Goal: Information Seeking & Learning: Find specific fact

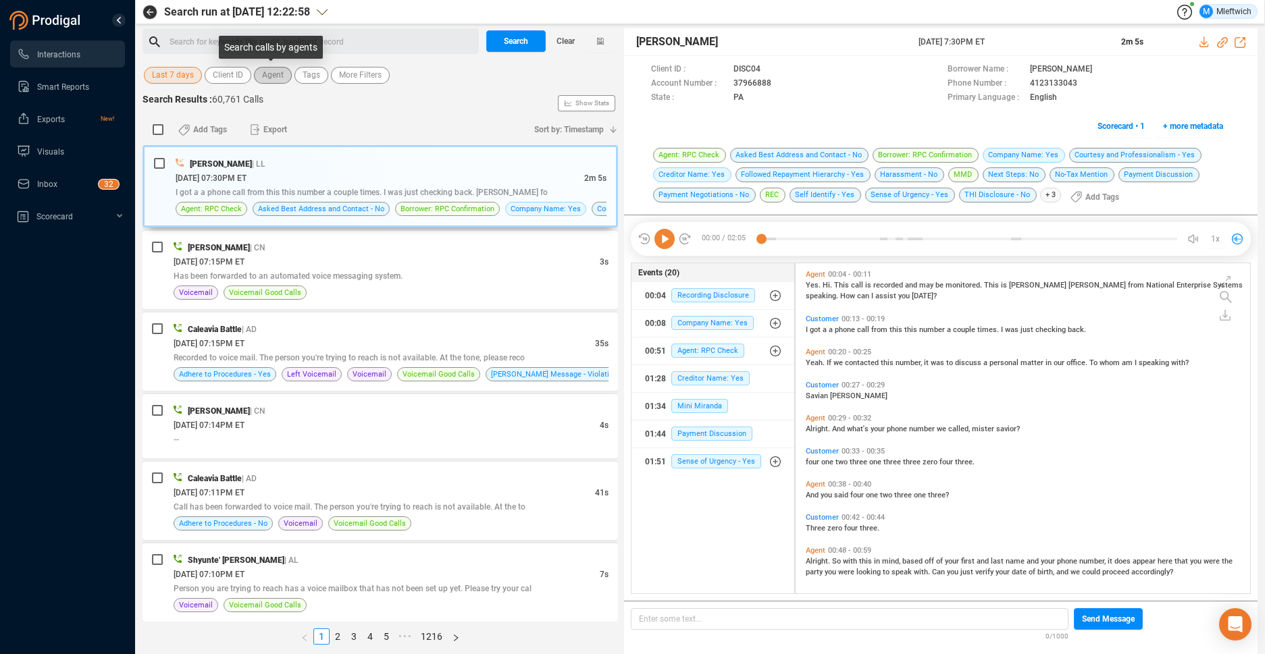
scroll to position [327, 447]
click at [271, 76] on span "Agent" at bounding box center [273, 75] width 22 height 17
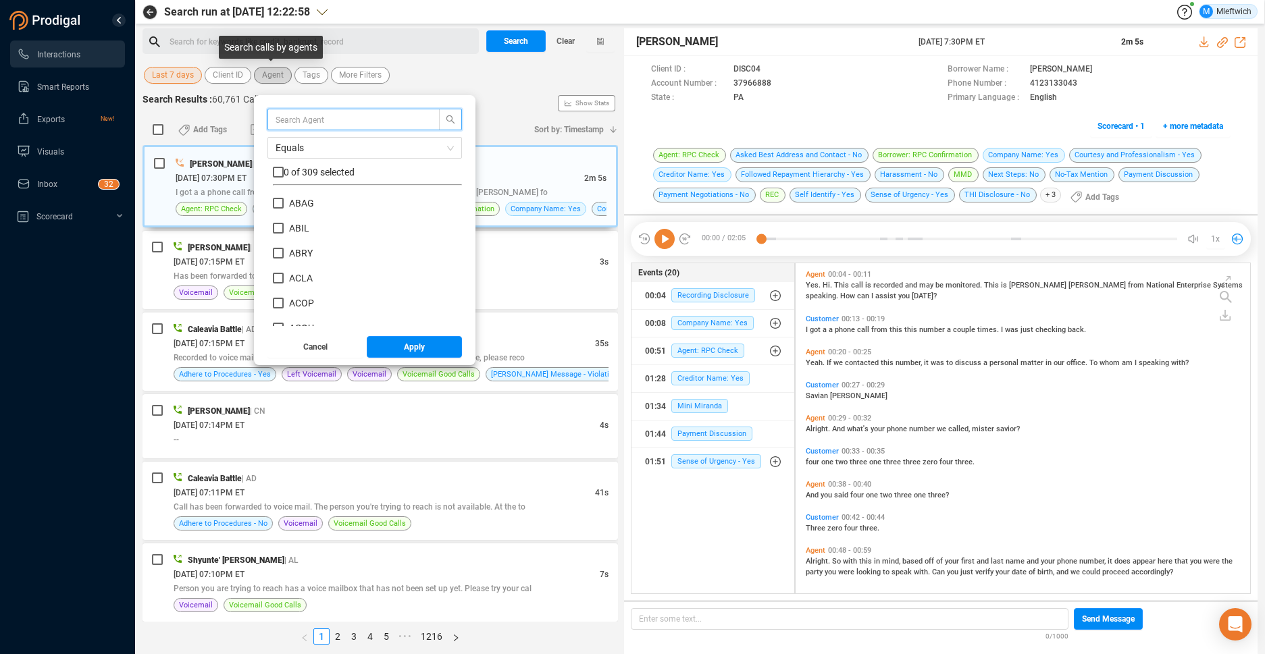
scroll to position [126, 182]
type input "vhal"
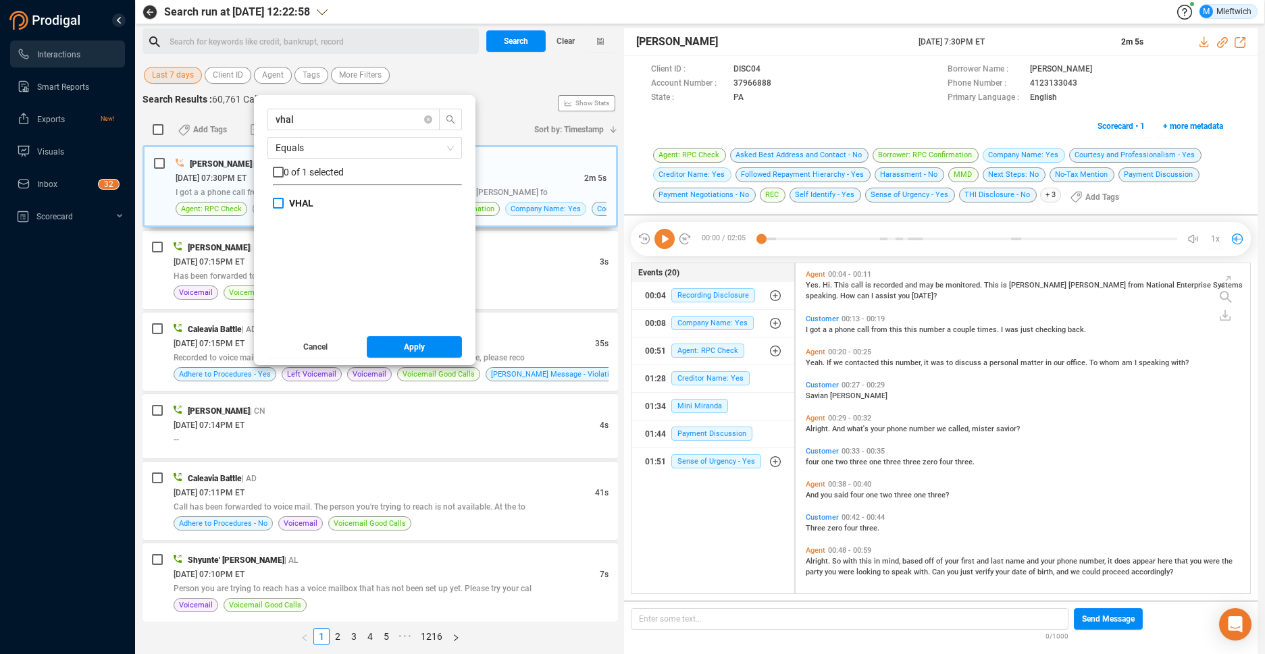
click at [280, 203] on input "VHAL" at bounding box center [278, 203] width 11 height 11
checkbox input "true"
click at [413, 344] on span "Apply" at bounding box center [414, 347] width 21 height 22
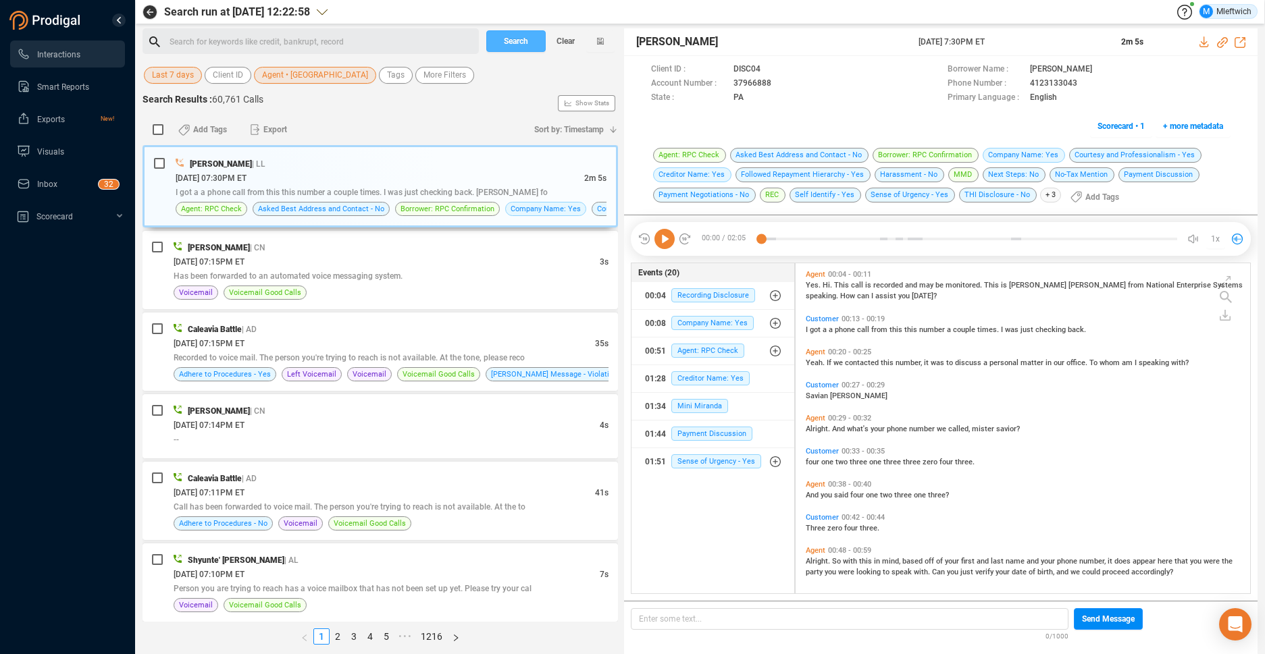
click at [527, 41] on span "Search" at bounding box center [516, 41] width 24 height 22
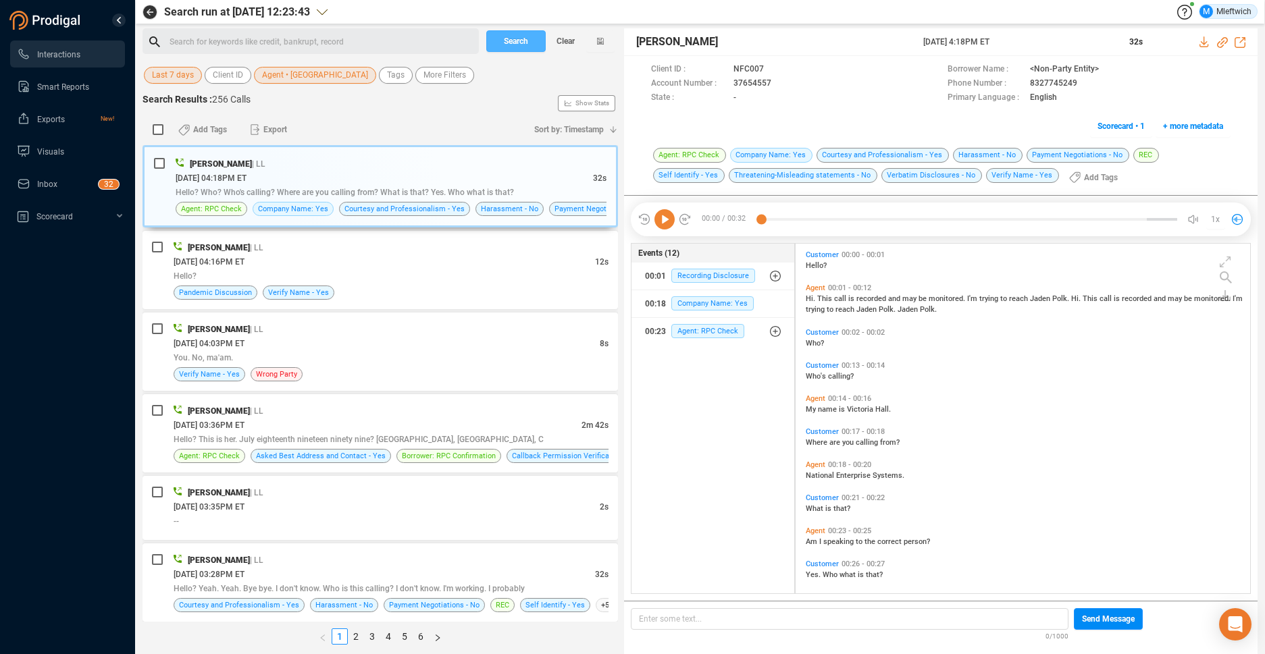
scroll to position [346, 447]
click at [417, 635] on link "6" at bounding box center [420, 636] width 15 height 15
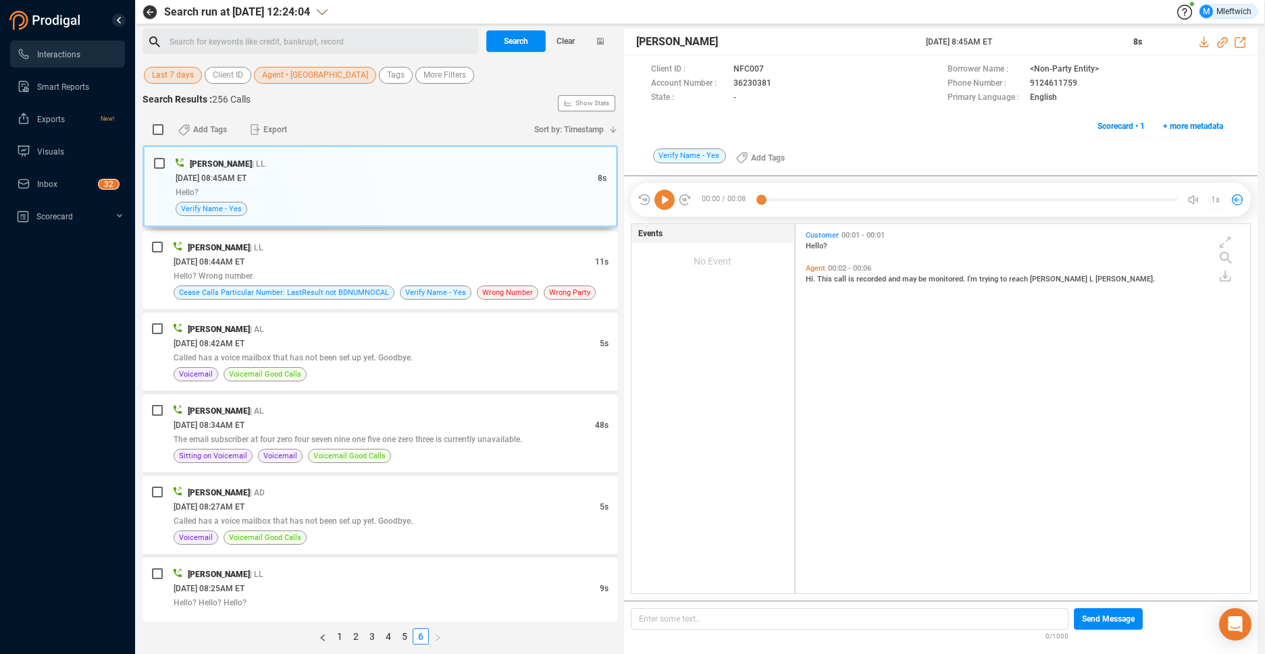
scroll to position [3, 0]
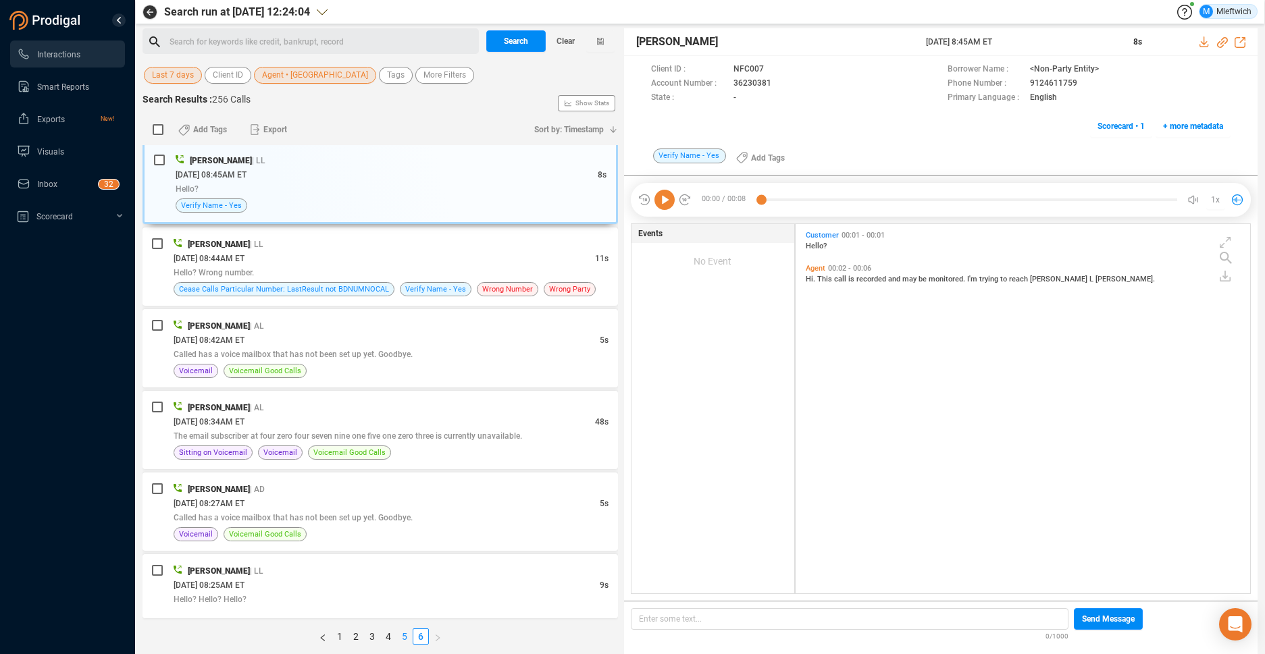
click at [407, 636] on link "5" at bounding box center [404, 636] width 15 height 15
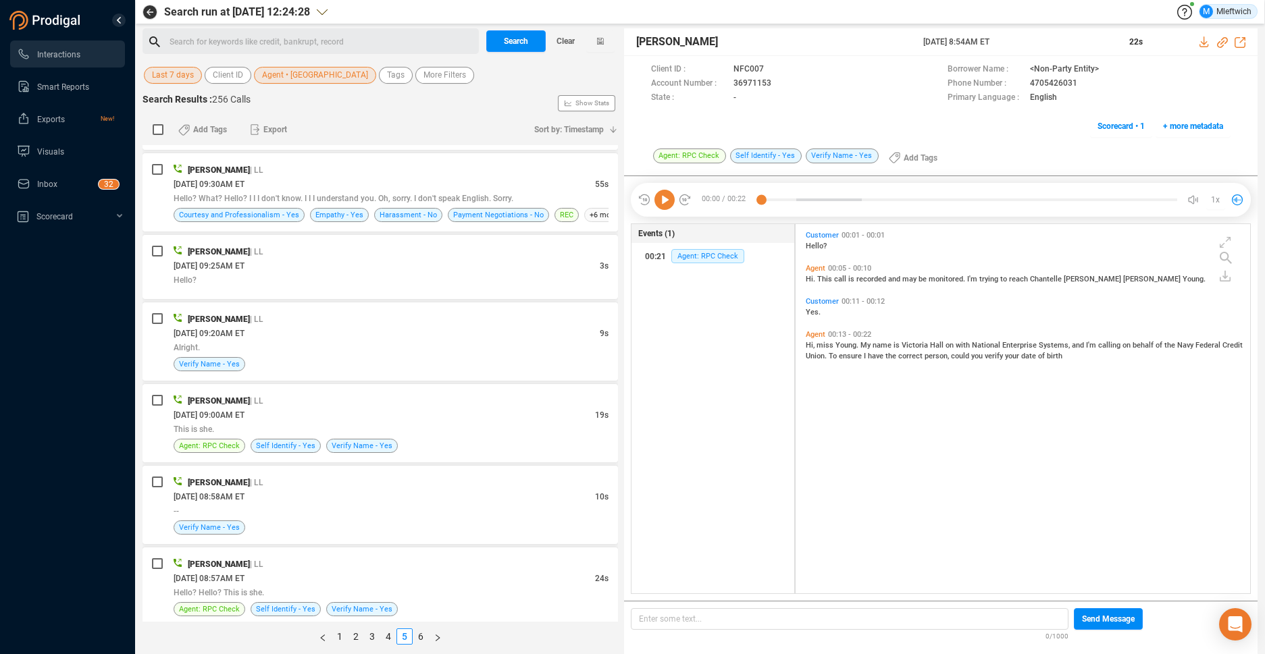
scroll to position [3542, 0]
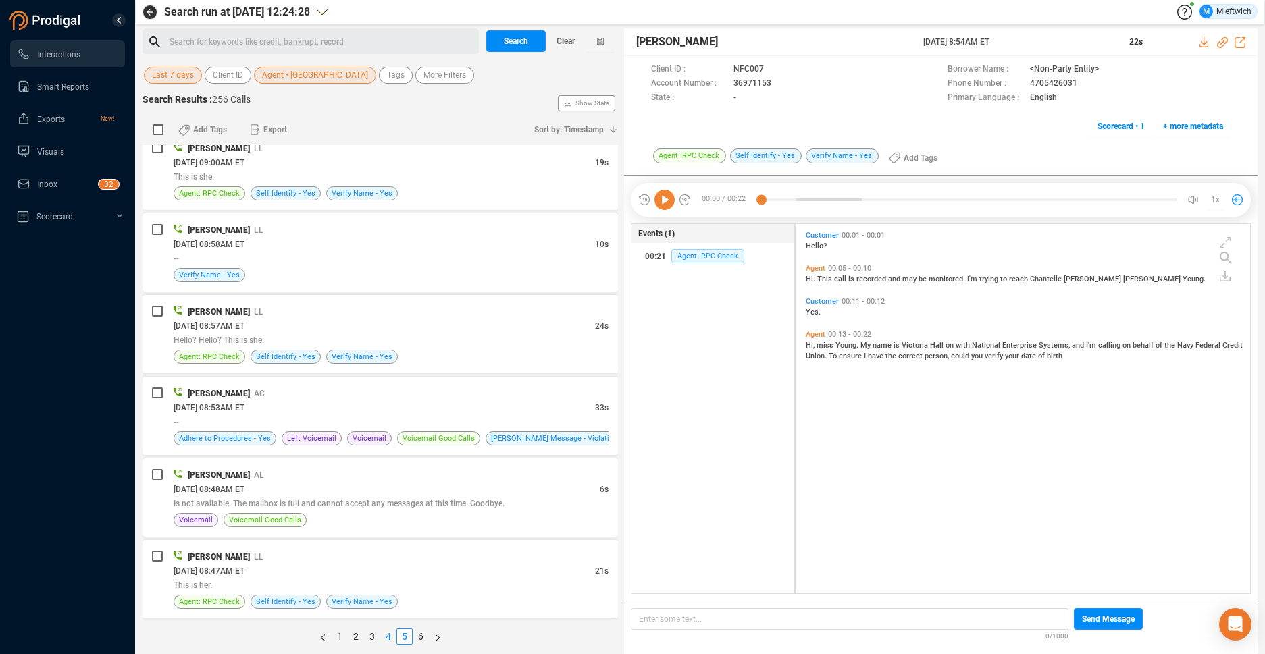
click at [386, 633] on link "4" at bounding box center [388, 636] width 15 height 15
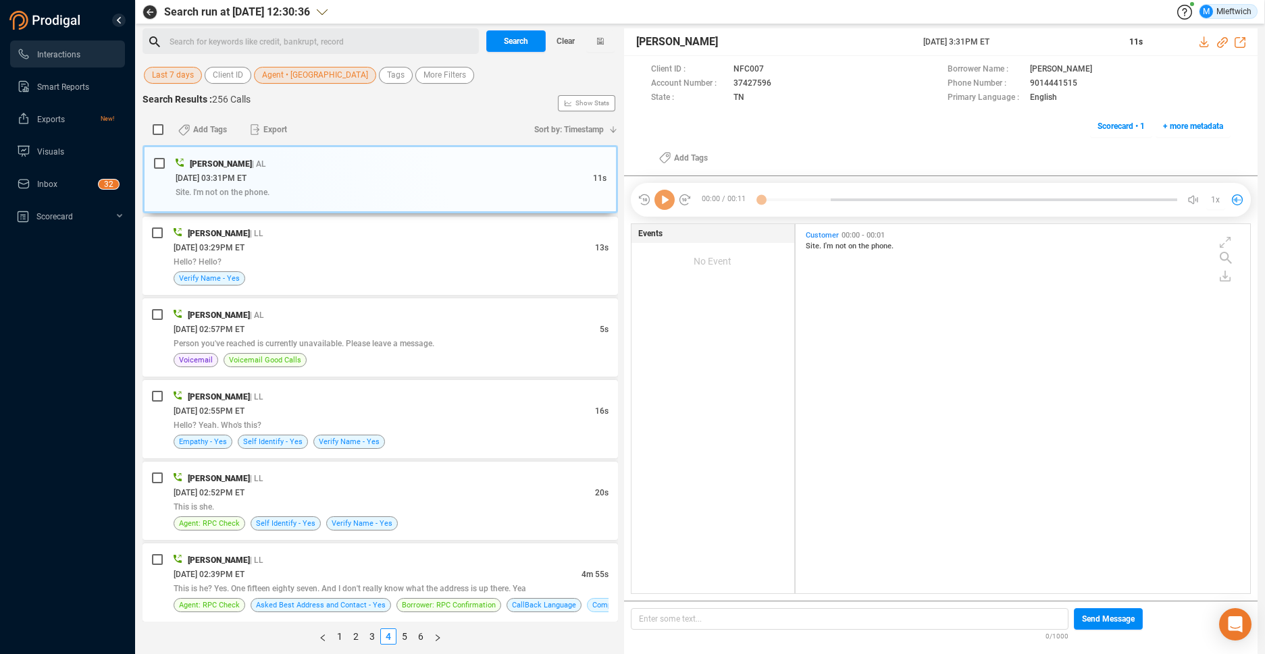
scroll to position [366, 447]
click at [430, 583] on div "This is he? Yes. One fifteen eighty seven. And I don't really know what the add…" at bounding box center [391, 588] width 435 height 14
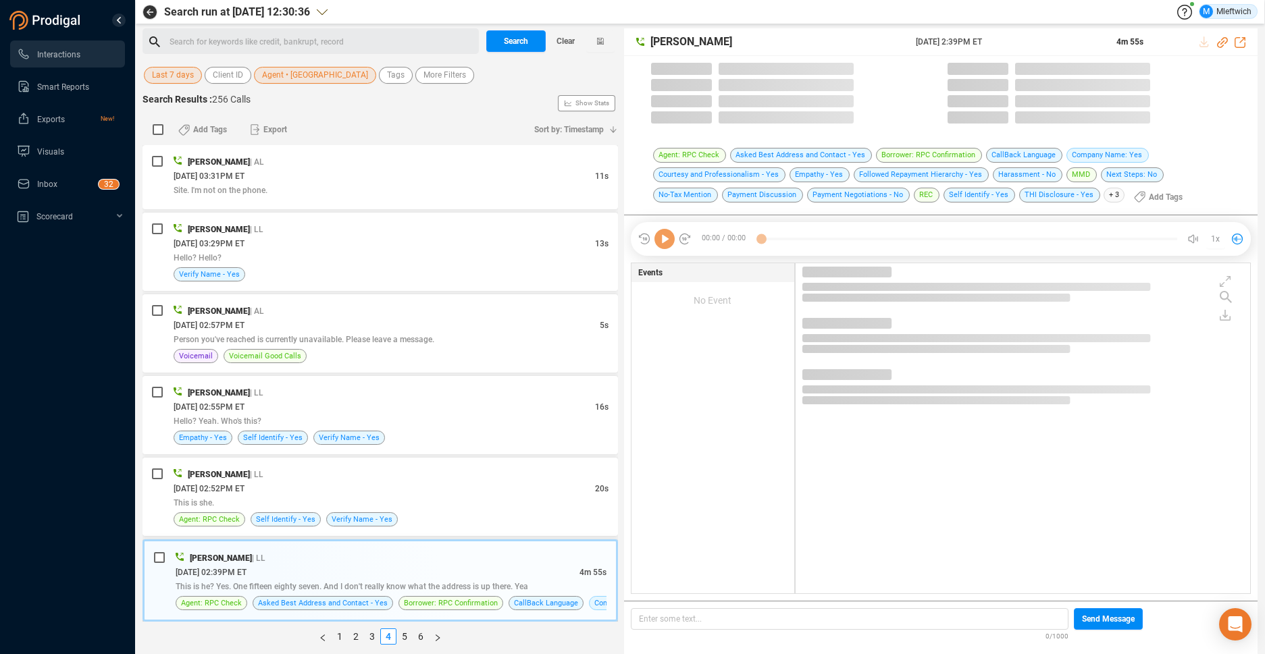
click at [430, 583] on span "This is he? Yes. One fifteen eighty seven. And I don't really know what the add…" at bounding box center [352, 586] width 353 height 9
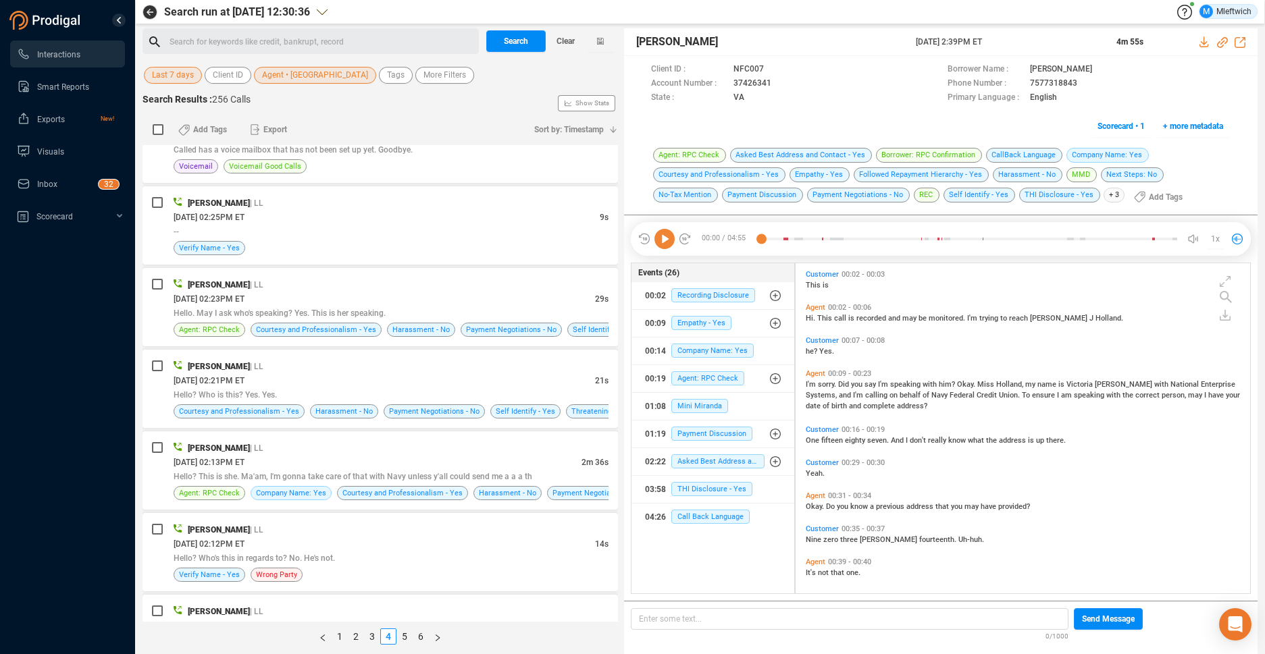
scroll to position [1072, 0]
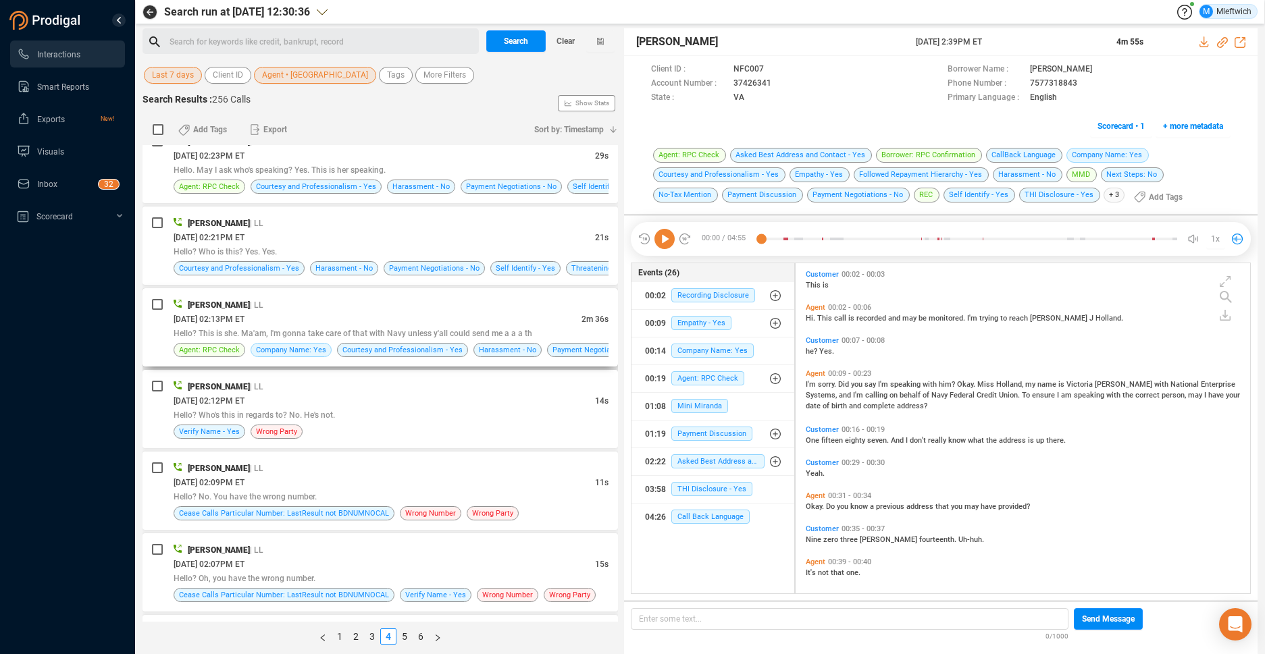
click at [498, 329] on span "Hello? This is she. Ma'am, I'm gonna take care of that with Navy unless y'all c…" at bounding box center [353, 333] width 359 height 9
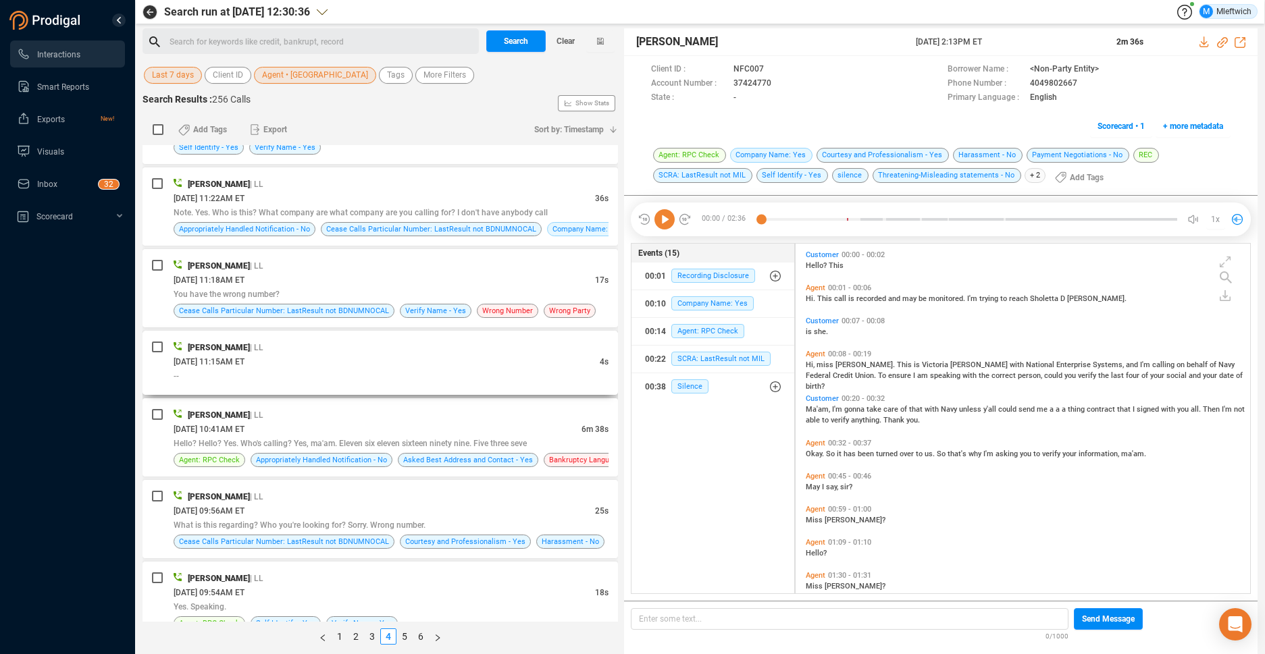
scroll to position [2928, 0]
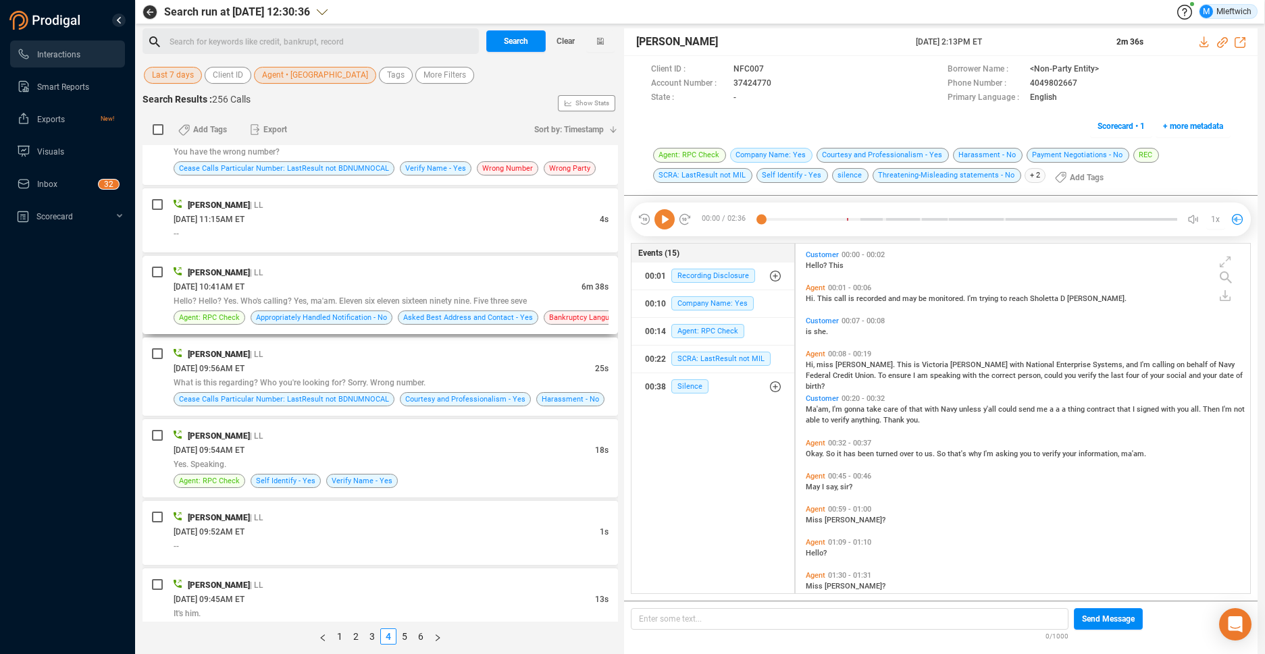
click at [531, 288] on div "[DATE] 10:41AM ET" at bounding box center [378, 287] width 408 height 14
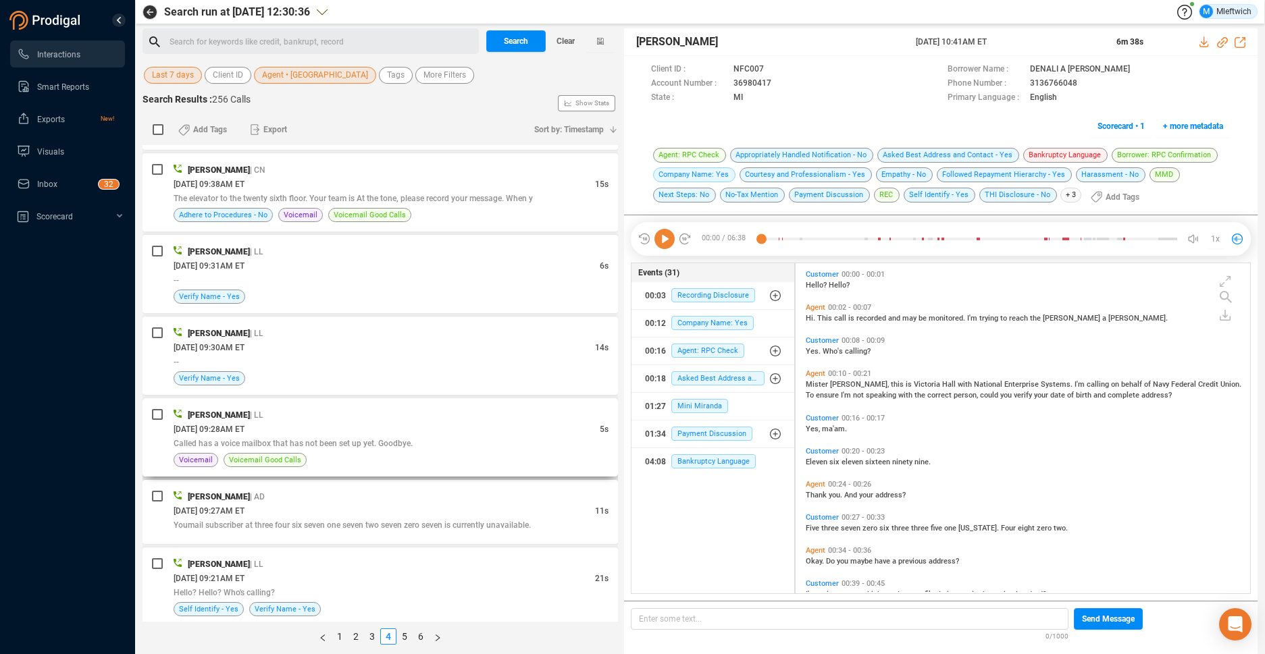
scroll to position [3514, 0]
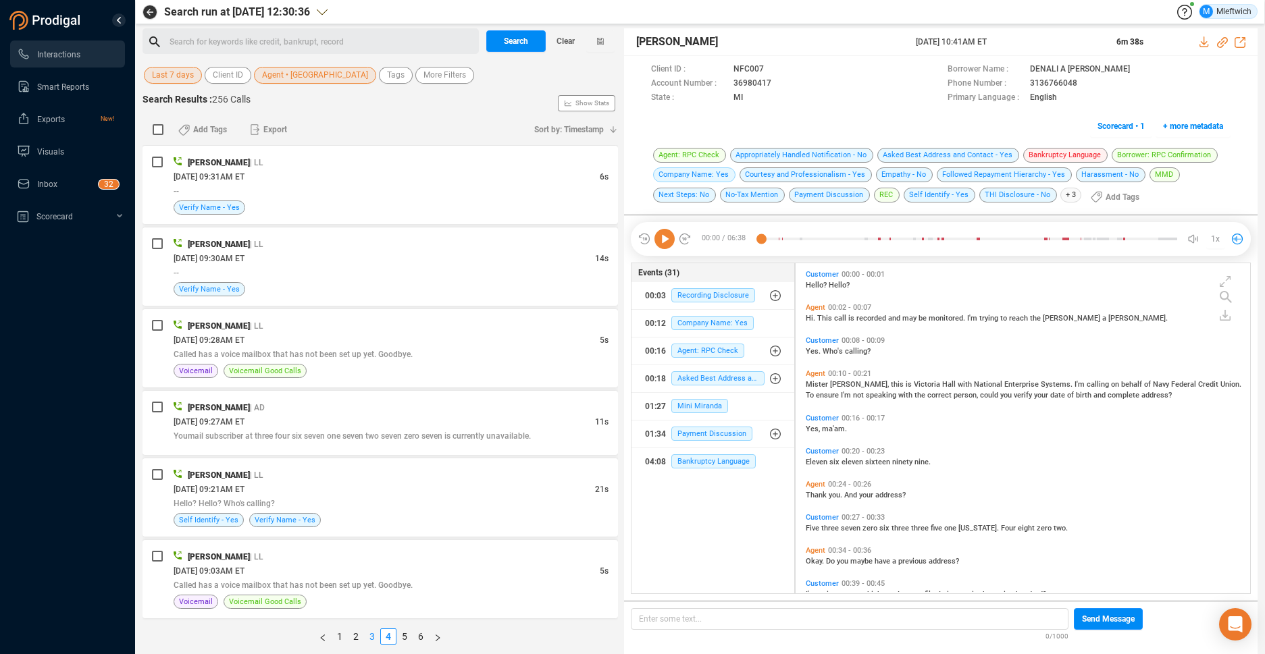
click at [369, 636] on link "3" at bounding box center [372, 636] width 15 height 15
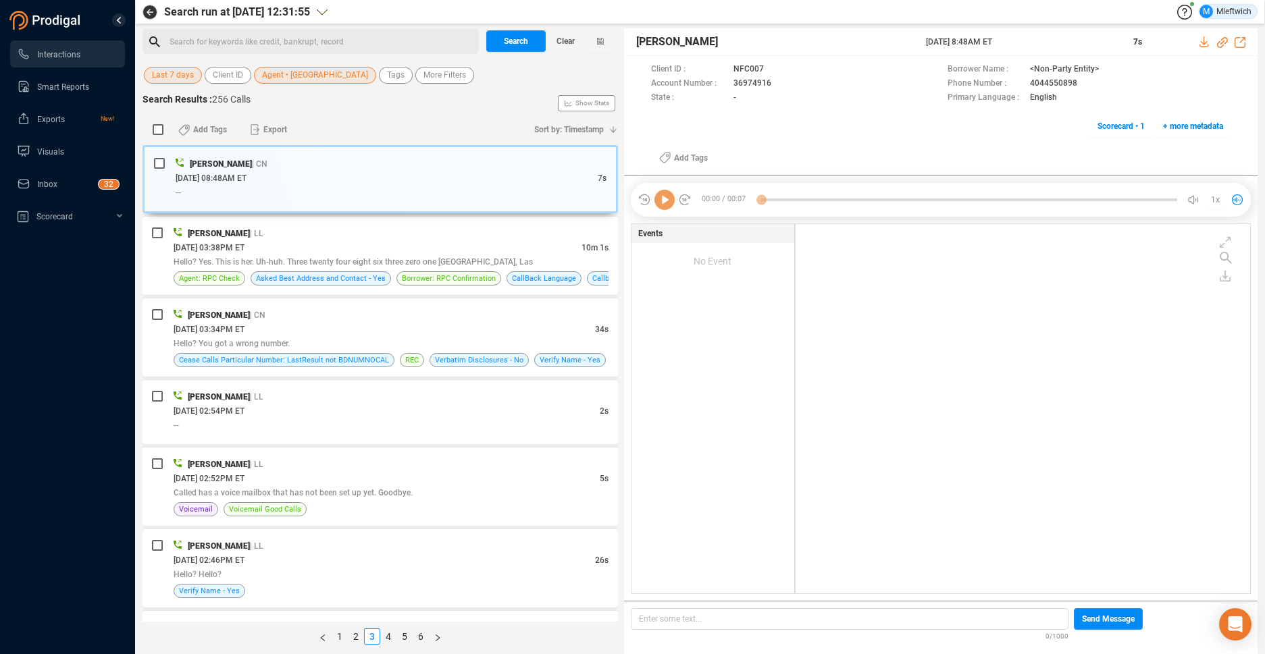
scroll to position [366, 447]
click at [464, 258] on span "Hello? Yes. This is her. Uh-huh. Three twenty four eight six three zero one [GE…" at bounding box center [353, 261] width 359 height 9
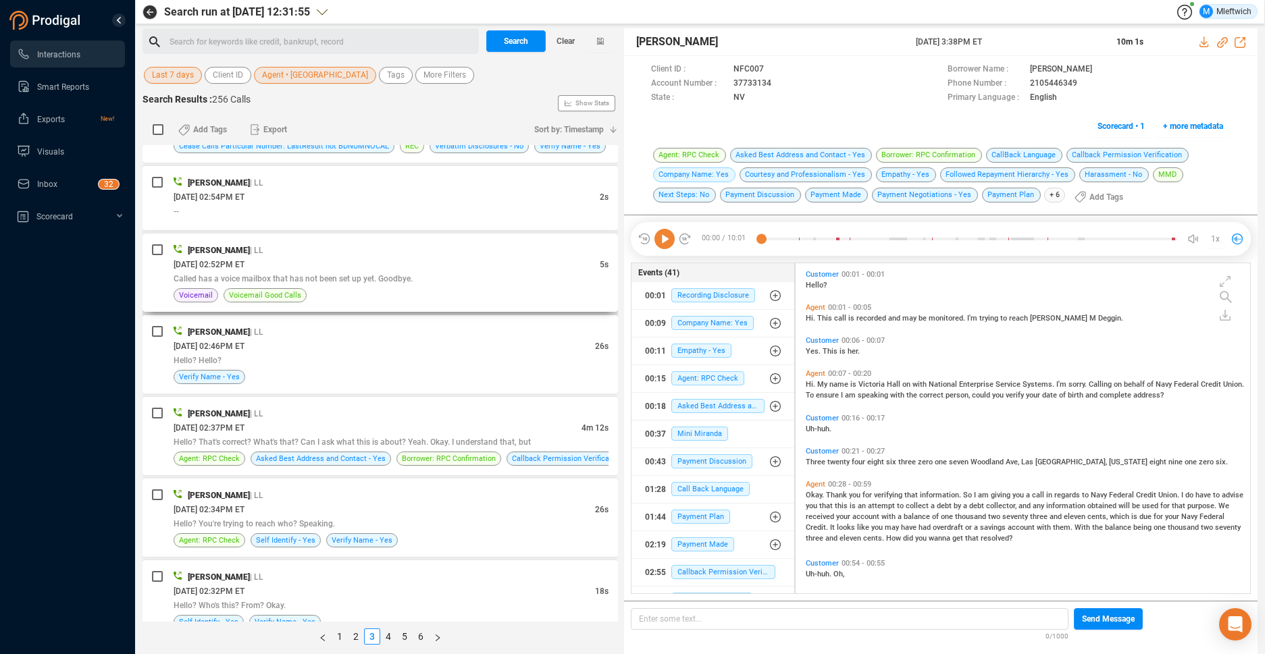
scroll to position [429, 0]
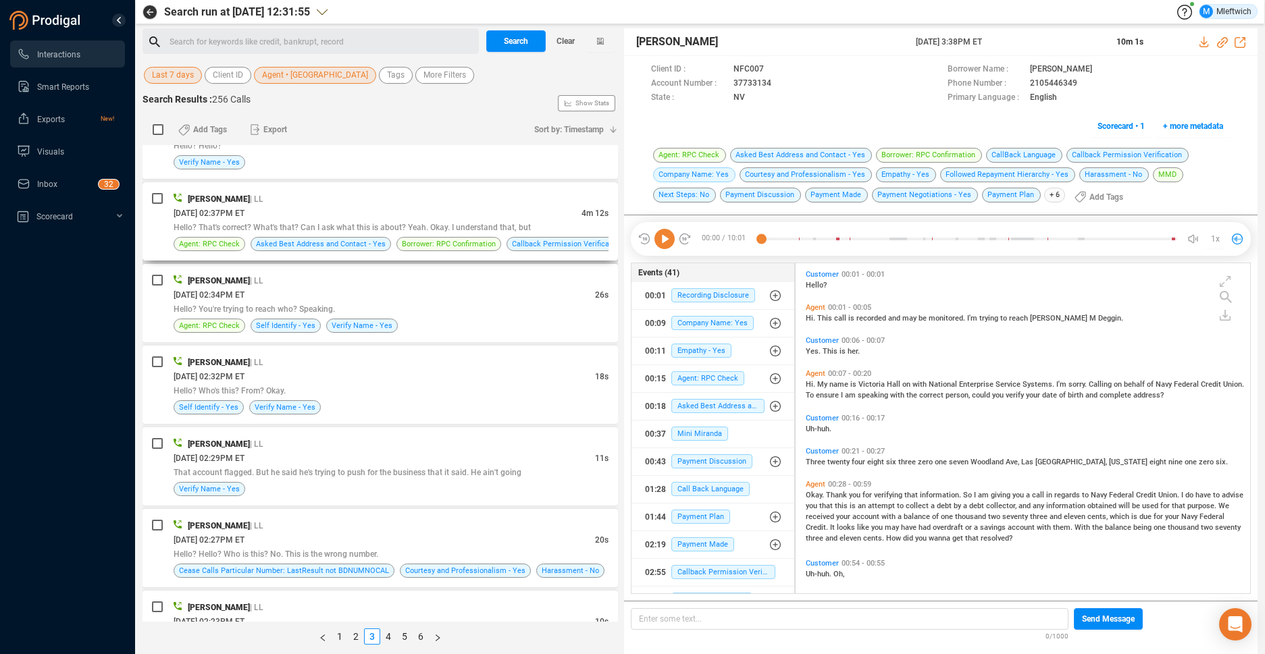
click at [475, 207] on div "[DATE] 02:37PM ET" at bounding box center [378, 213] width 408 height 14
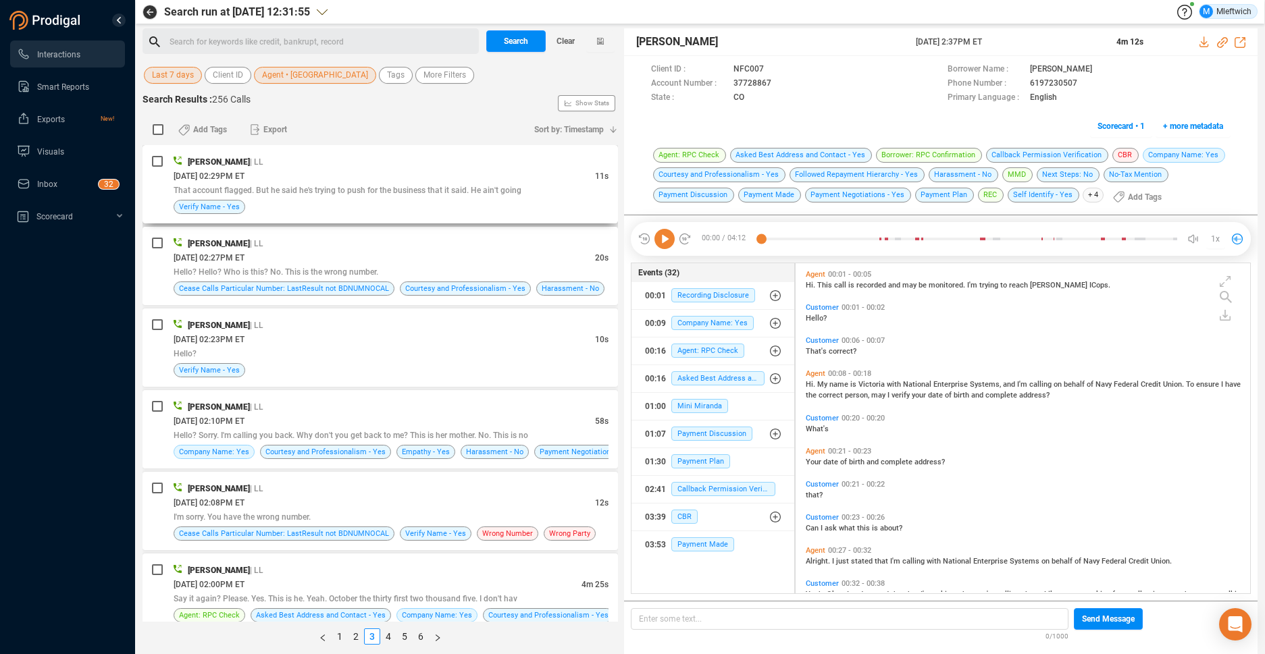
scroll to position [854, 0]
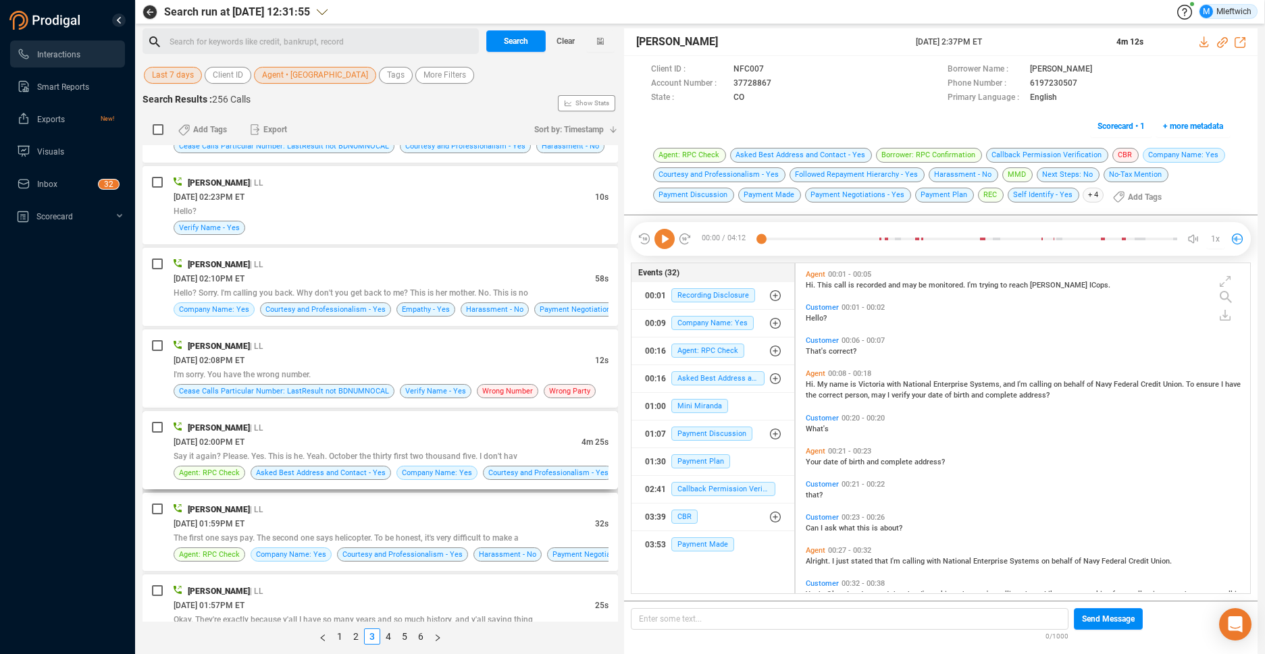
click at [474, 432] on div "[PERSON_NAME] | LL" at bounding box center [391, 428] width 435 height 14
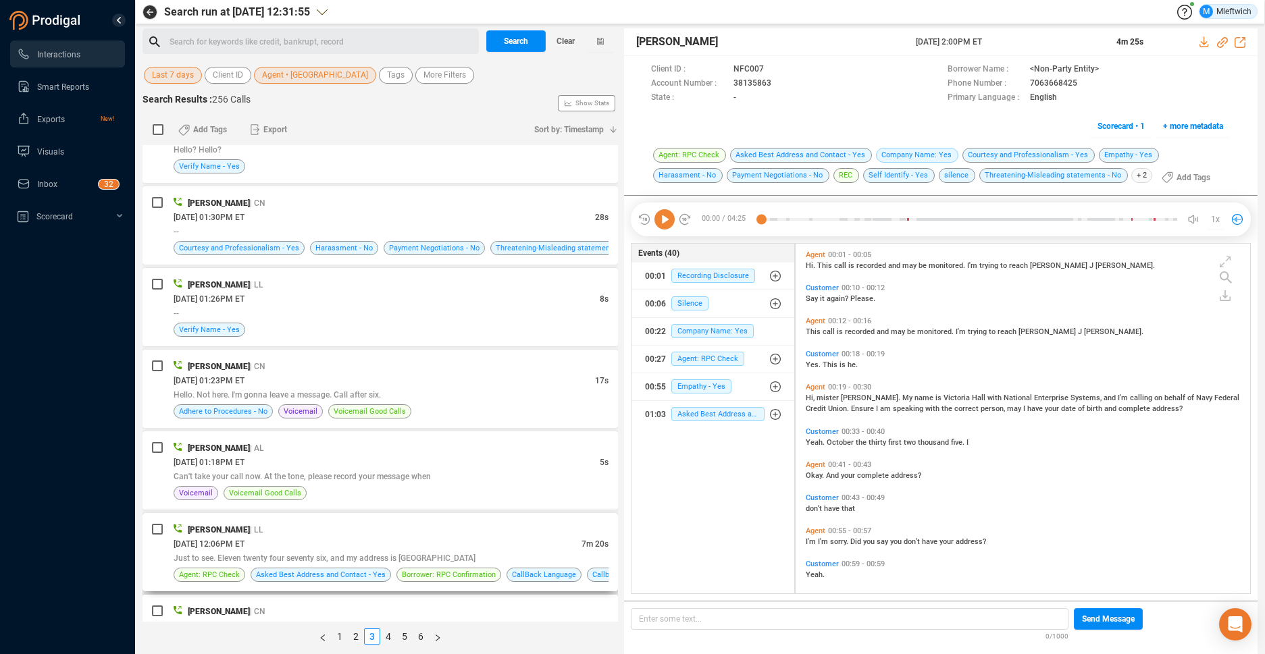
scroll to position [1780, 0]
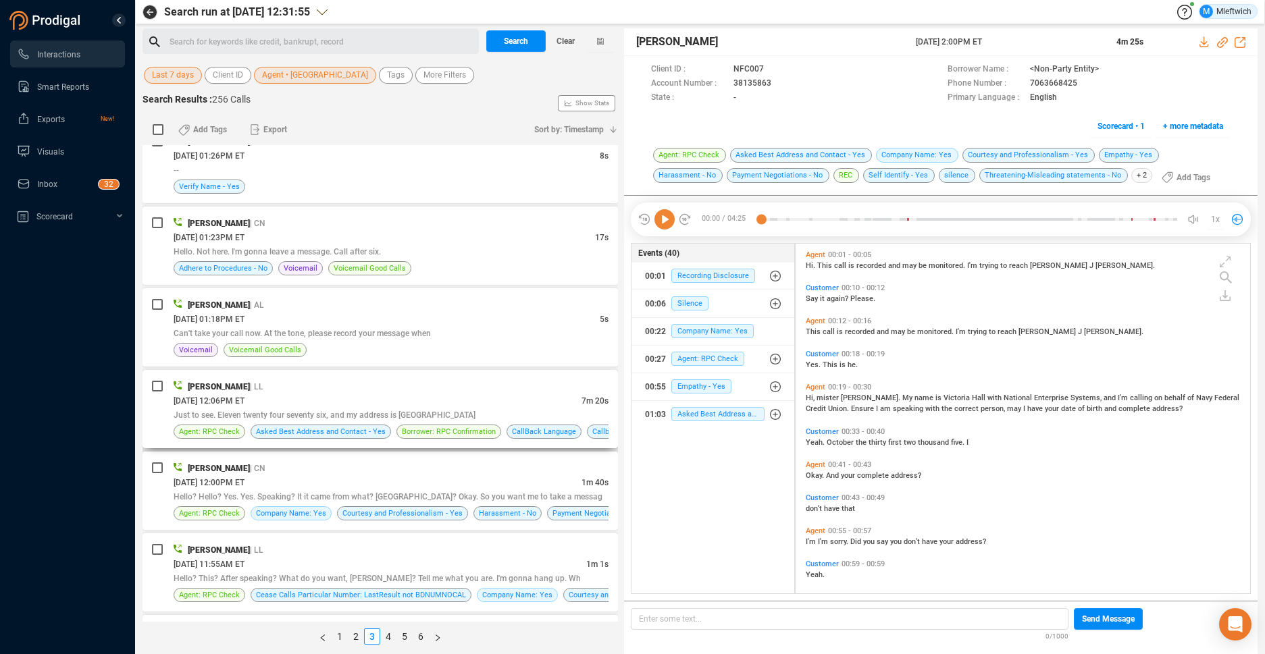
click at [482, 398] on div "[DATE] 12:06PM ET" at bounding box center [378, 401] width 408 height 14
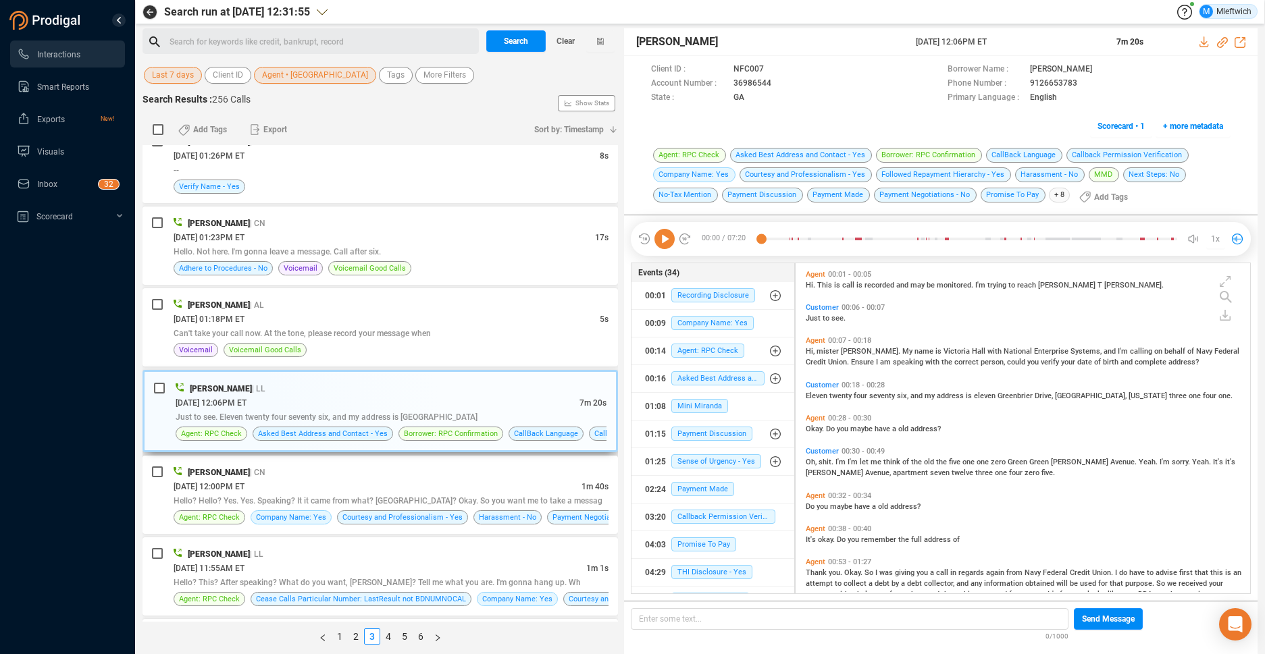
scroll to position [327, 447]
click at [476, 484] on div "[DATE] 12:00PM ET" at bounding box center [378, 486] width 408 height 14
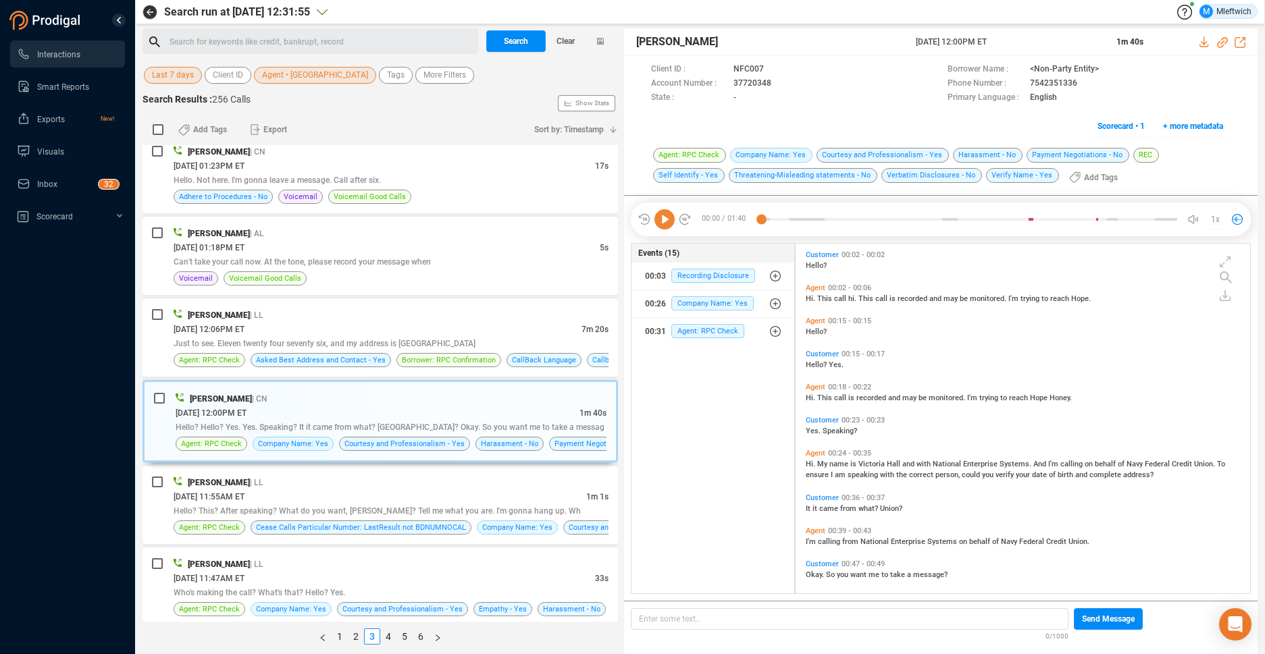
scroll to position [2133, 0]
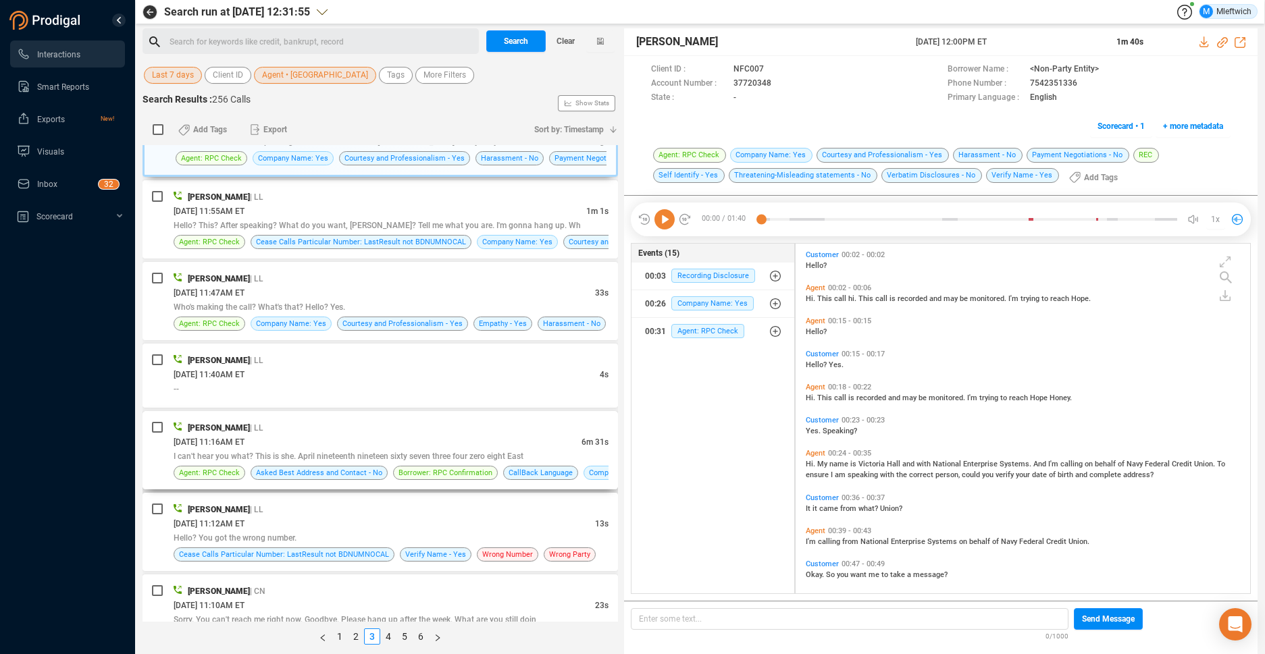
click at [479, 449] on div "I can't hear you what? This is she. April nineteenth nineteen sixty seven three…" at bounding box center [391, 456] width 435 height 14
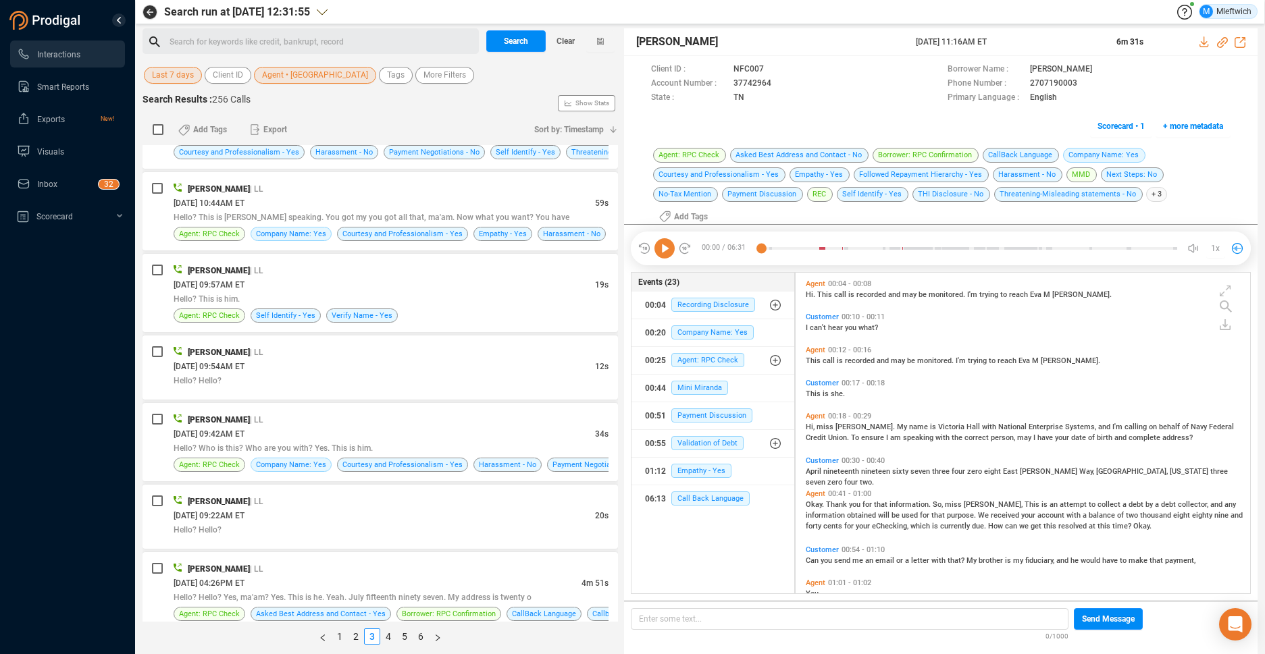
scroll to position [3063, 0]
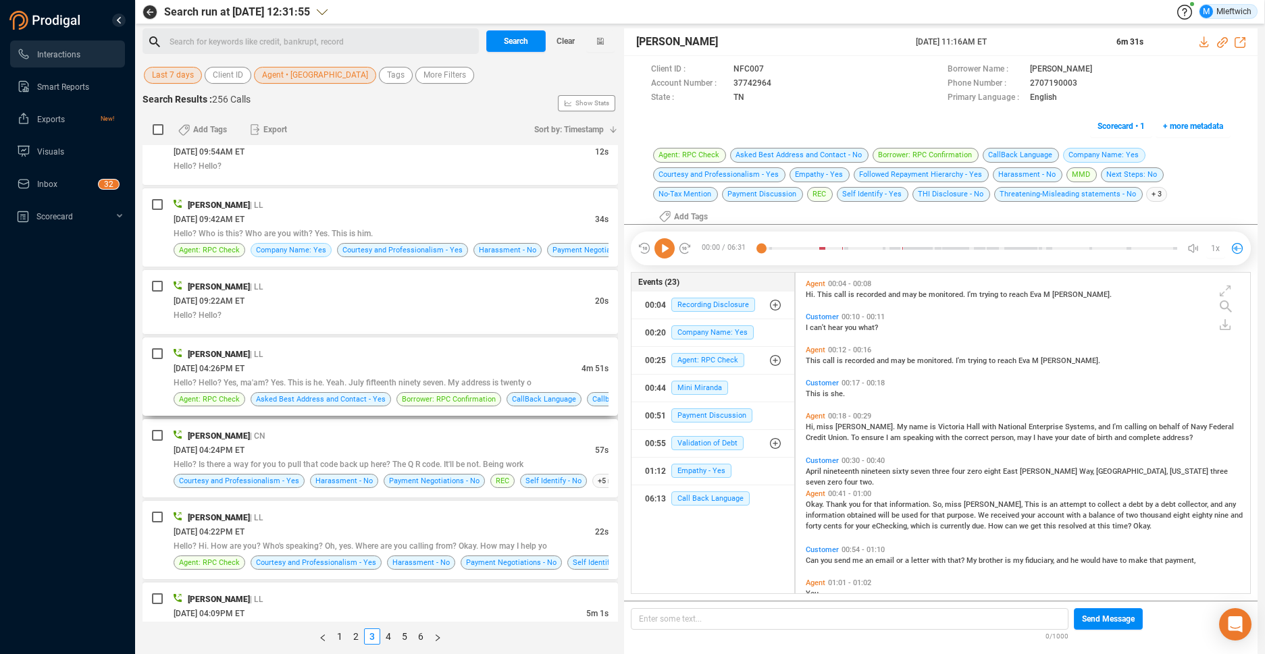
click at [484, 385] on span "Hello? Hello? Yes, ma'am? Yes. This is he. Yeah. July fifteenth ninety seven. M…" at bounding box center [353, 382] width 358 height 9
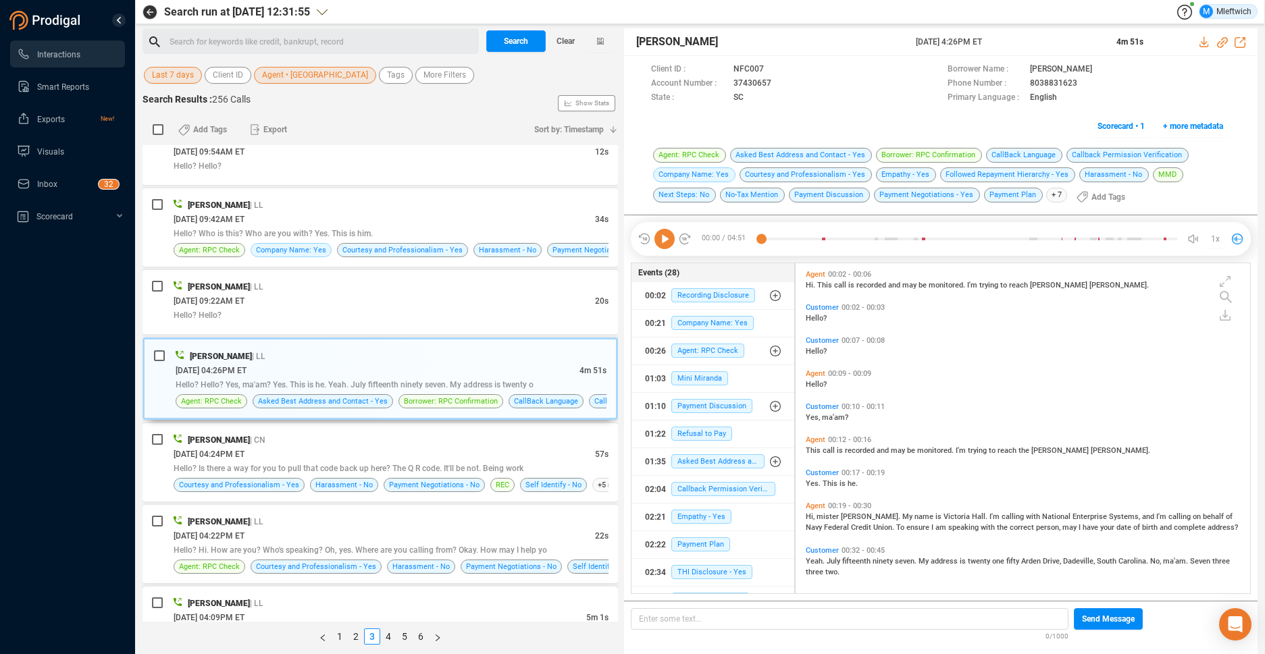
scroll to position [3202, 0]
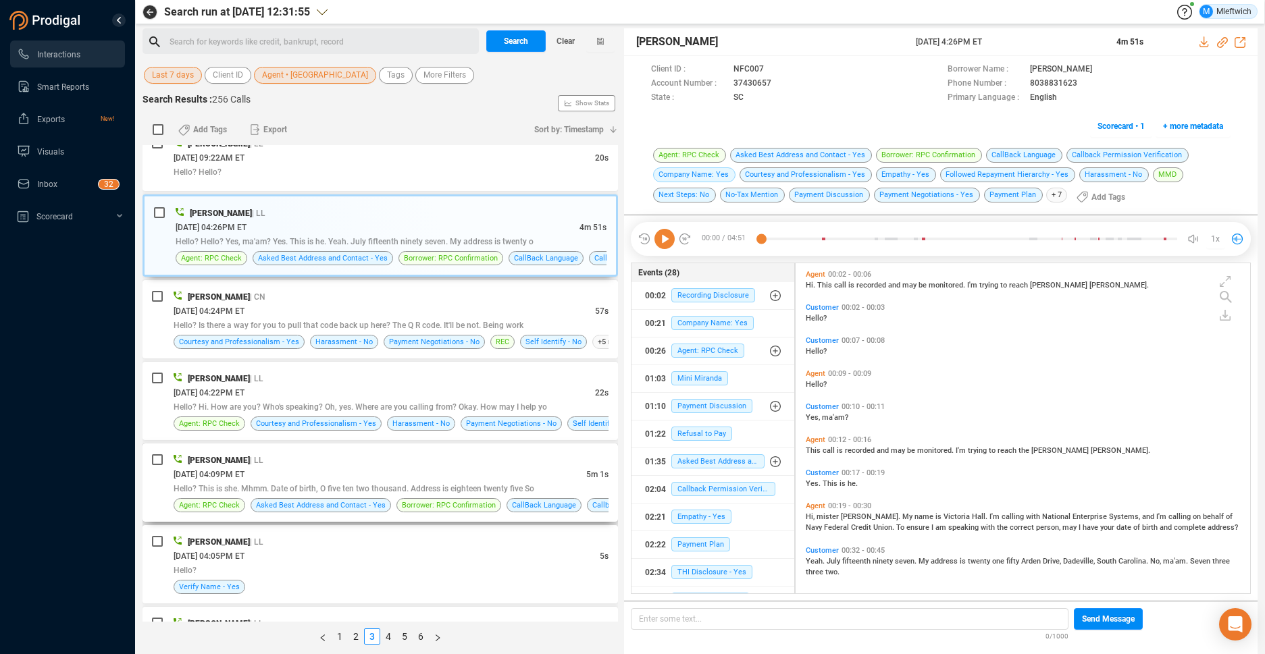
click at [492, 451] on div "[PERSON_NAME] | LL [DATE] 04:09PM ET 5m 1s Hello? This is she. Mhmm. Date of bi…" at bounding box center [379, 483] width 475 height 78
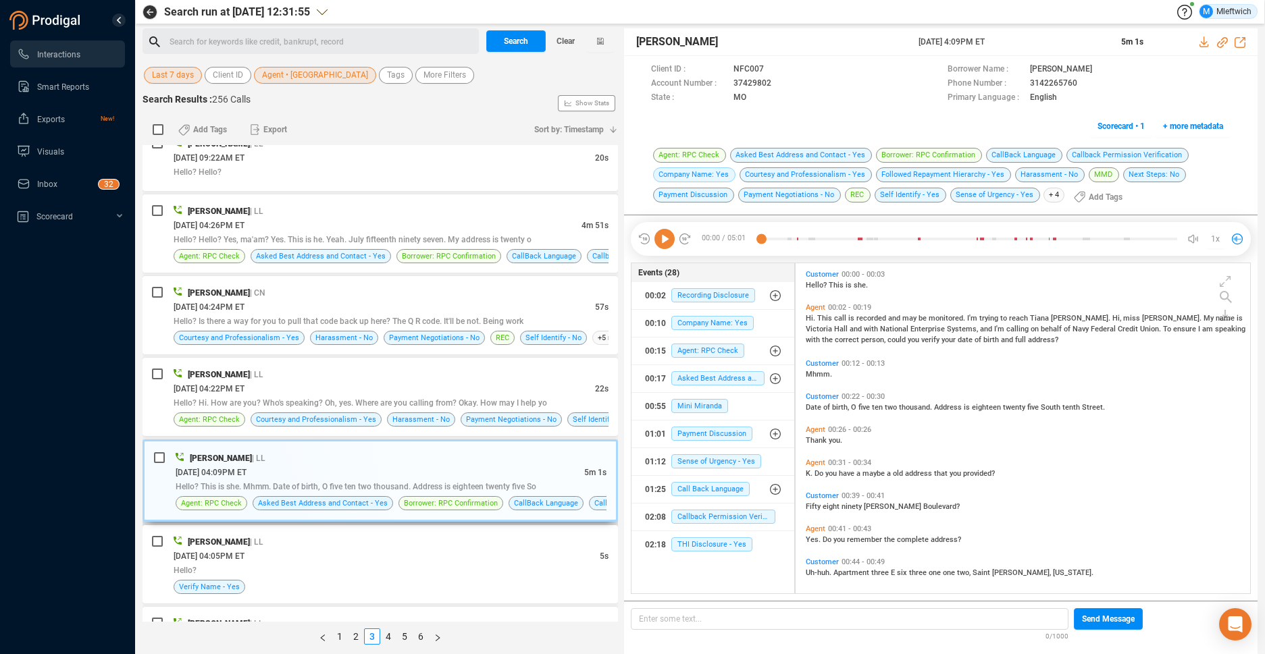
scroll to position [3417, 0]
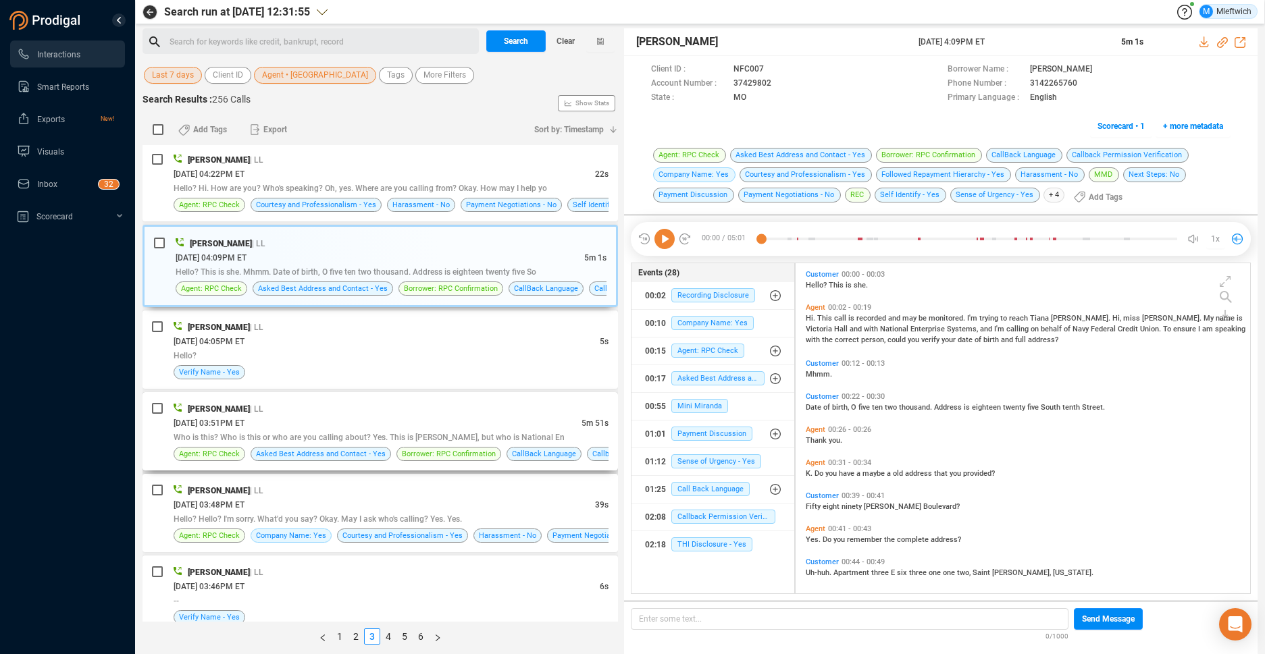
click at [500, 421] on div "[DATE] 03:51PM ET" at bounding box center [378, 423] width 408 height 14
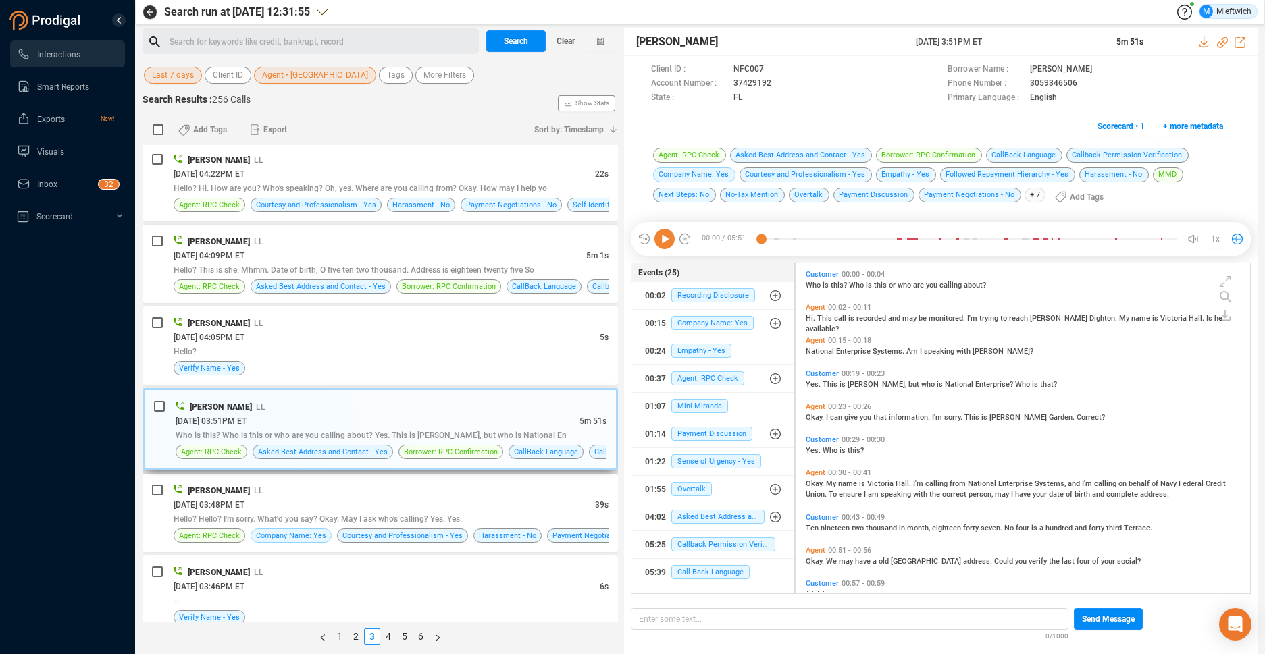
scroll to position [3514, 0]
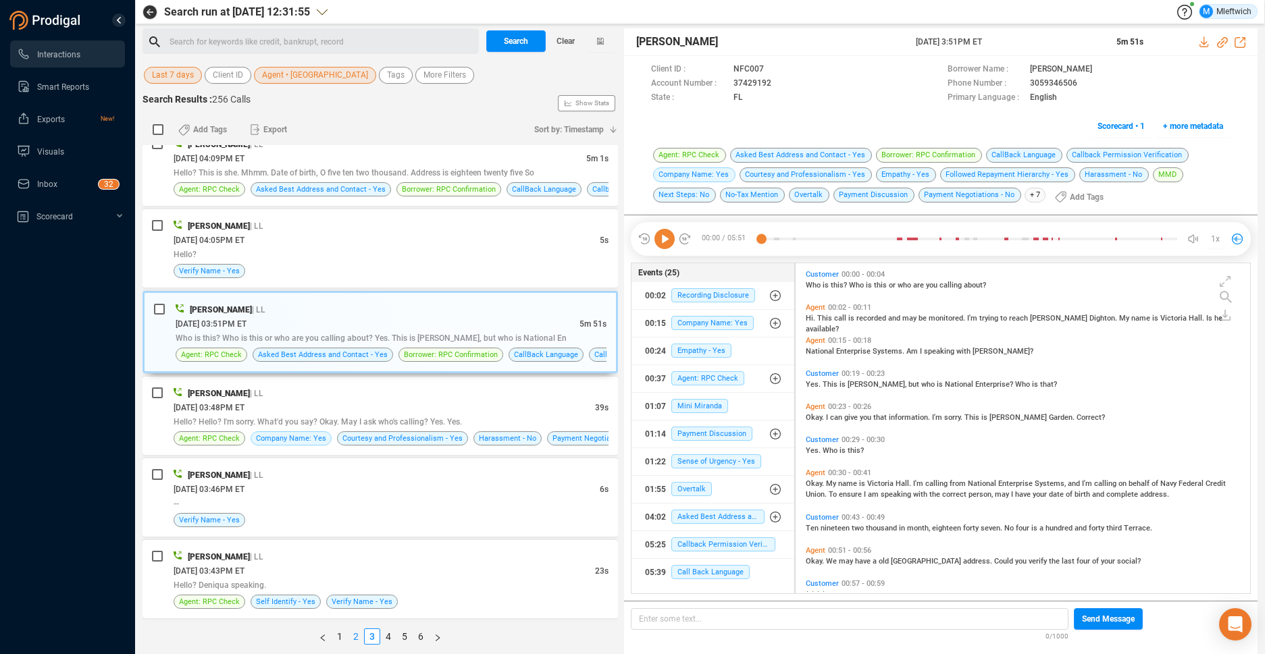
click at [356, 633] on link "2" at bounding box center [355, 636] width 15 height 15
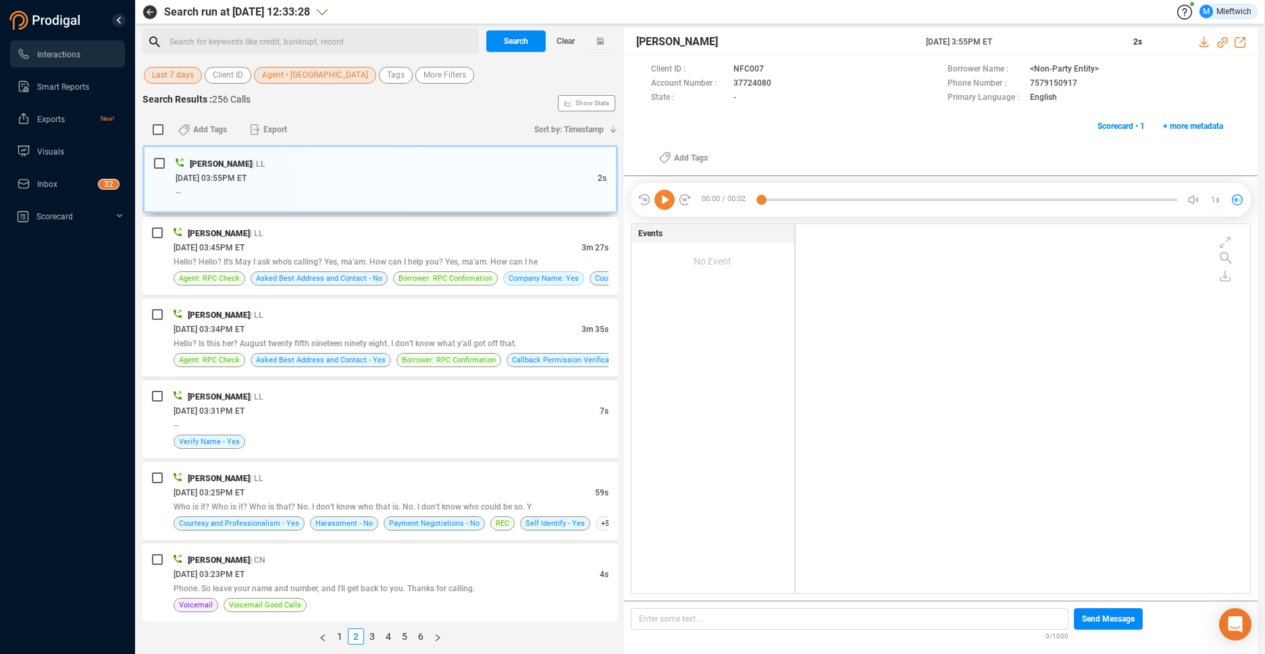
scroll to position [0, 0]
click at [569, 265] on div "Hello? Hello? It's May I ask who's calling? Yes, ma'am. How can I help you? Yes…" at bounding box center [391, 262] width 435 height 14
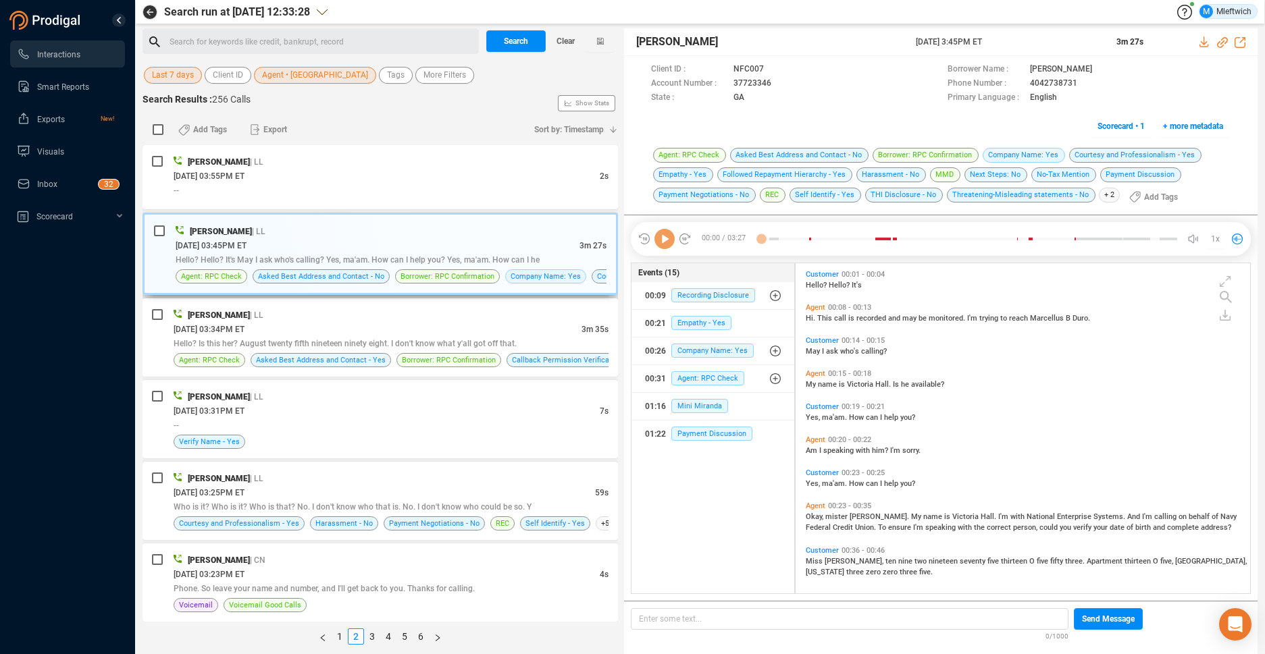
scroll to position [327, 447]
click at [556, 320] on div "[PERSON_NAME] | LL" at bounding box center [391, 315] width 435 height 14
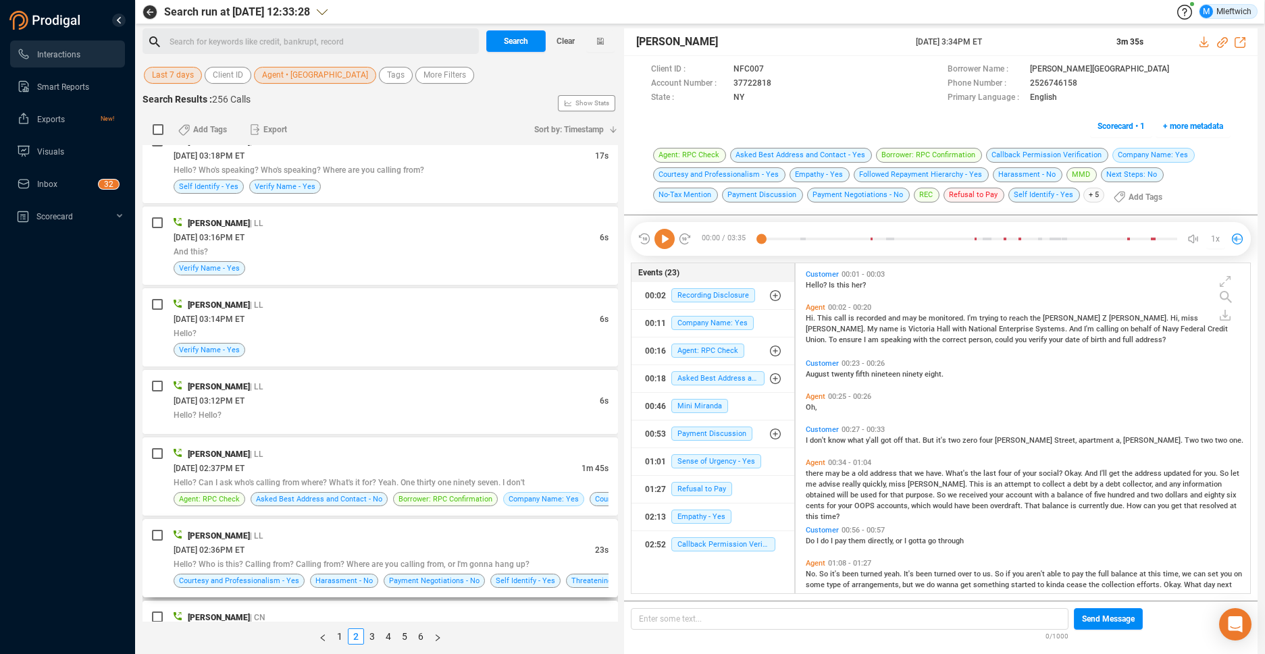
scroll to position [715, 0]
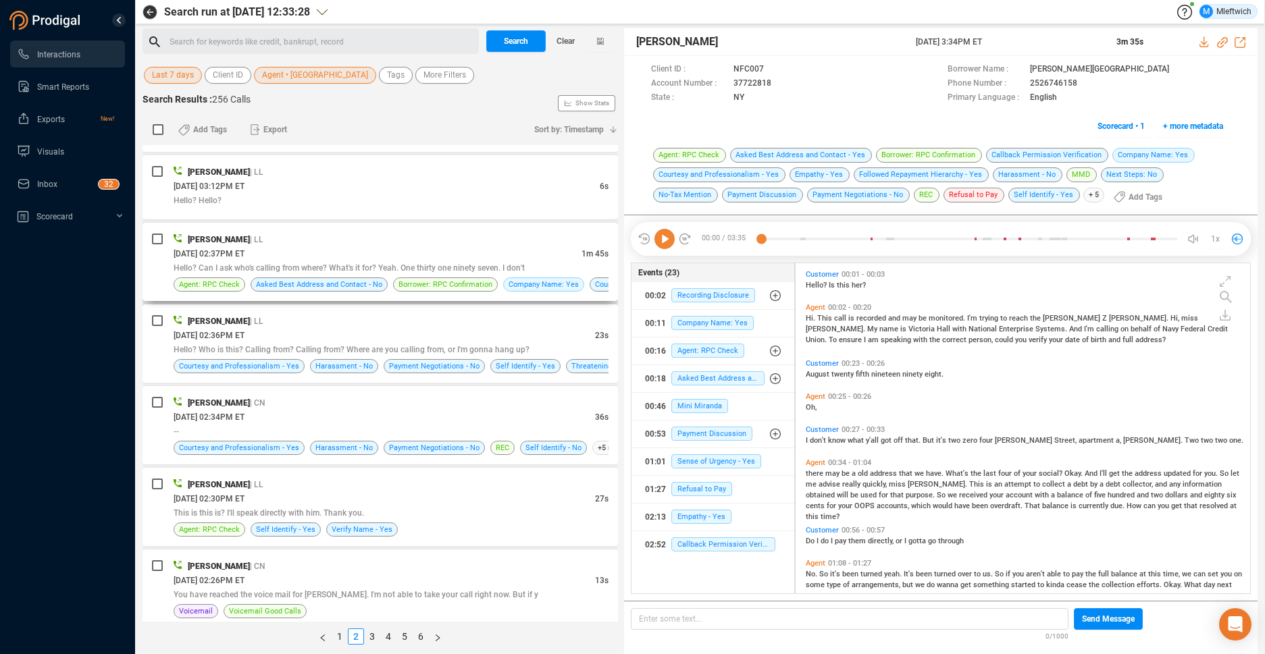
click at [548, 256] on div "[DATE] 02:37PM ET" at bounding box center [378, 253] width 408 height 14
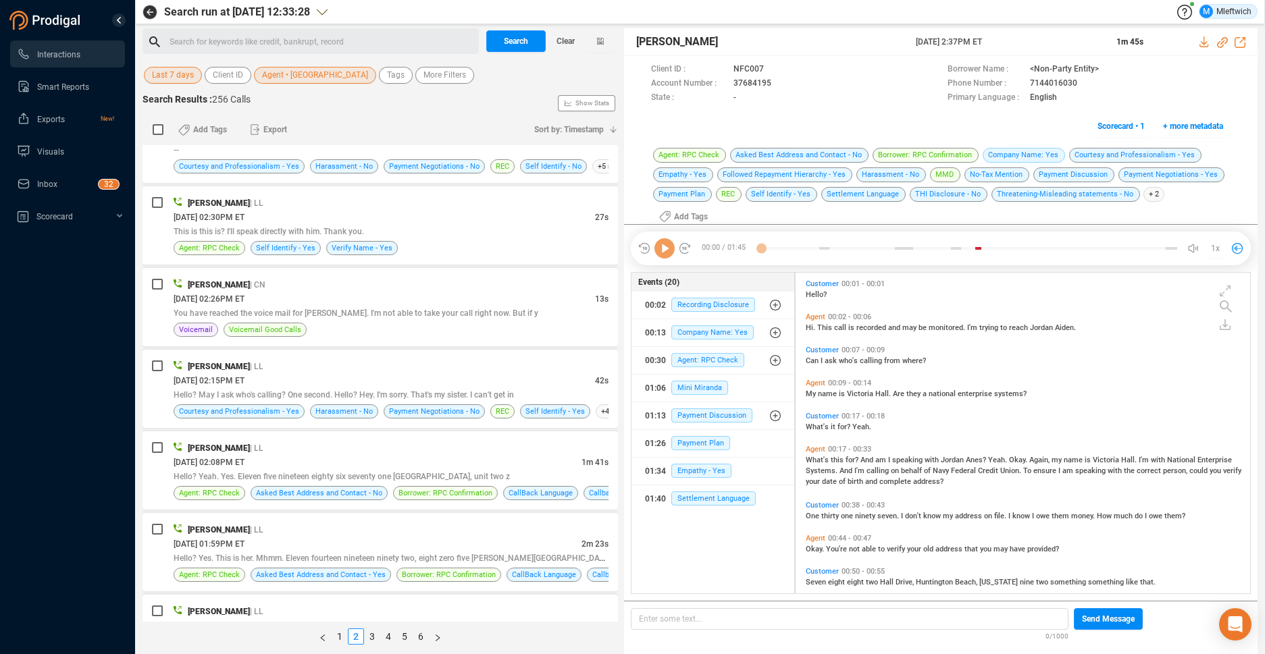
scroll to position [1140, 0]
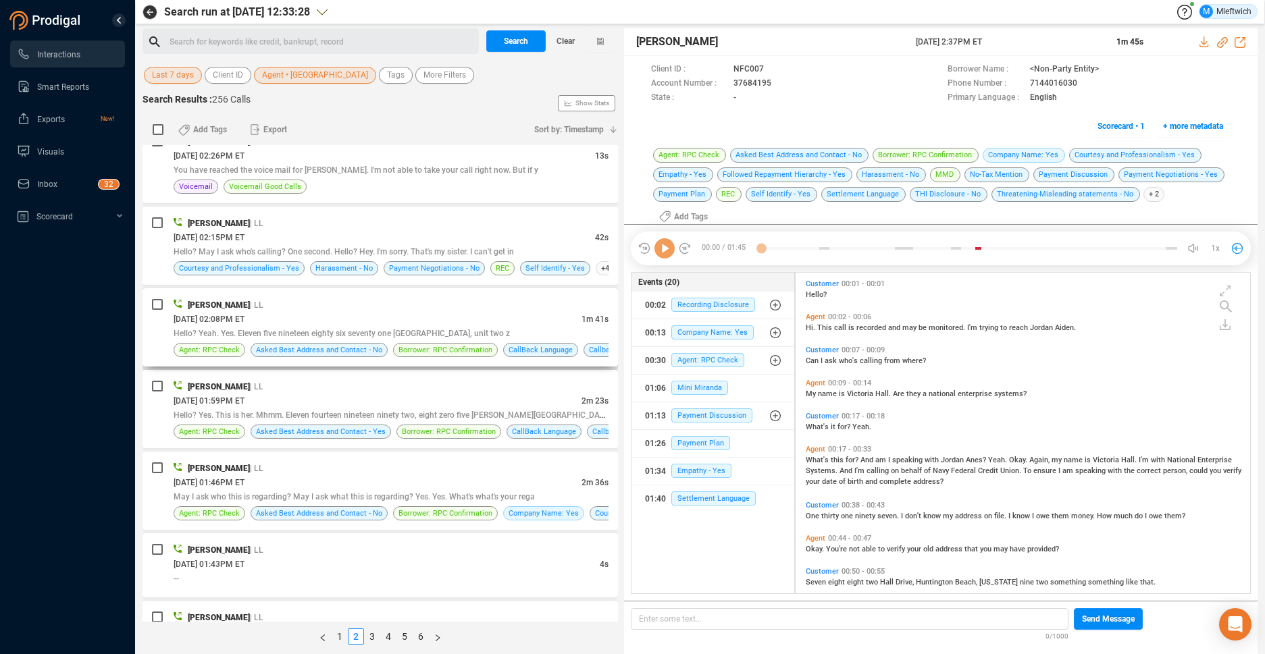
click at [545, 313] on div "[DATE] 02:08PM ET" at bounding box center [378, 319] width 408 height 14
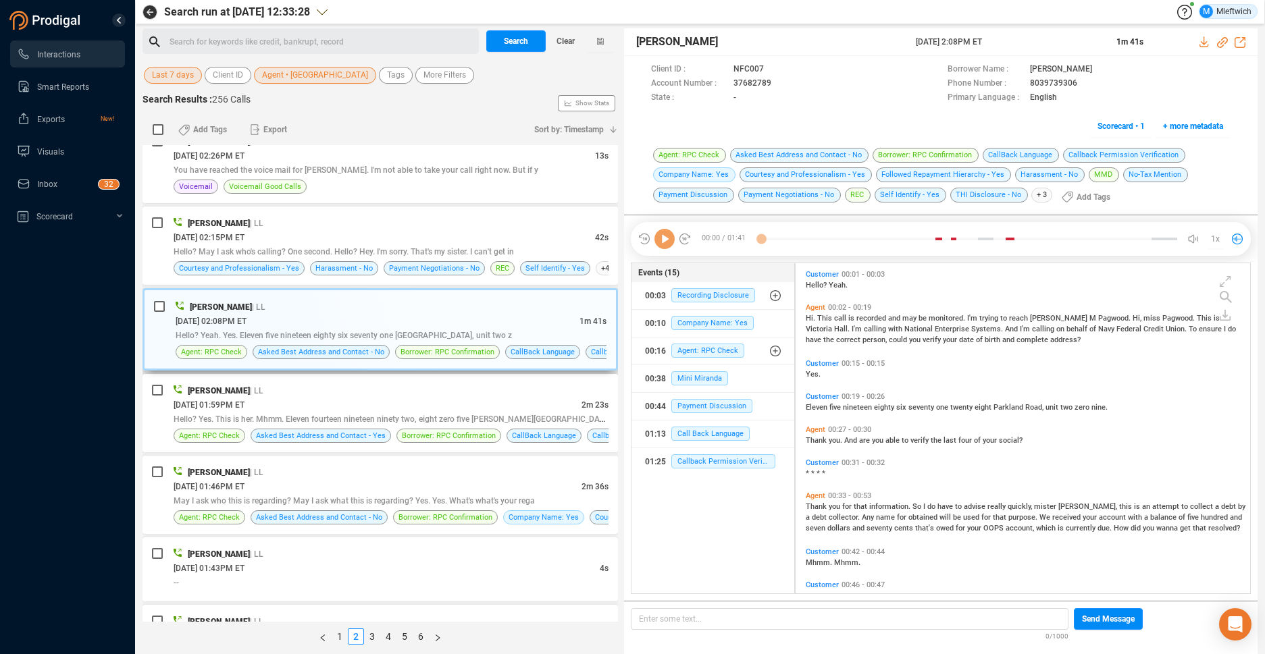
scroll to position [327, 447]
click at [589, 425] on div "Hello? Yes. This is her. Mhmm. Eleven fourteen nineteen ninety two, eight zero …" at bounding box center [391, 419] width 435 height 14
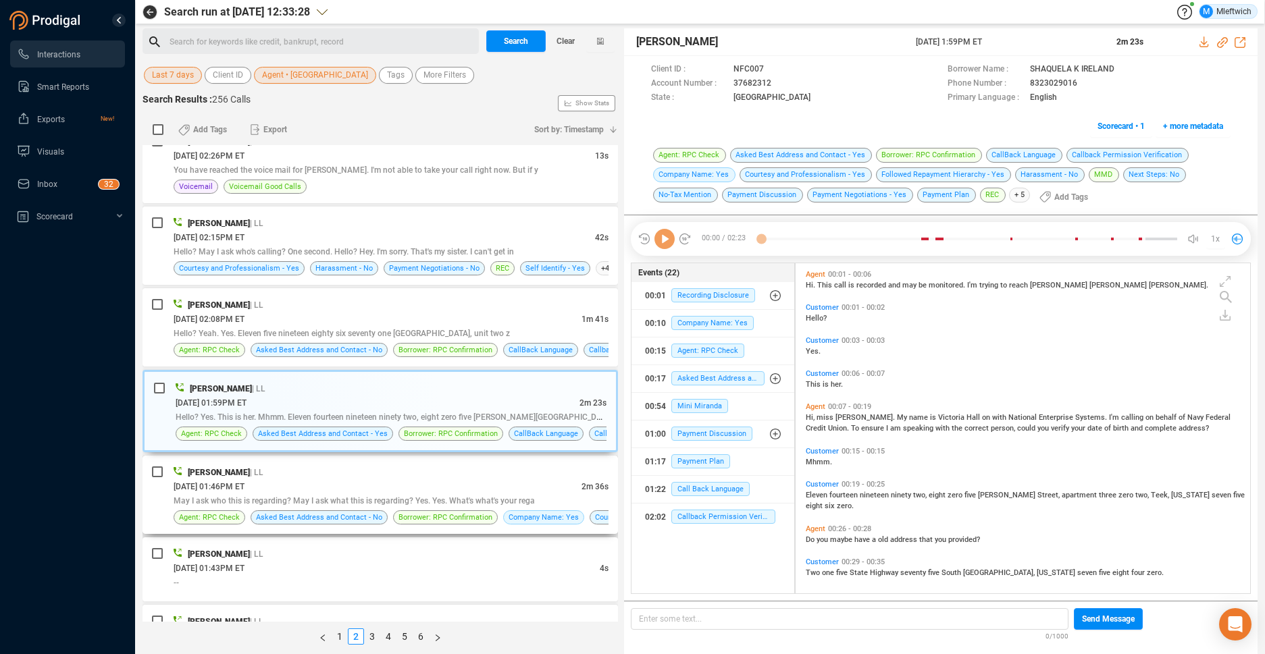
click at [579, 475] on div "[PERSON_NAME] | LL" at bounding box center [391, 472] width 435 height 14
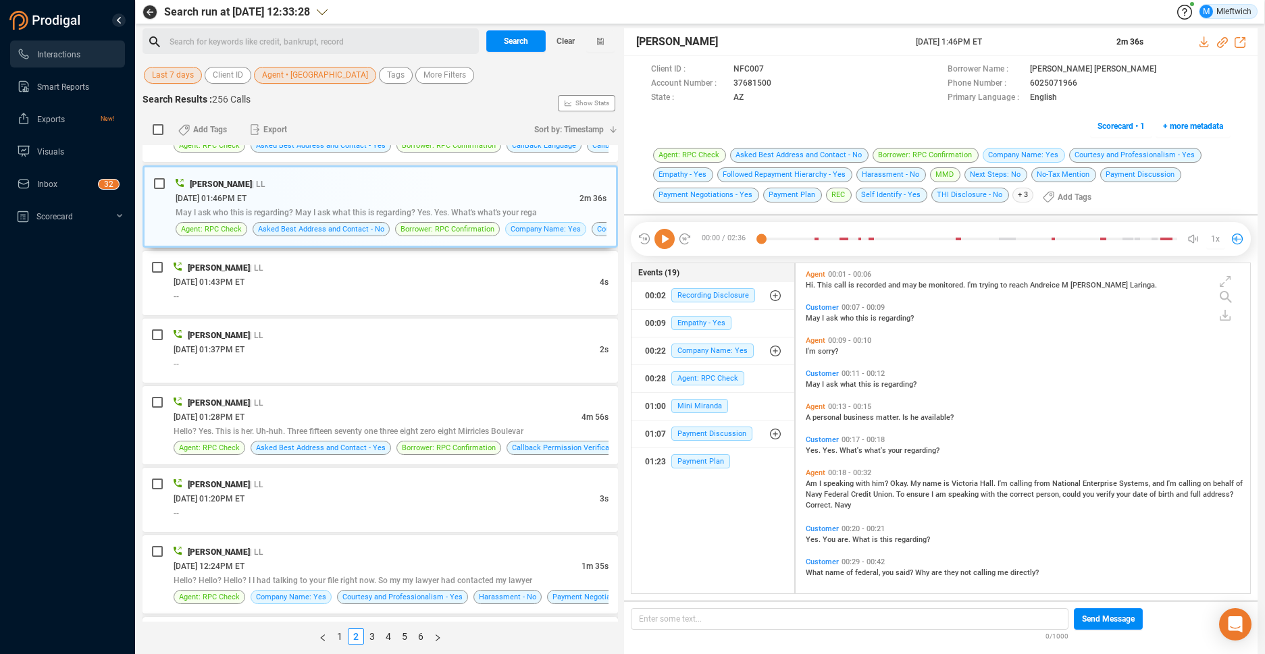
scroll to position [1636, 0]
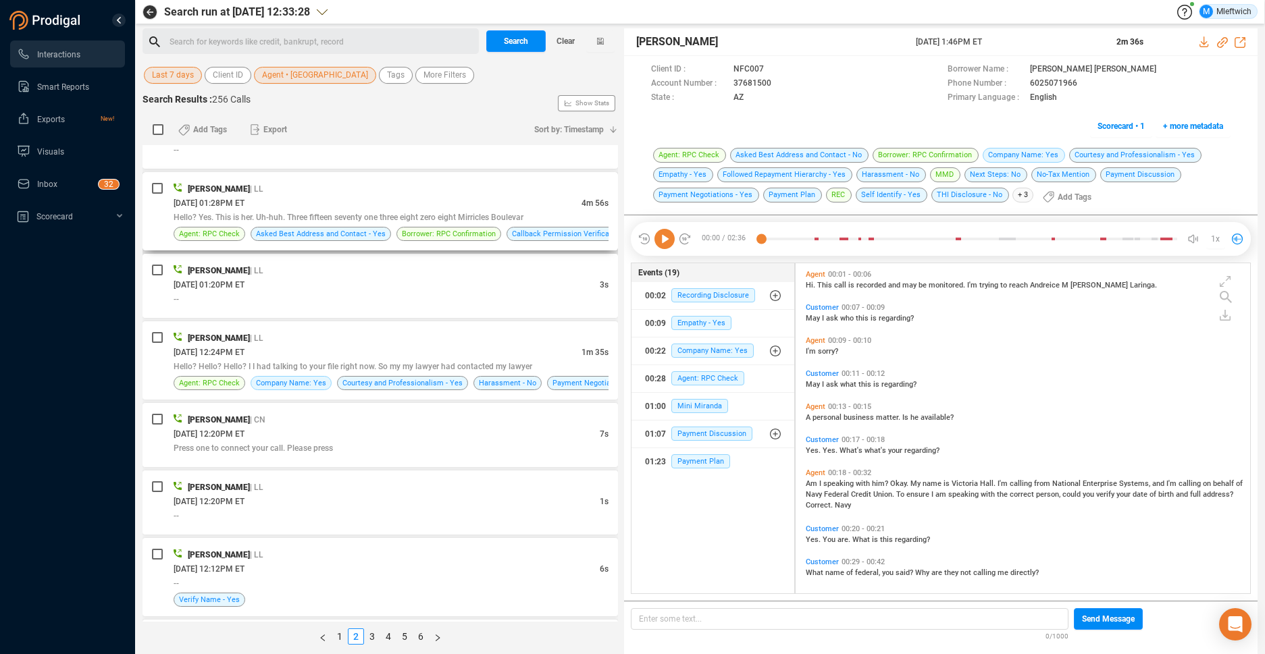
click at [568, 199] on div "[DATE] 01:28PM ET" at bounding box center [378, 203] width 408 height 14
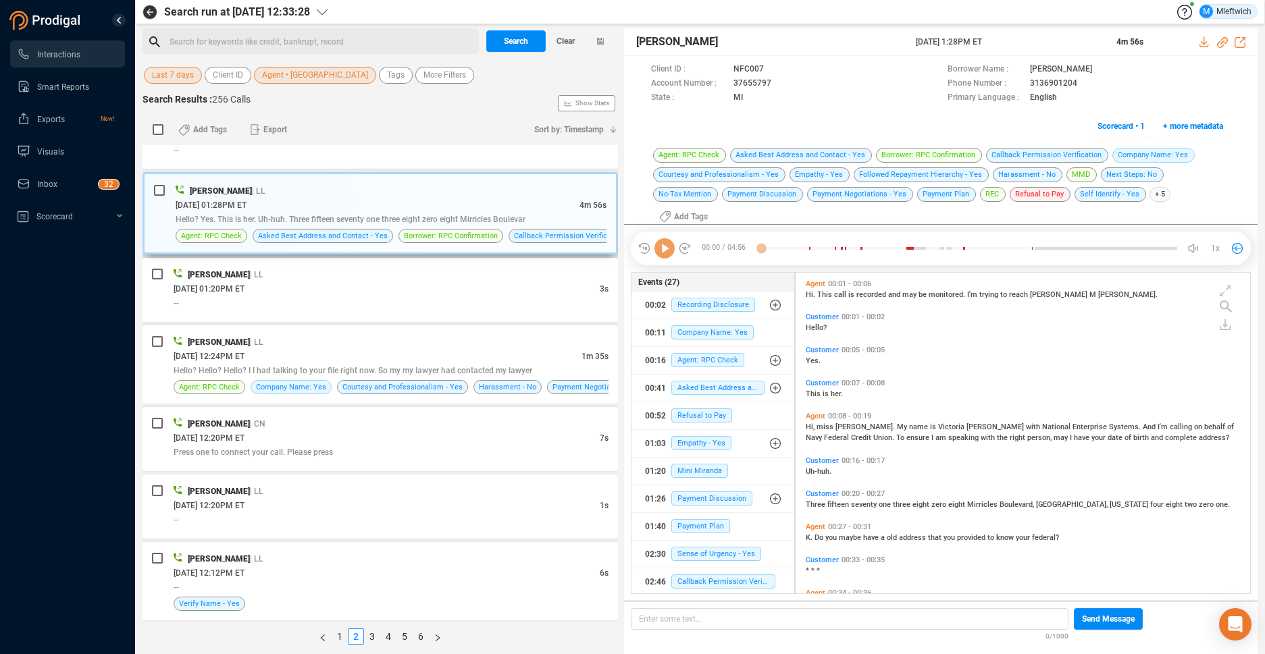
scroll to position [327, 447]
click at [555, 351] on div "[DATE] 12:24PM ET" at bounding box center [378, 356] width 408 height 14
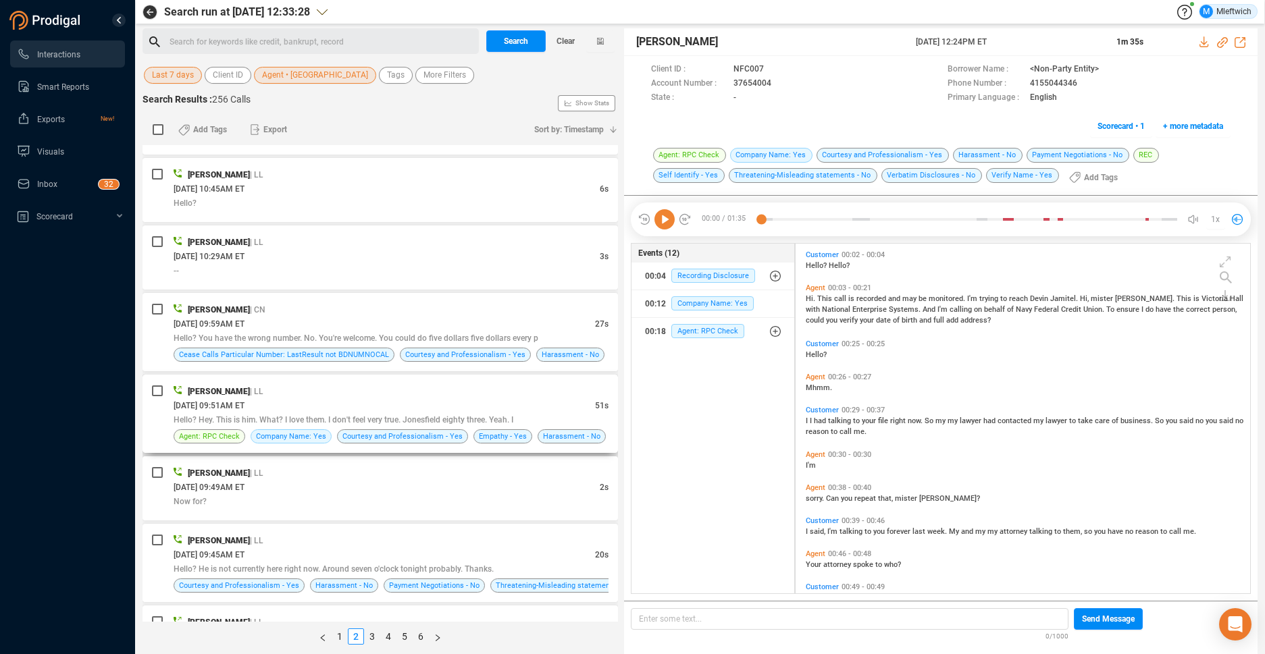
scroll to position [3415, 0]
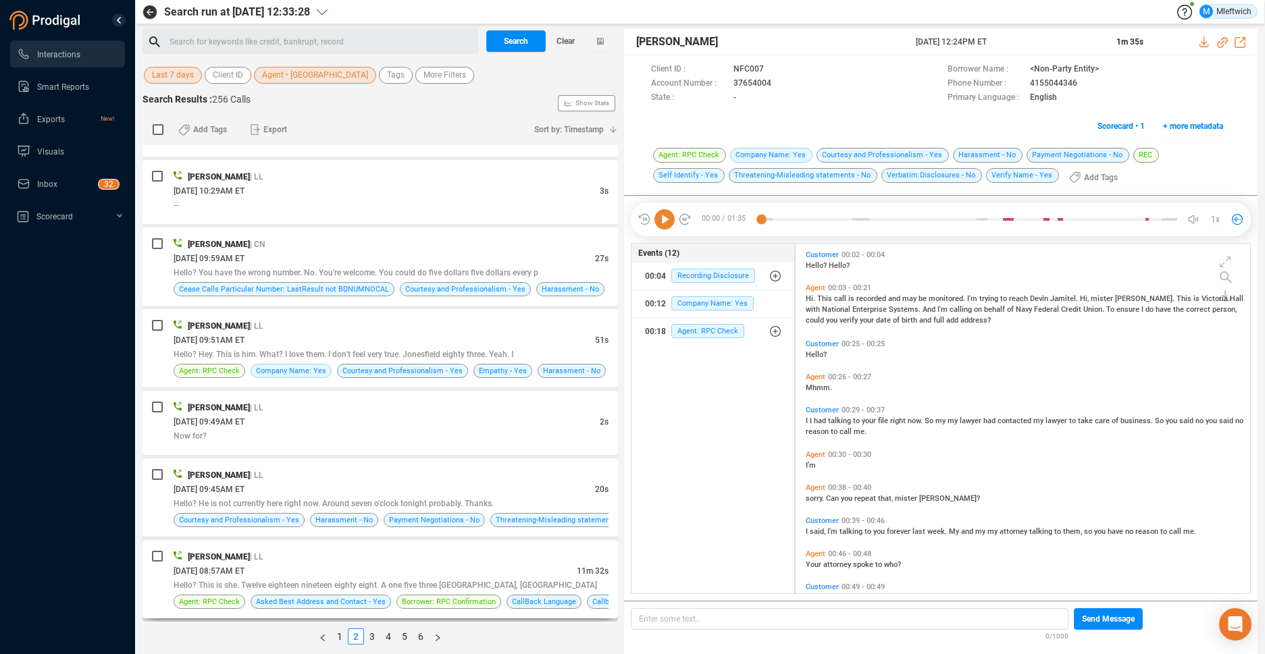
click at [565, 569] on div "[DATE] 08:57AM ET" at bounding box center [375, 571] width 403 height 14
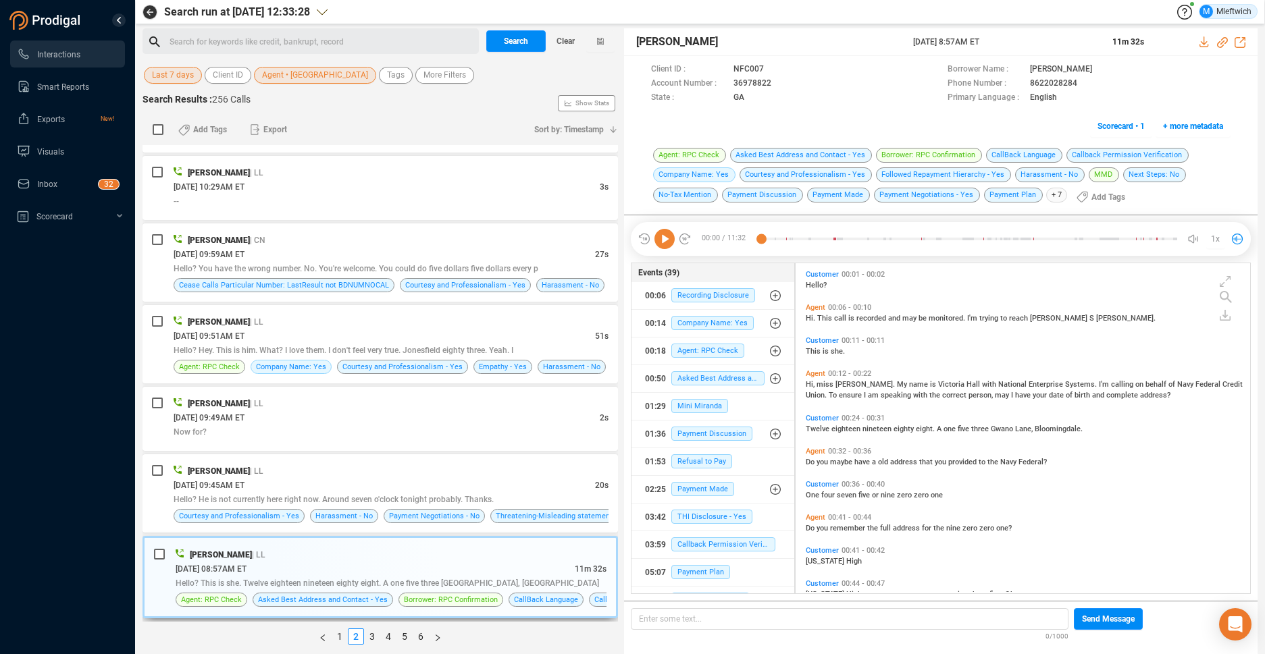
click at [575, 568] on span "11m 32s" at bounding box center [591, 569] width 32 height 9
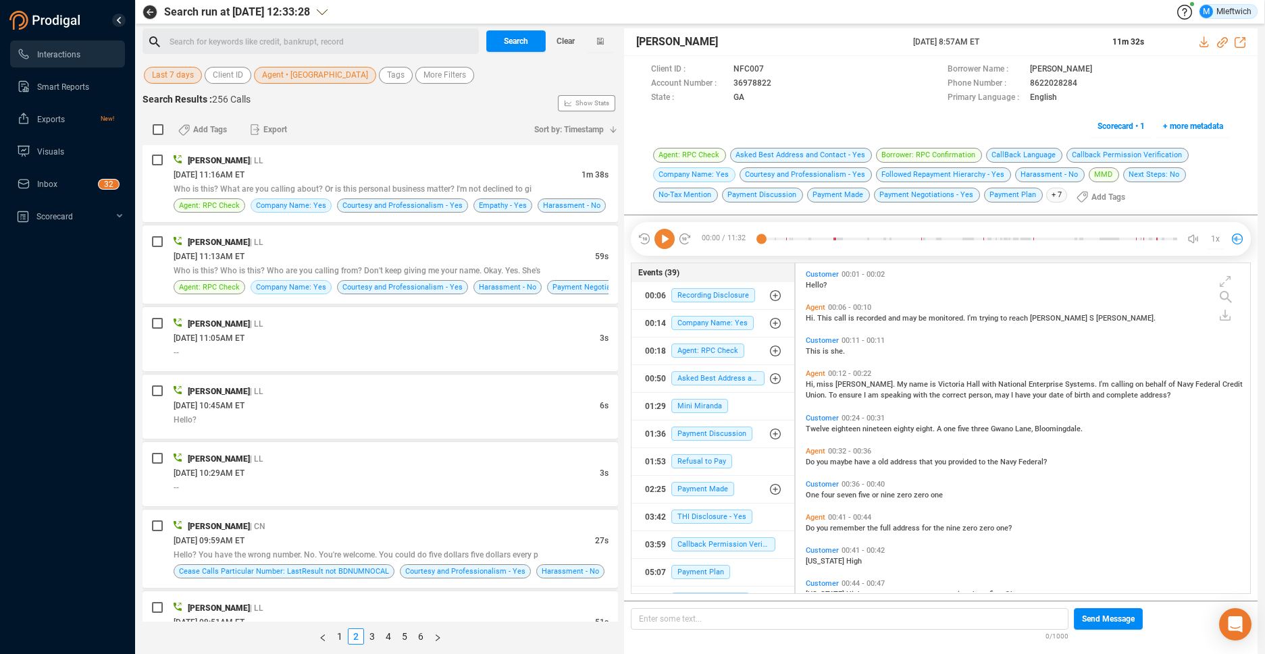
scroll to position [2913, 0]
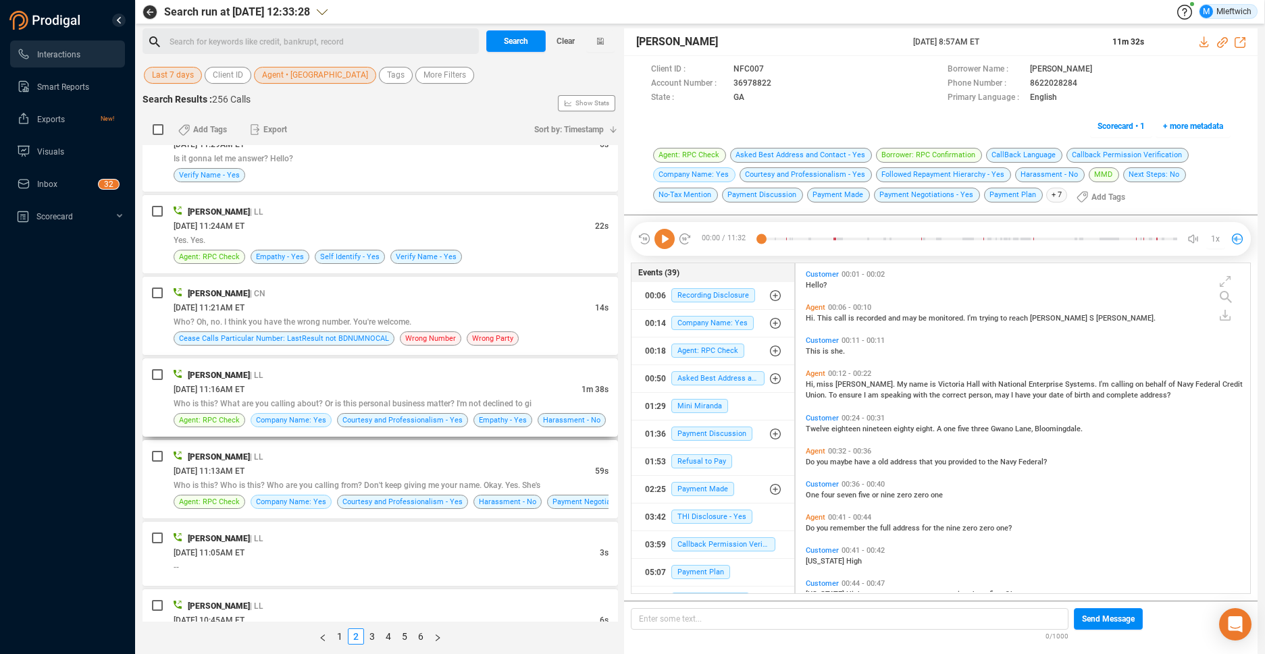
click at [535, 388] on div "[DATE] 11:16AM ET" at bounding box center [378, 389] width 408 height 14
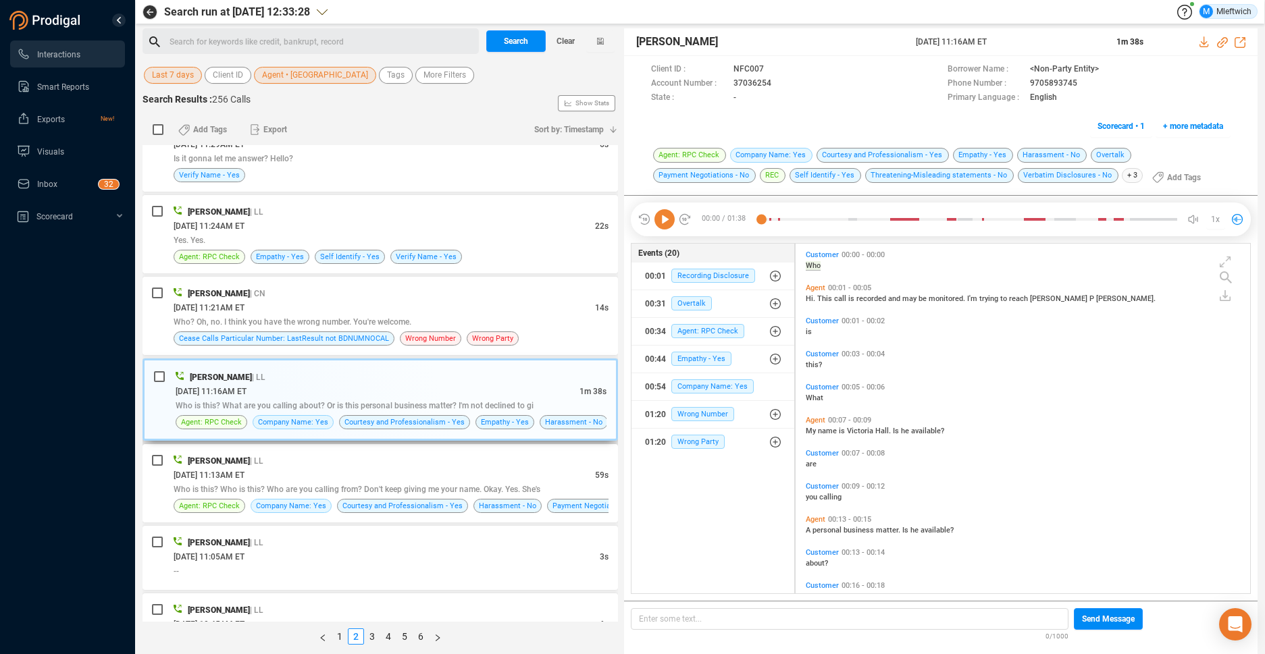
scroll to position [4, 7]
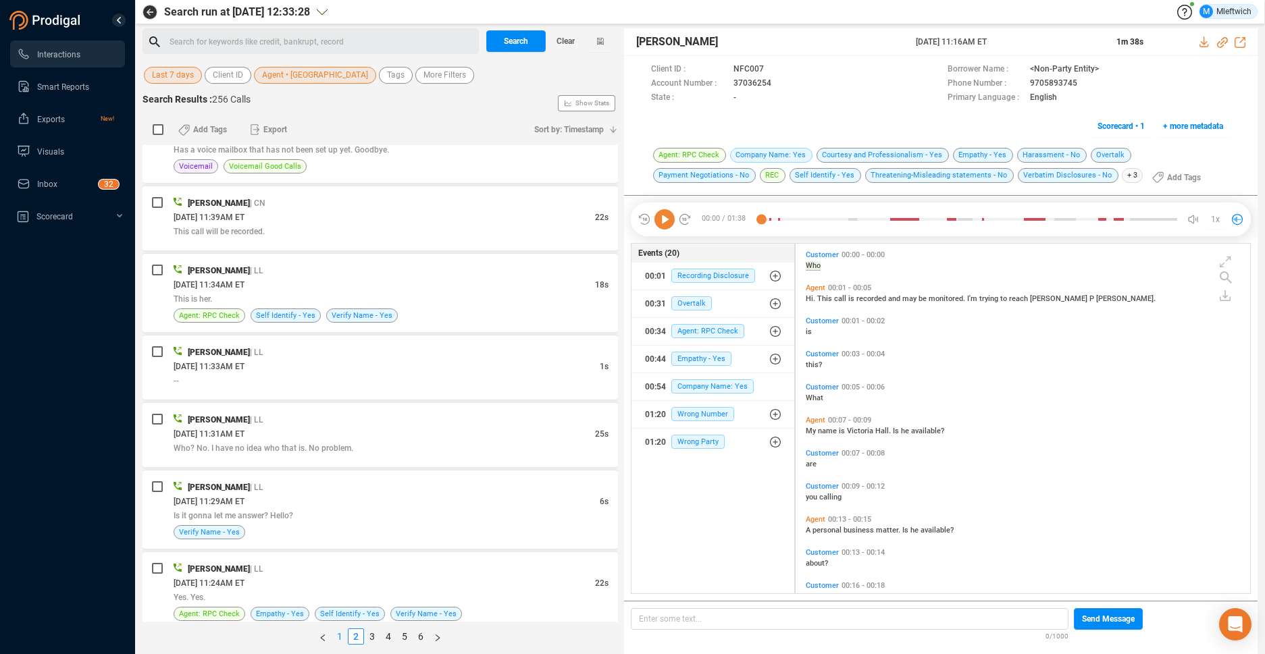
click at [338, 632] on link "1" at bounding box center [339, 636] width 15 height 15
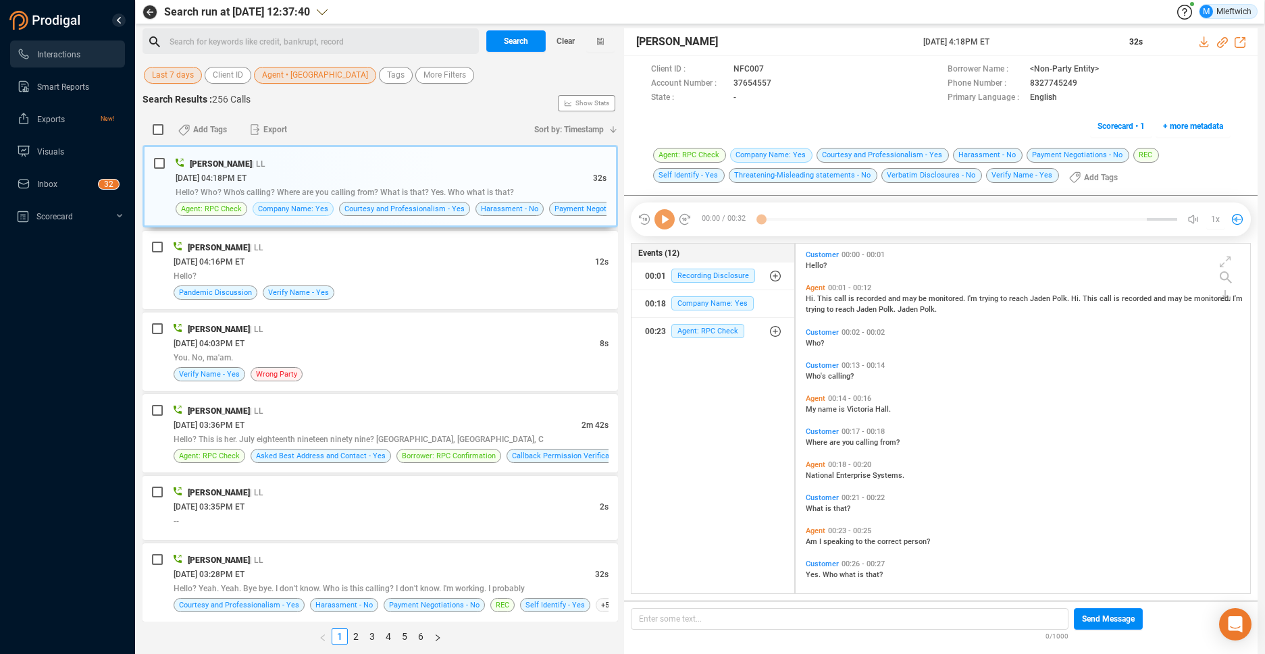
scroll to position [346, 447]
click at [358, 36] on div "Search for keywords like credit, bankrupt, record ﻿" at bounding box center [322, 42] width 305 height 20
click at [286, 80] on span "Agent • [GEOGRAPHIC_DATA]" at bounding box center [315, 75] width 106 height 17
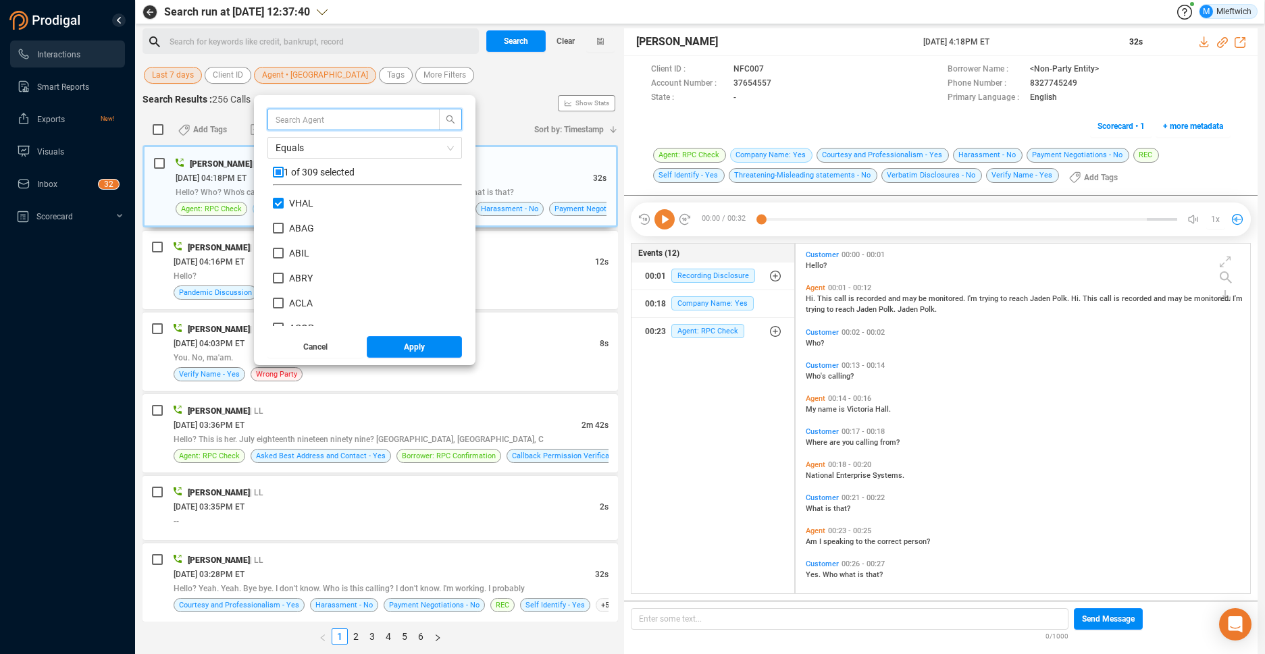
scroll to position [126, 182]
click at [316, 113] on input "text" at bounding box center [347, 119] width 143 height 15
type input "micr"
click at [281, 203] on input "MICR" at bounding box center [278, 203] width 11 height 11
checkbox input "true"
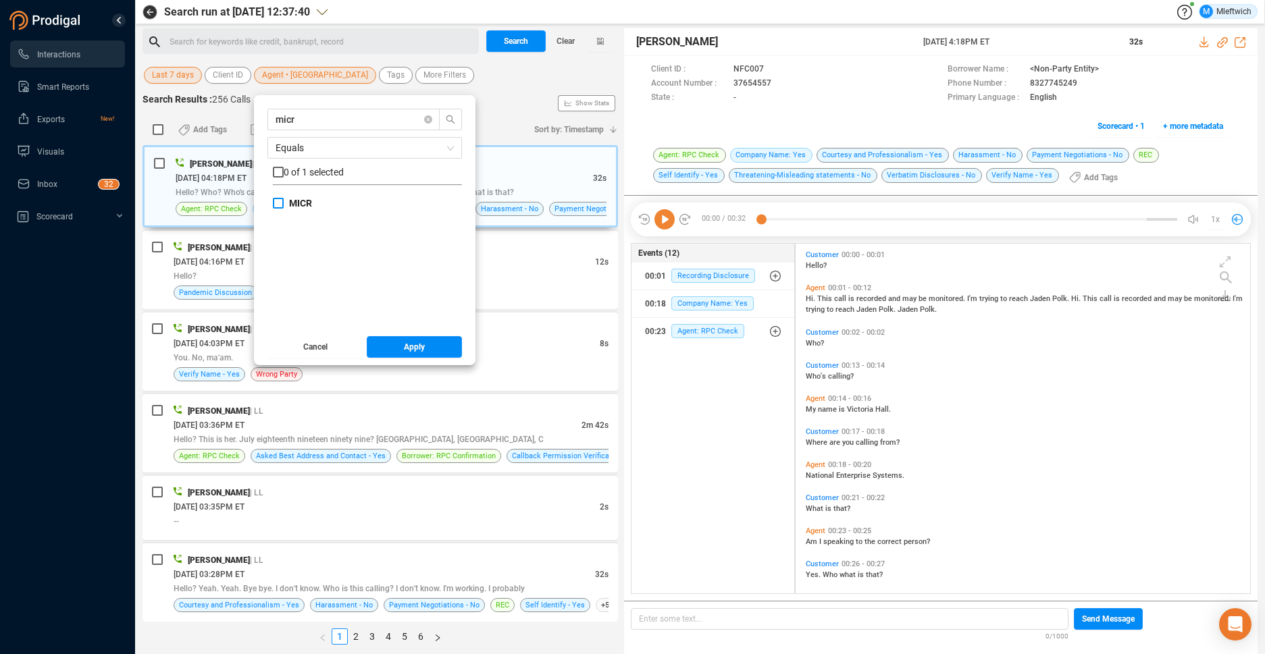
checkbox input "true"
click at [274, 201] on input "MICR" at bounding box center [278, 203] width 11 height 11
checkbox input "false"
click at [326, 118] on input "micr" at bounding box center [347, 119] width 143 height 15
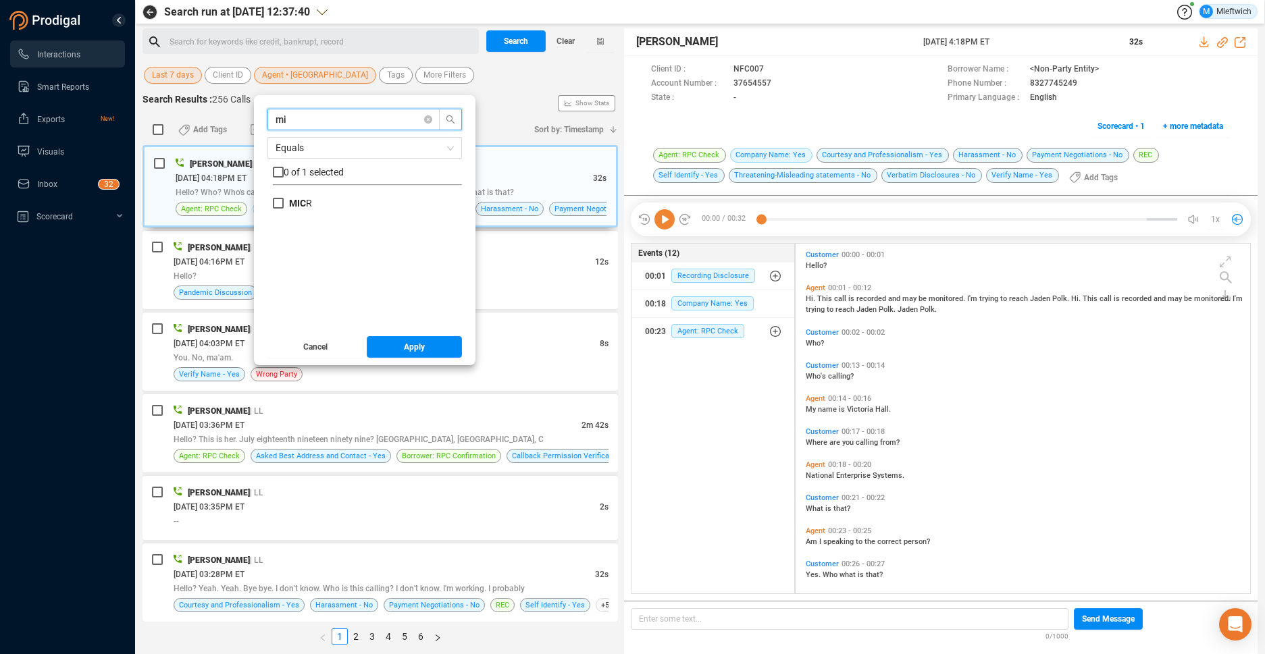
type input "m"
type input "bhum"
click at [278, 203] on input "BHUM" at bounding box center [278, 203] width 11 height 11
checkbox input "true"
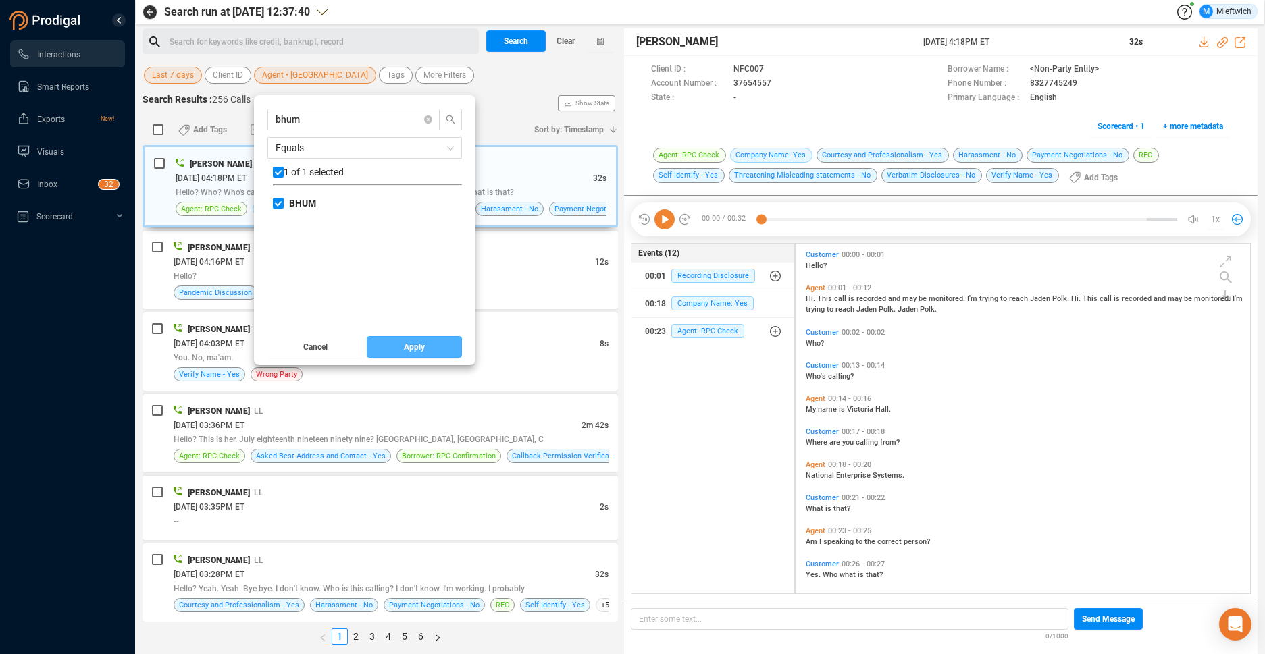
click at [400, 351] on button "Apply" at bounding box center [415, 347] width 96 height 22
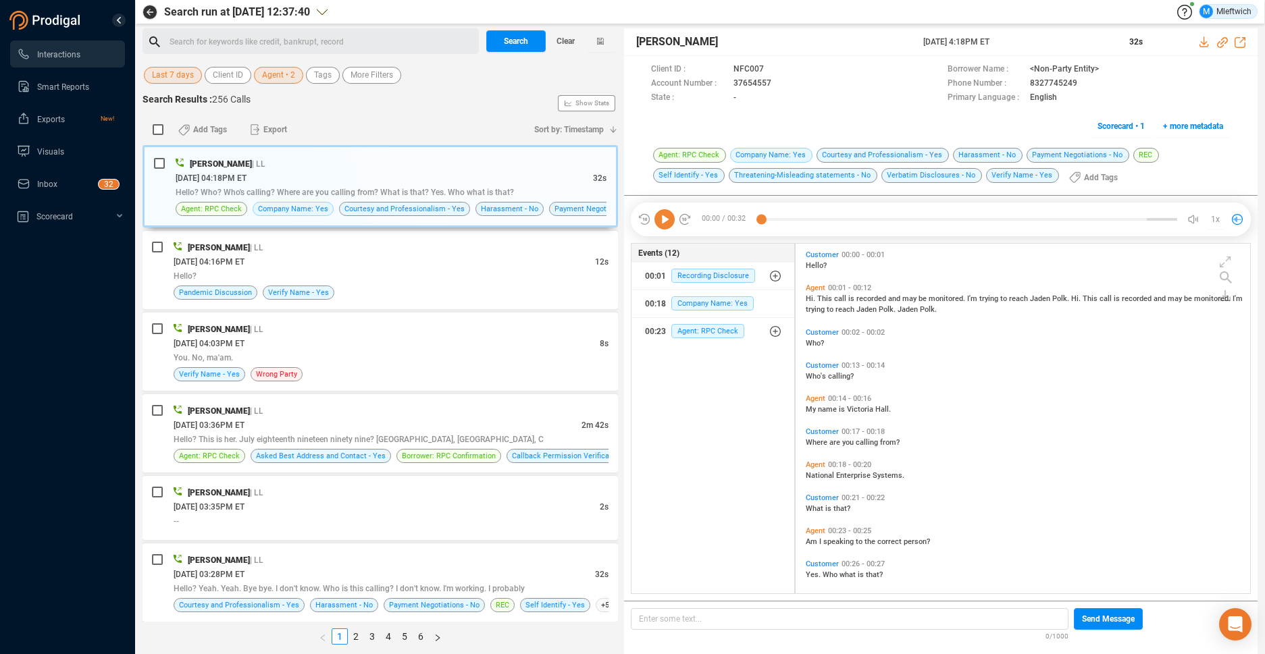
click at [288, 80] on span "Agent • 2" at bounding box center [278, 75] width 33 height 17
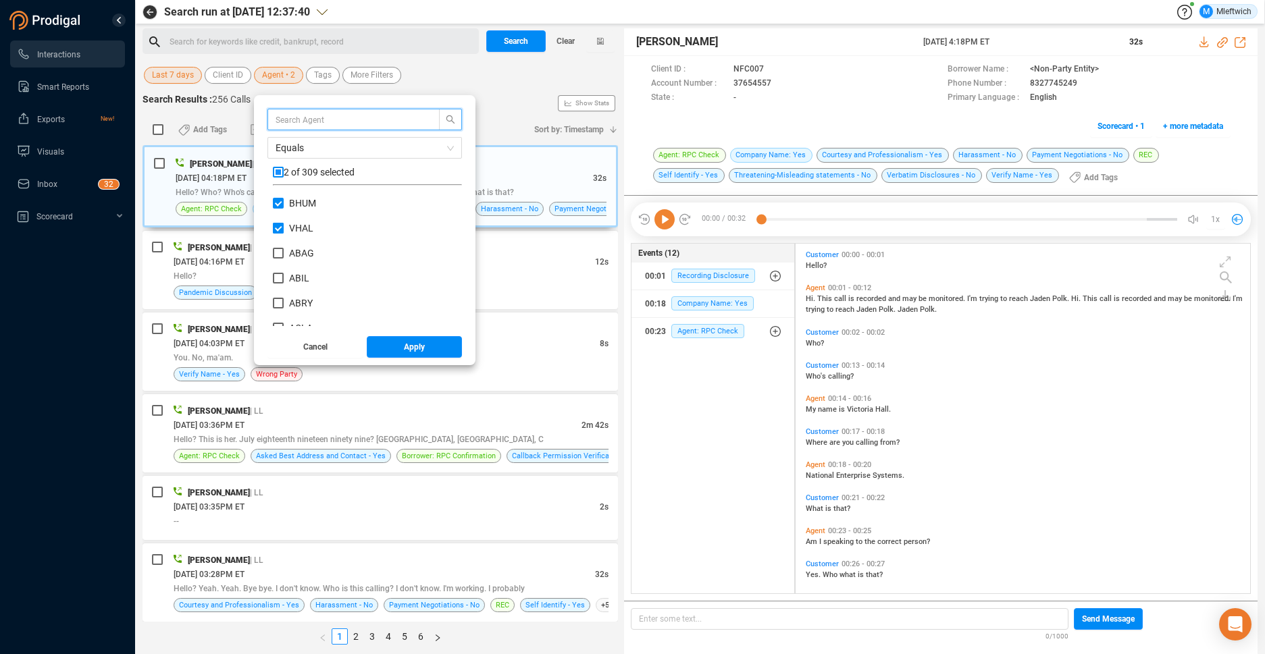
click at [279, 228] on input "VHAL" at bounding box center [278, 228] width 11 height 11
checkbox input "false"
click at [409, 342] on span "Apply" at bounding box center [414, 347] width 21 height 22
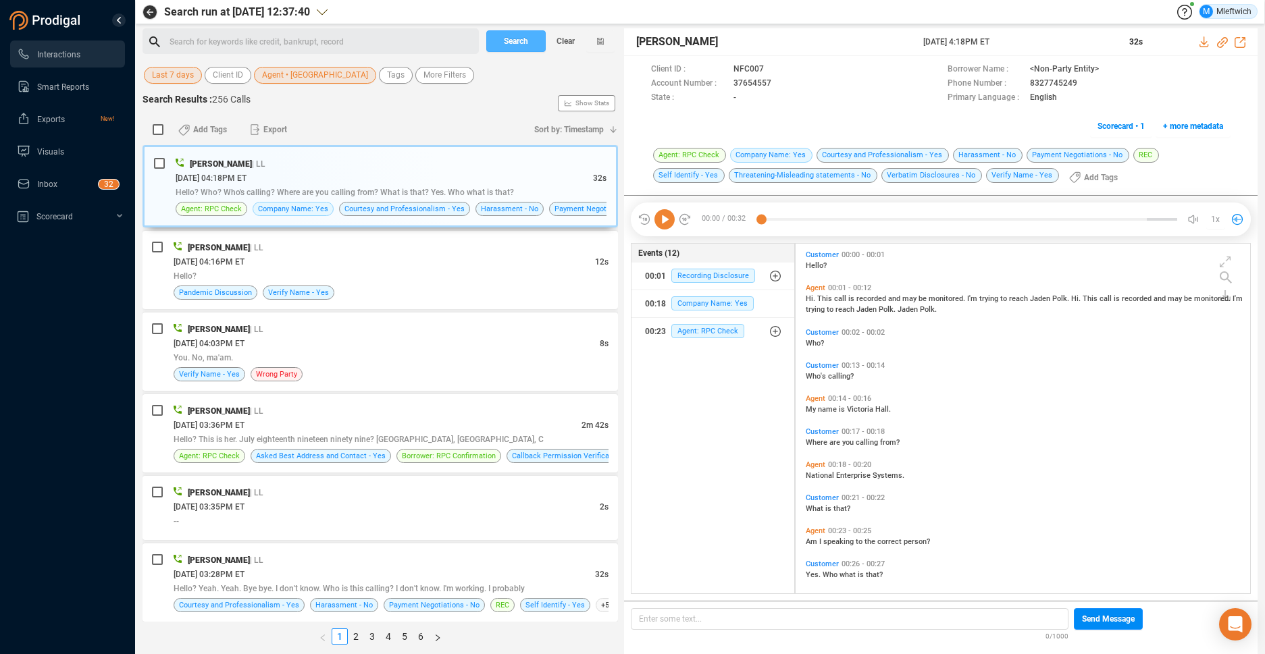
click at [520, 41] on span "Search" at bounding box center [516, 41] width 24 height 22
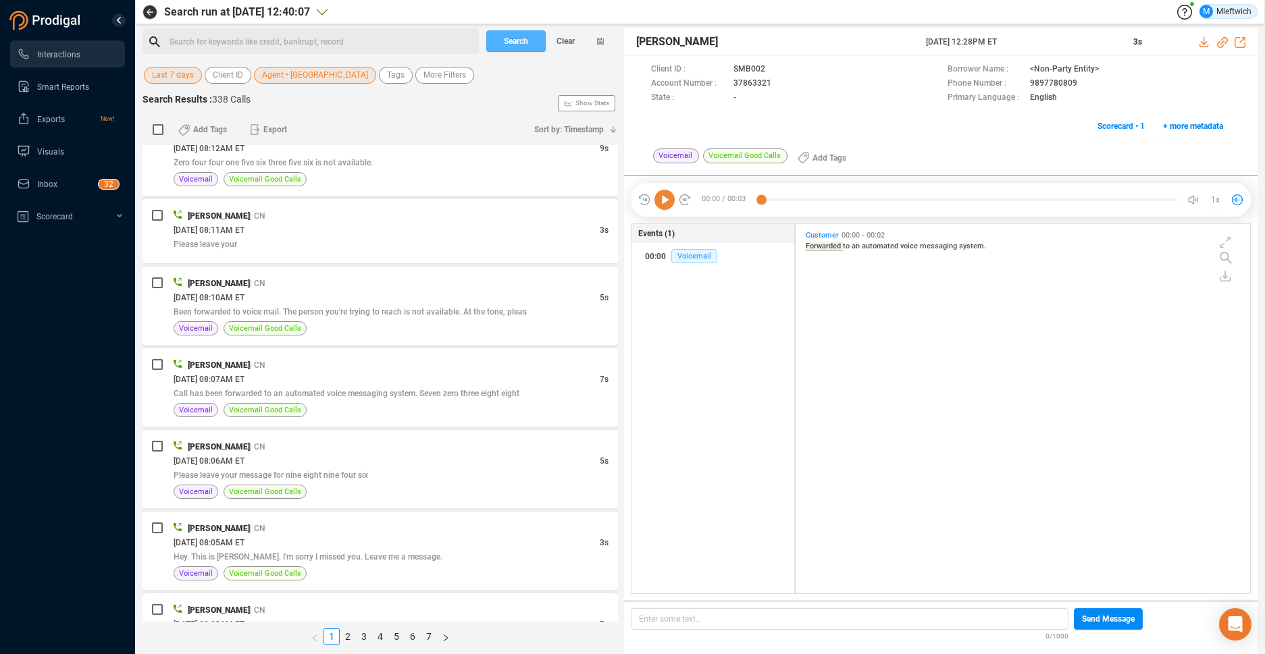
scroll to position [3202, 0]
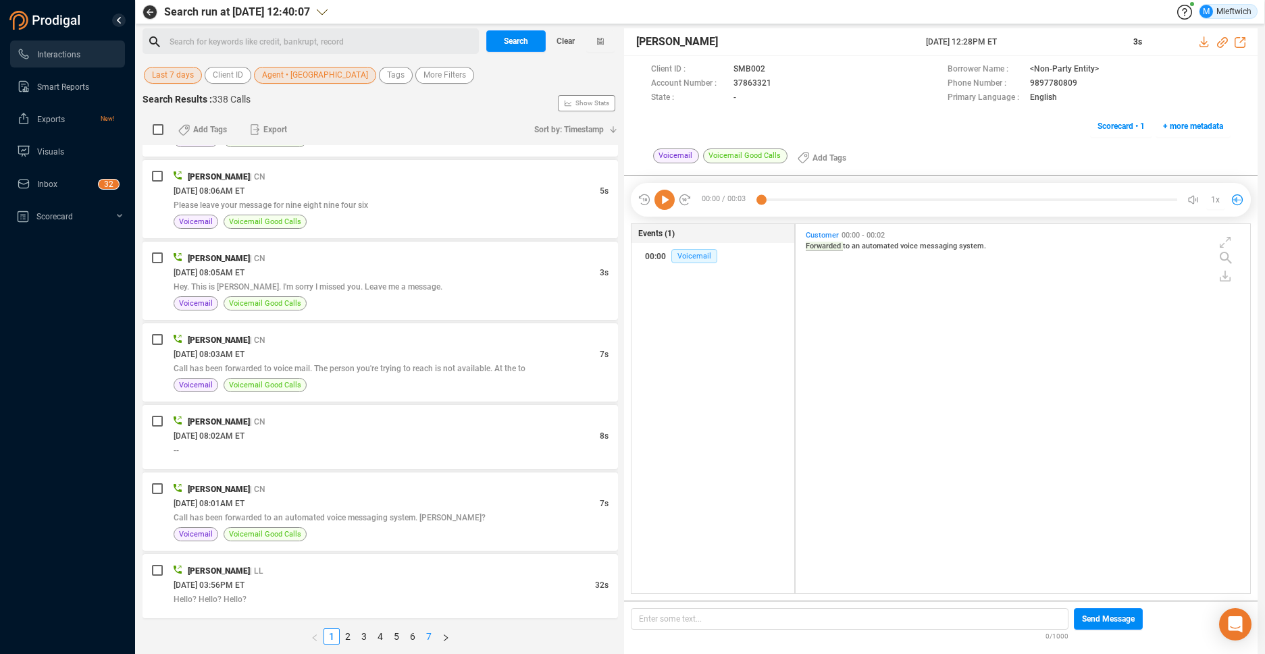
click at [430, 635] on link "7" at bounding box center [428, 636] width 15 height 15
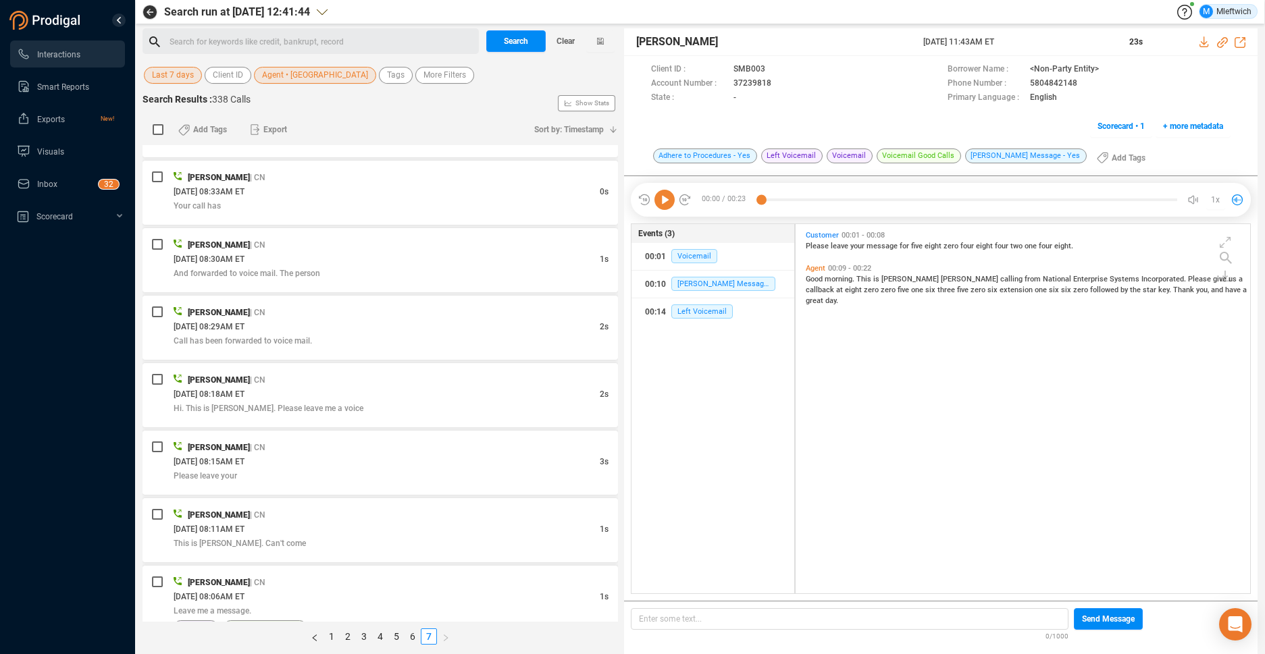
scroll to position [2306, 0]
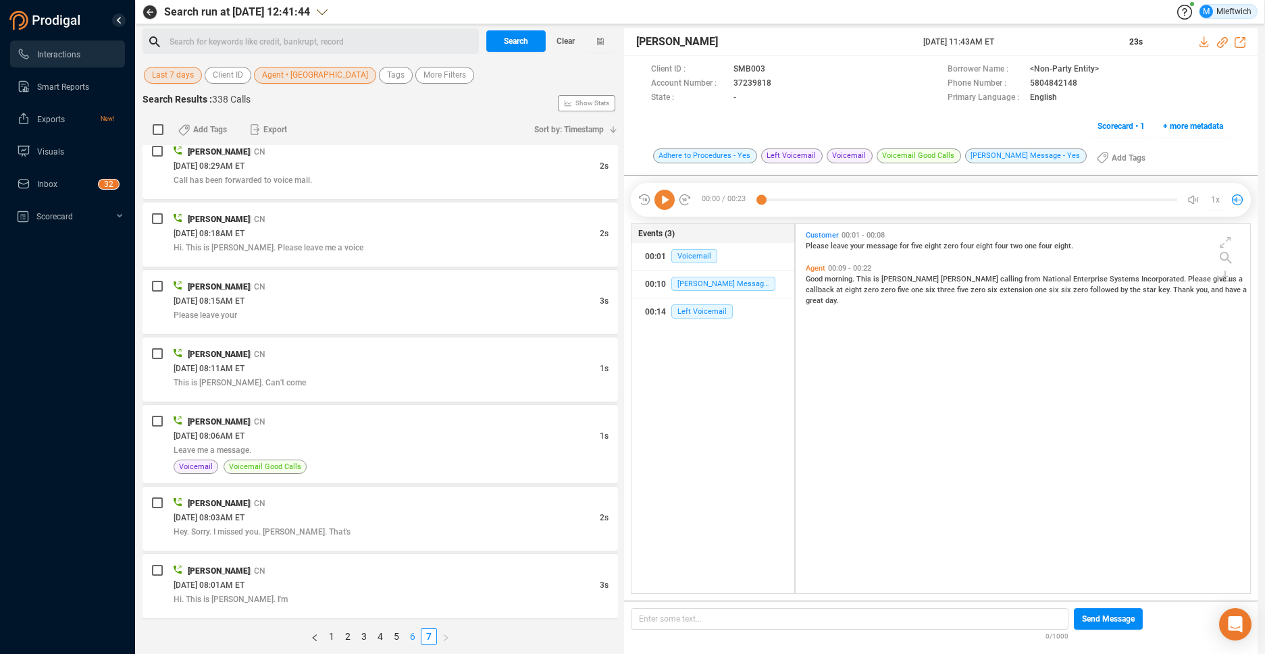
click at [413, 638] on link "6" at bounding box center [412, 636] width 15 height 15
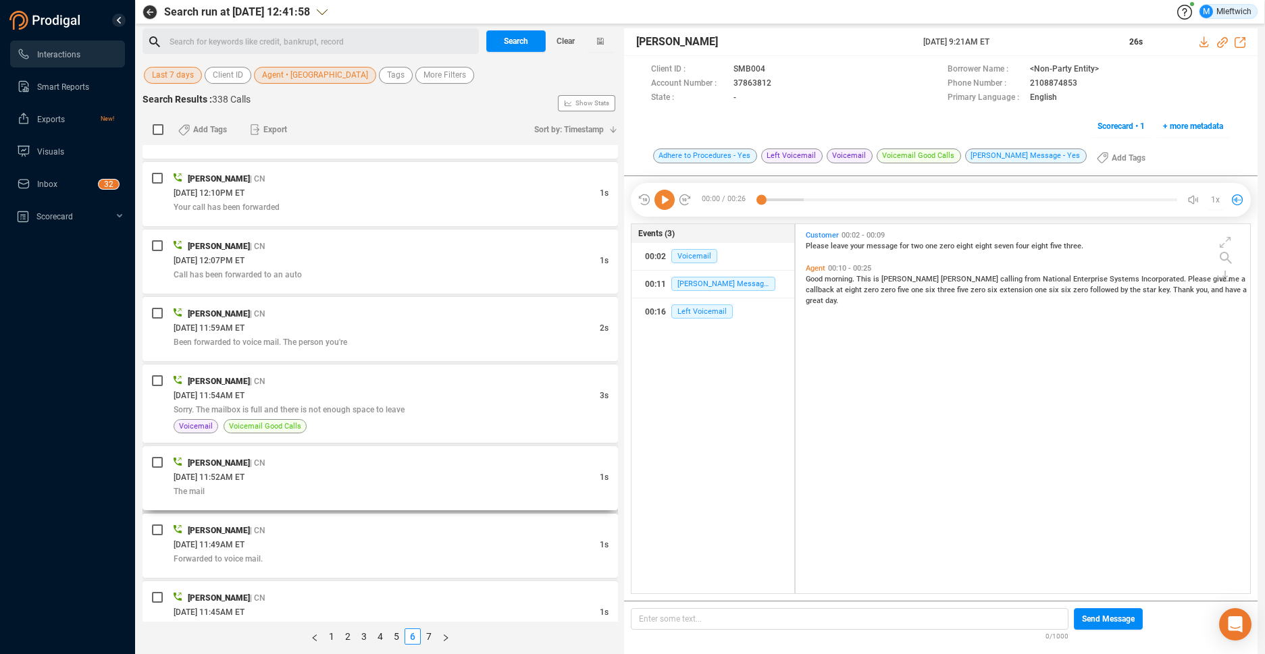
scroll to position [3173, 0]
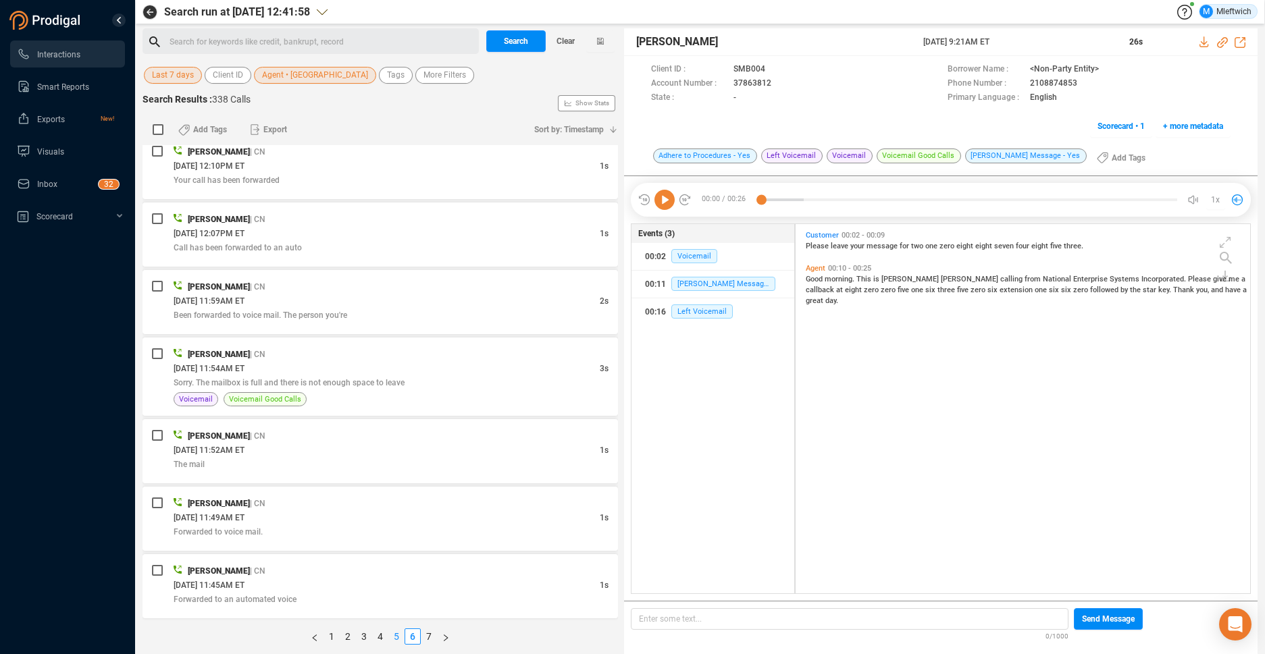
click at [395, 638] on link "5" at bounding box center [396, 636] width 15 height 15
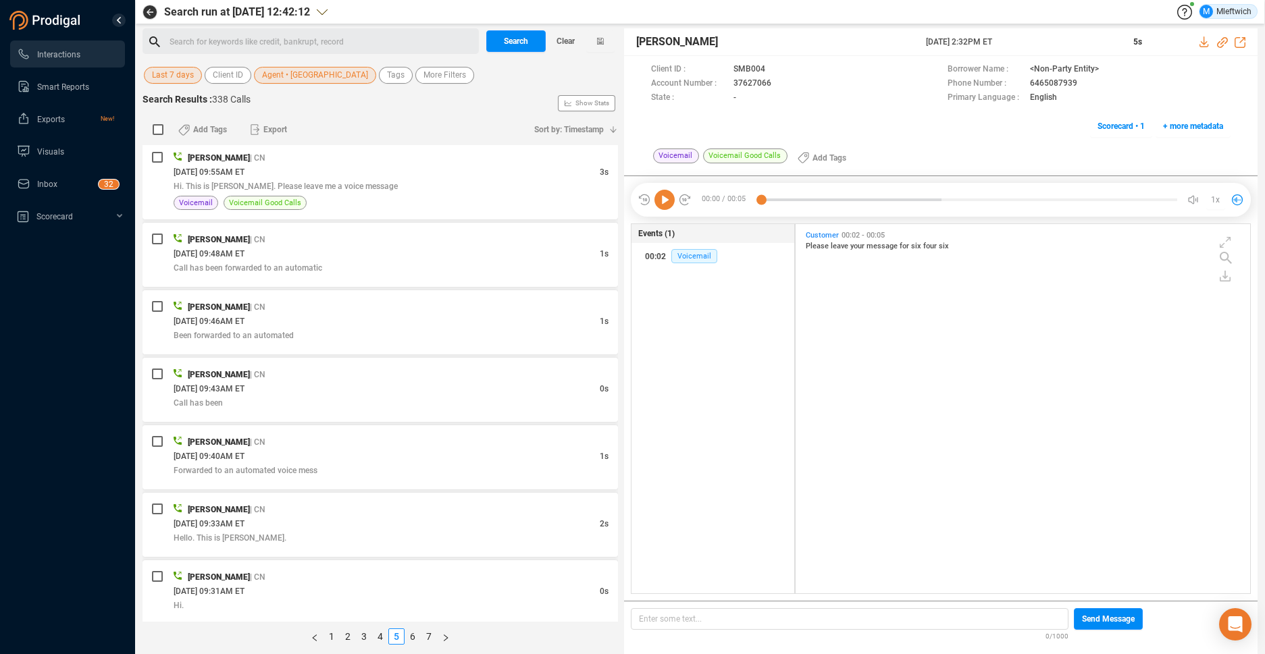
scroll to position [3216, 0]
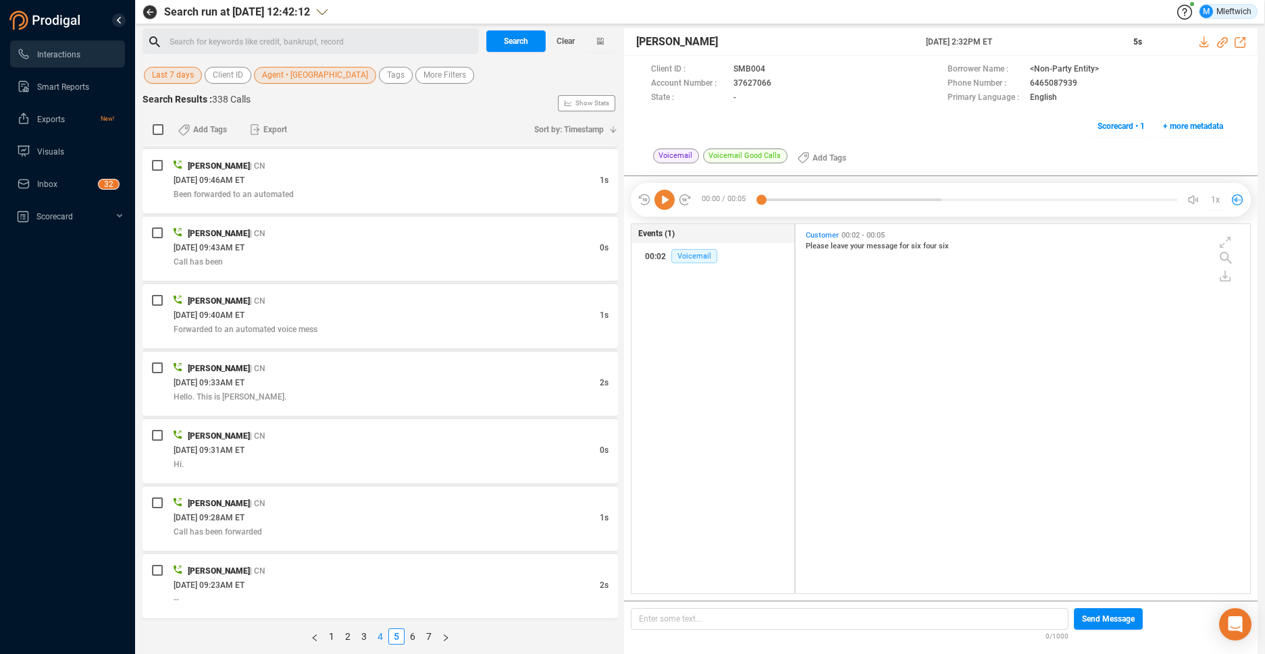
click at [378, 634] on link "4" at bounding box center [380, 636] width 15 height 15
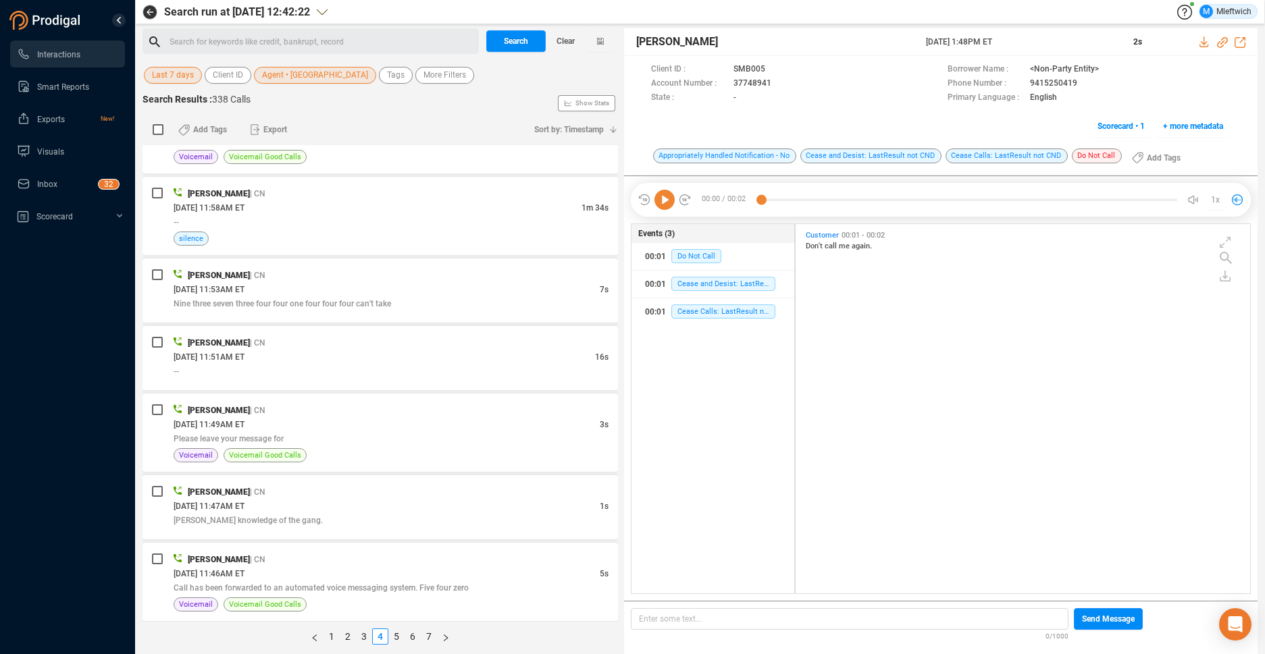
scroll to position [1216, 0]
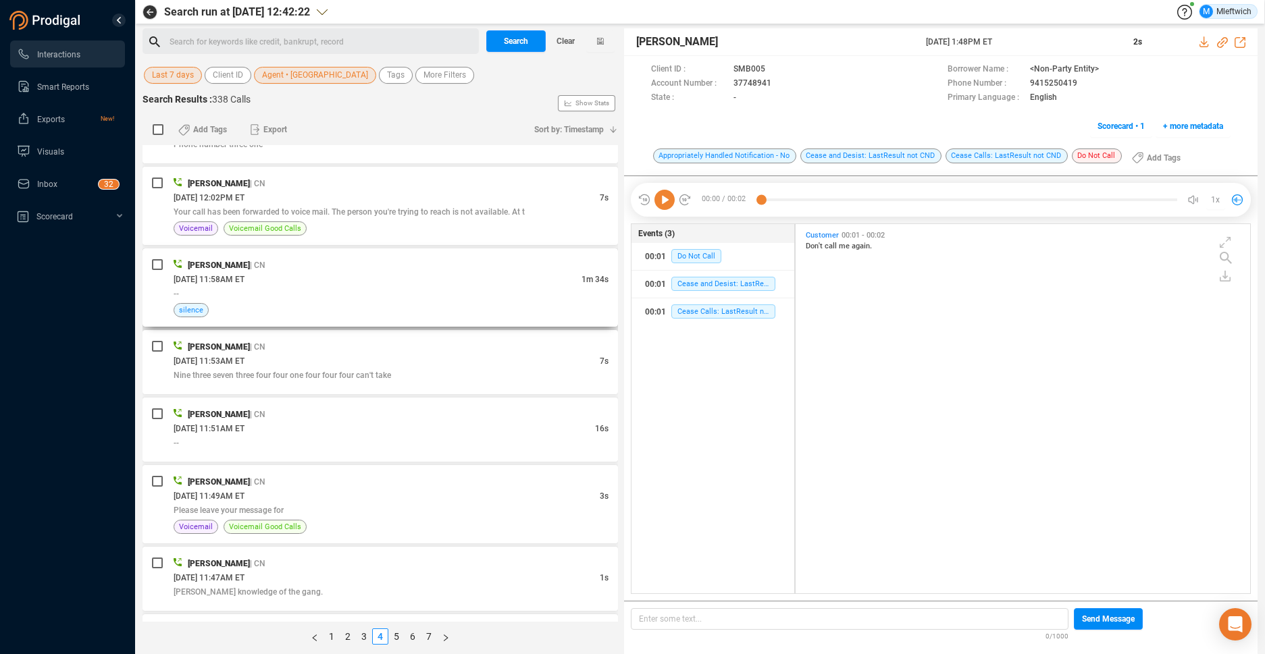
click at [523, 297] on div "--" at bounding box center [391, 293] width 435 height 14
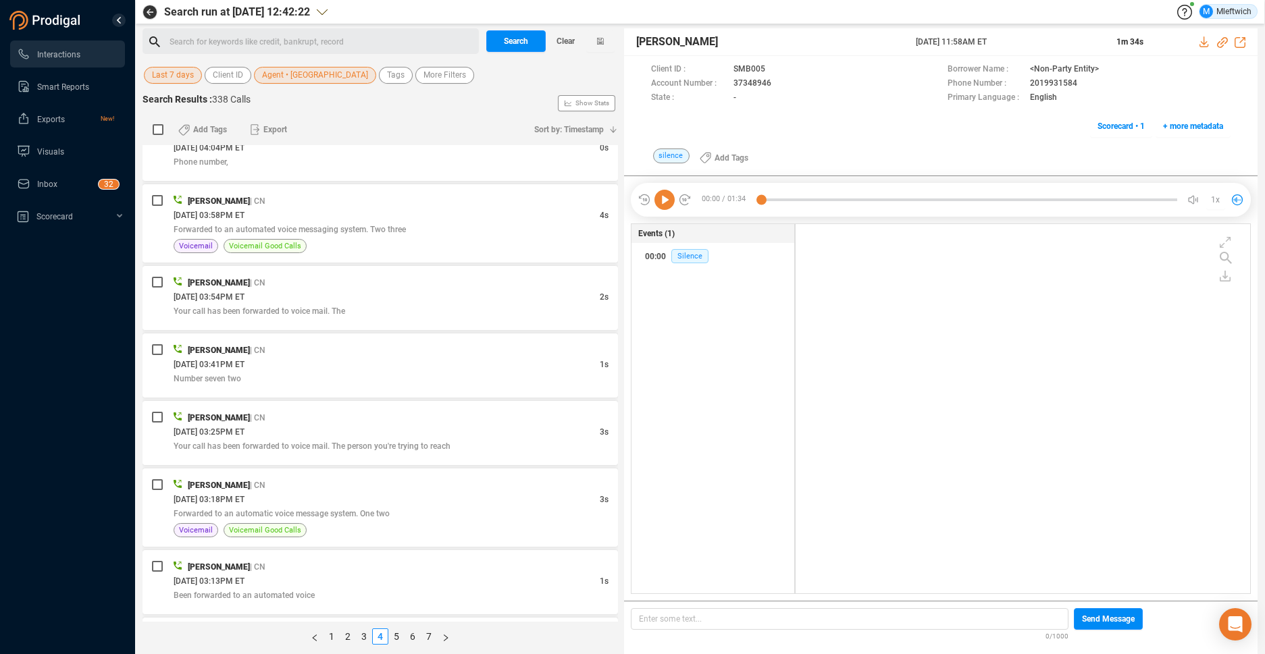
scroll to position [3202, 0]
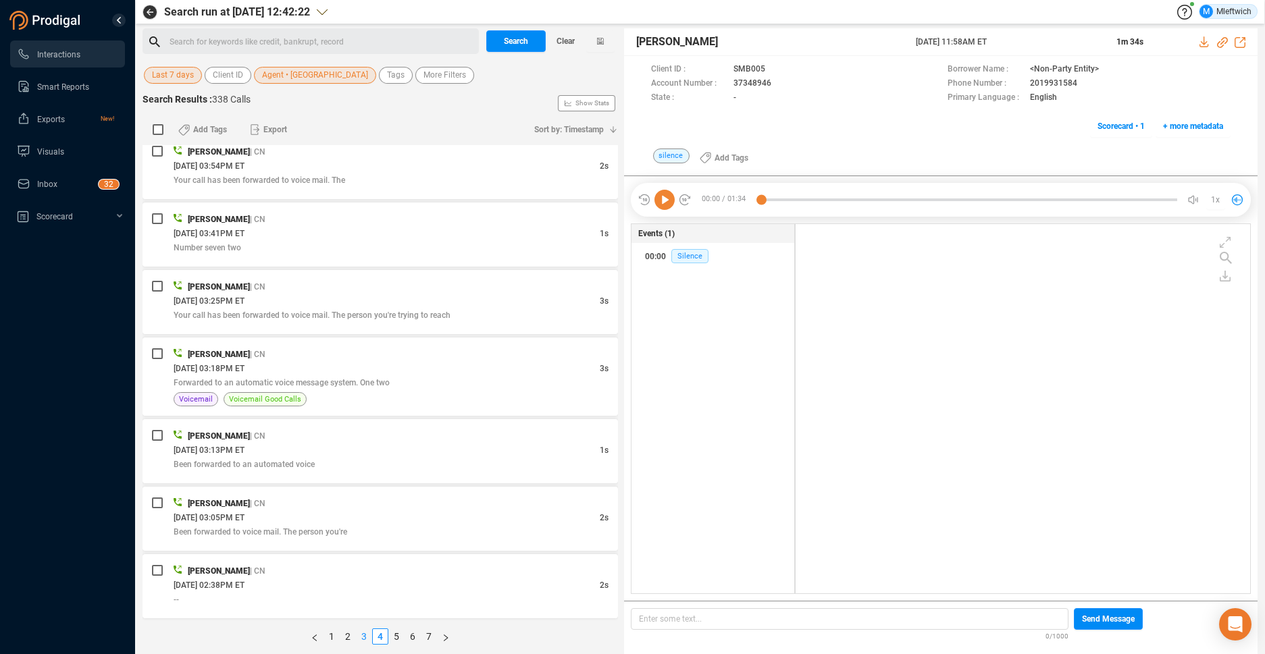
click at [363, 629] on li "3" at bounding box center [364, 637] width 16 height 16
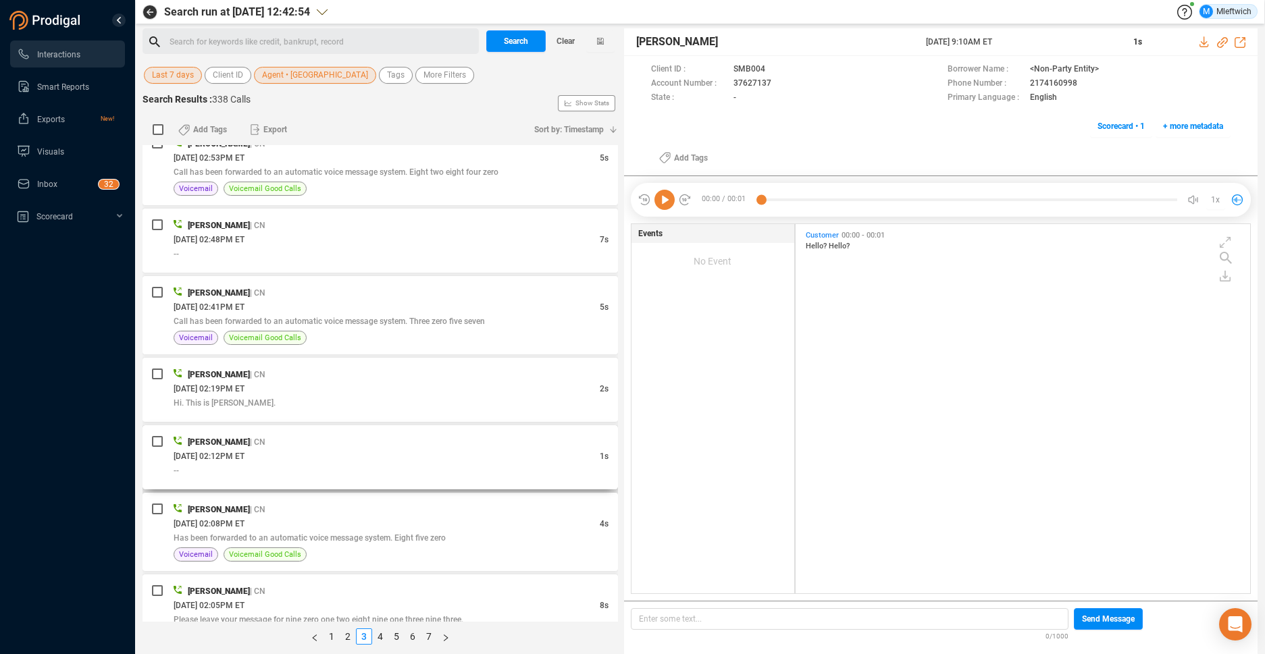
scroll to position [3244, 0]
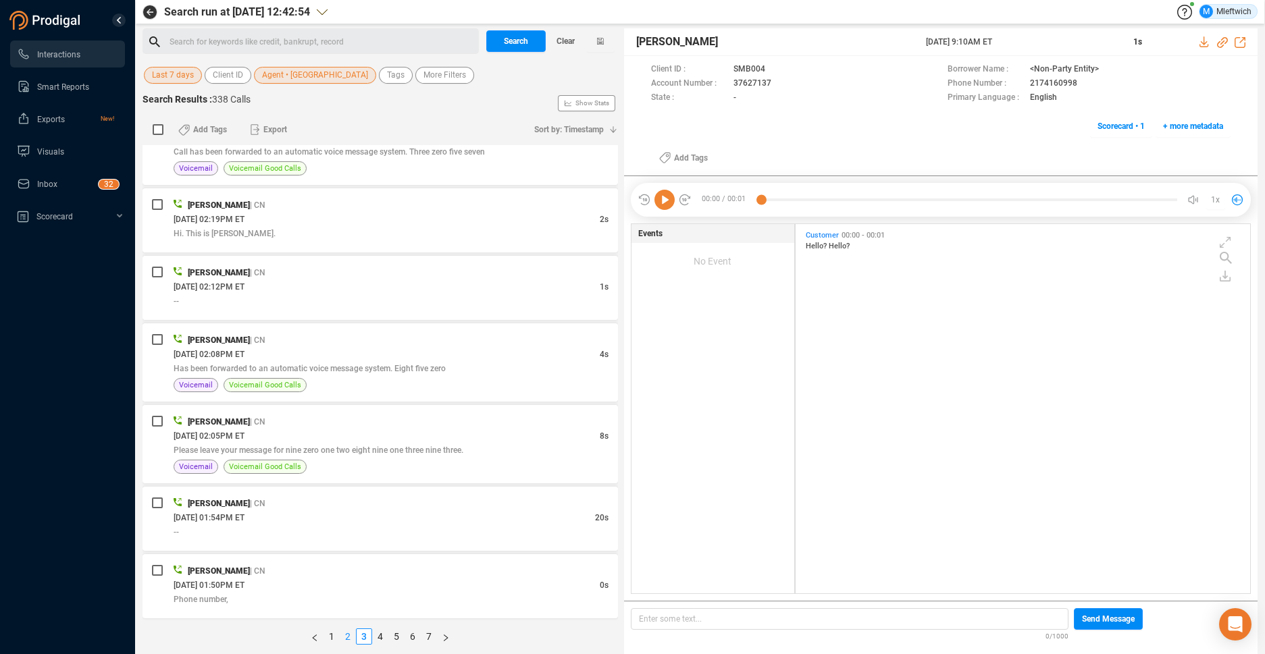
click at [346, 633] on link "2" at bounding box center [347, 636] width 15 height 15
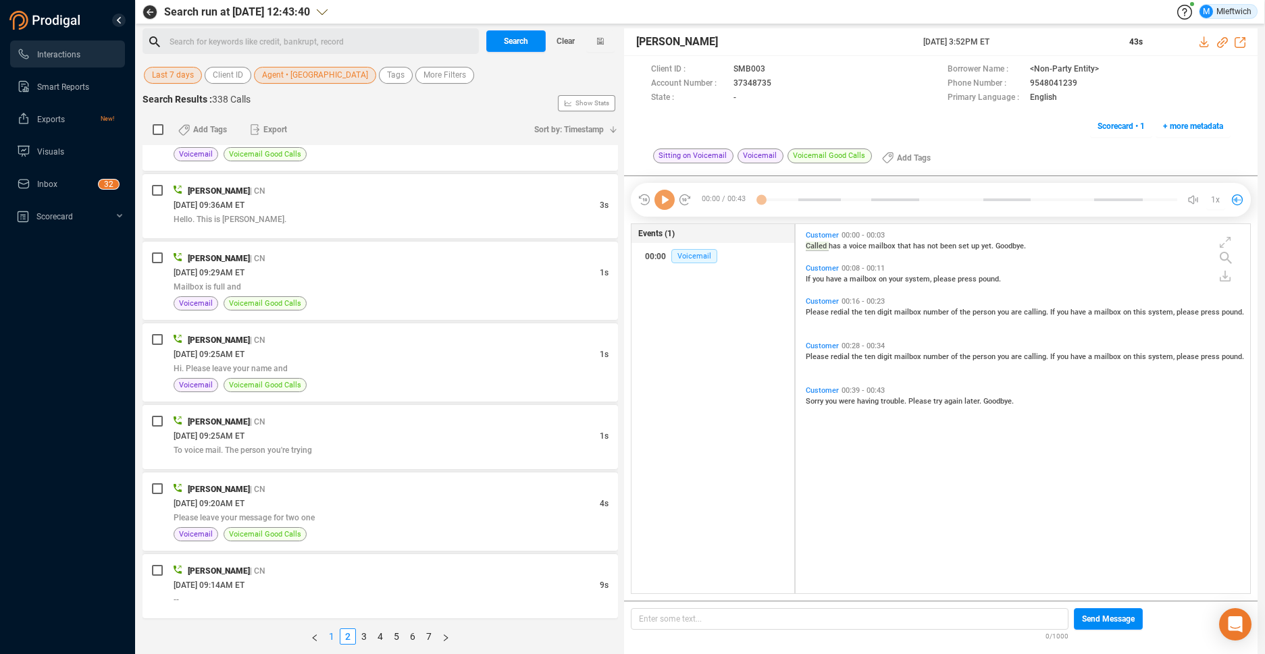
scroll to position [366, 447]
click at [330, 635] on link "1" at bounding box center [331, 636] width 15 height 15
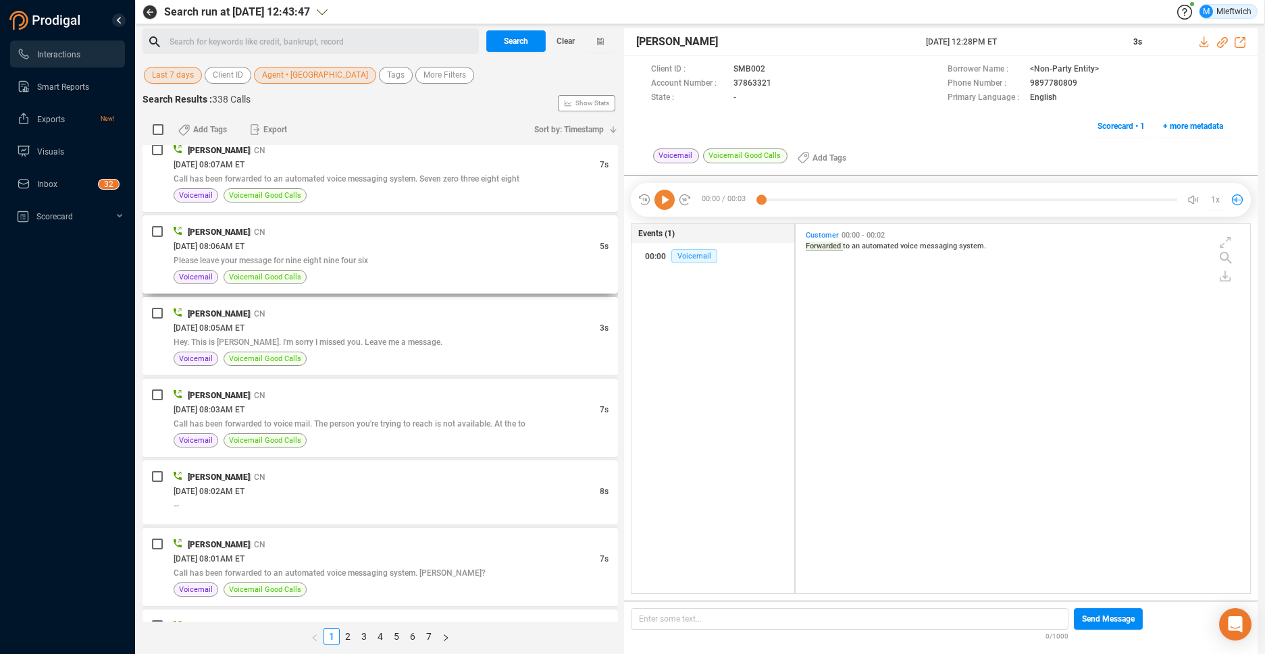
scroll to position [3202, 0]
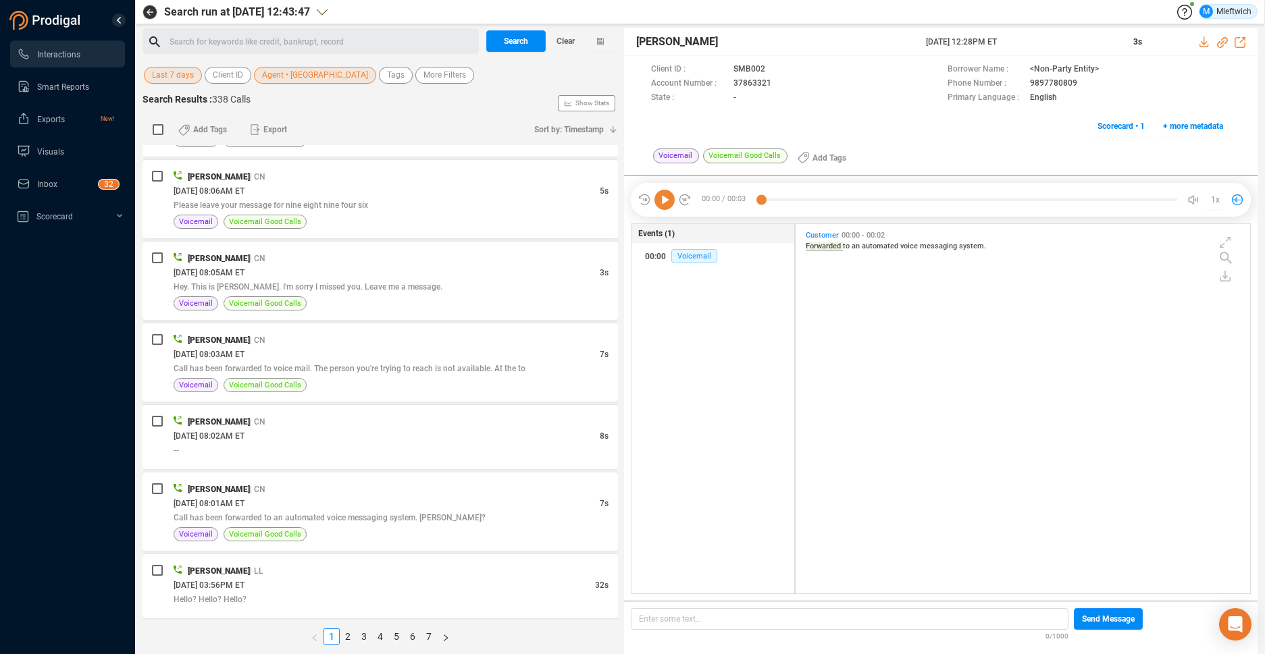
click at [281, 76] on span "Agent • [GEOGRAPHIC_DATA]" at bounding box center [315, 75] width 106 height 17
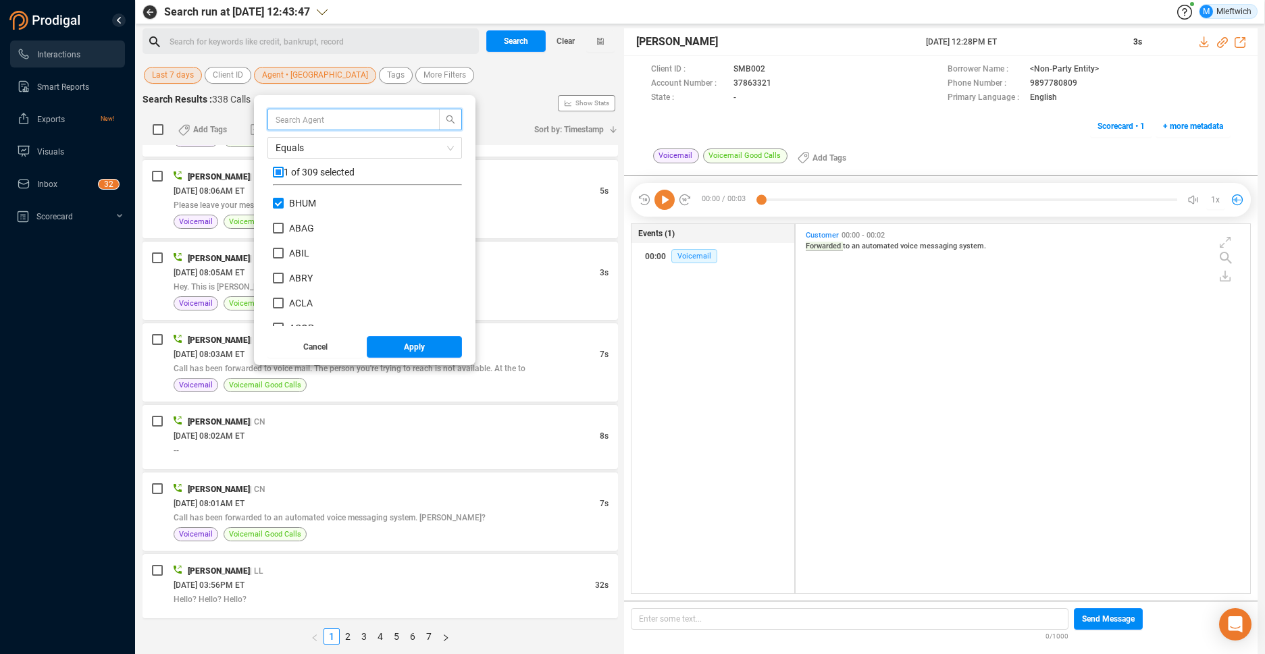
scroll to position [126, 182]
click at [276, 203] on input "BHUM" at bounding box center [278, 203] width 11 height 11
checkbox input "false"
click at [367, 114] on input "text" at bounding box center [347, 119] width 143 height 15
type input "acop"
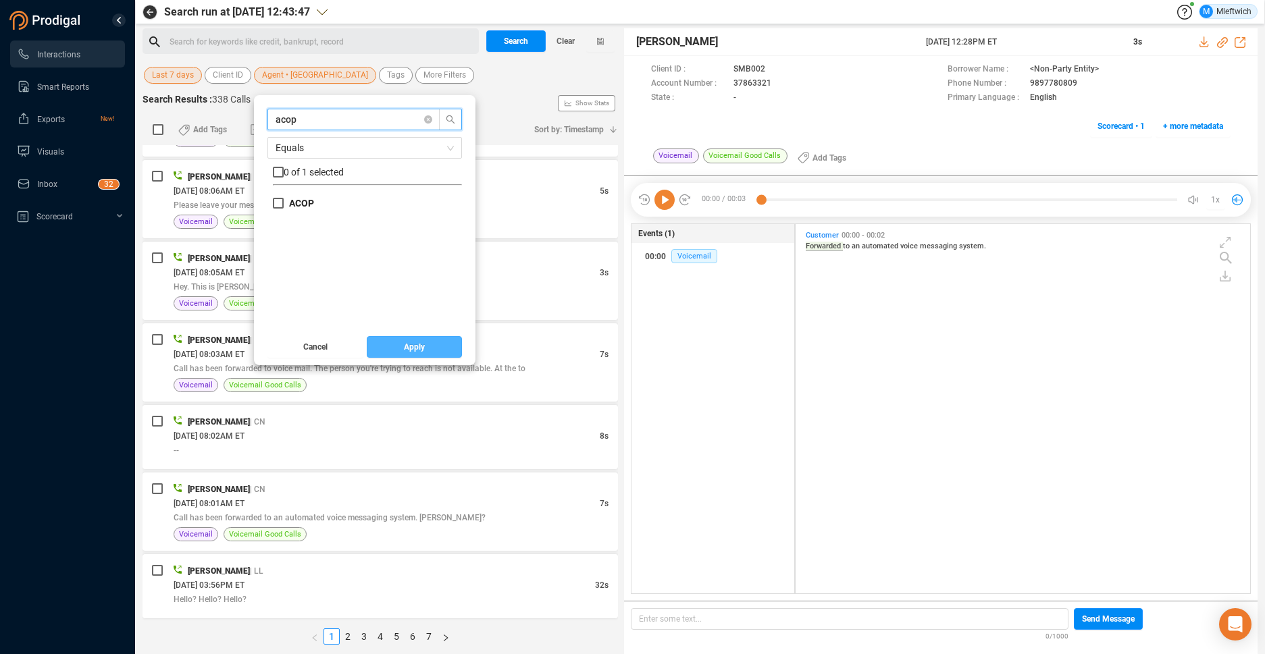
click at [408, 351] on span "Apply" at bounding box center [414, 347] width 21 height 22
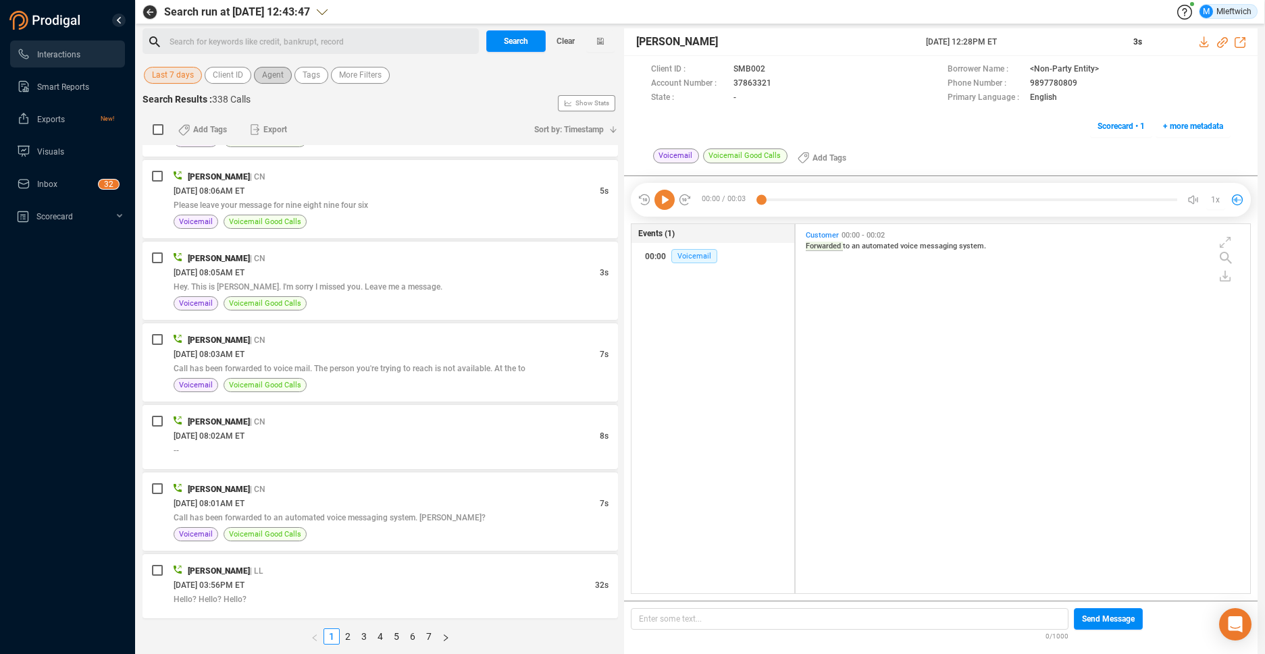
click at [271, 69] on span "Agent" at bounding box center [273, 75] width 22 height 17
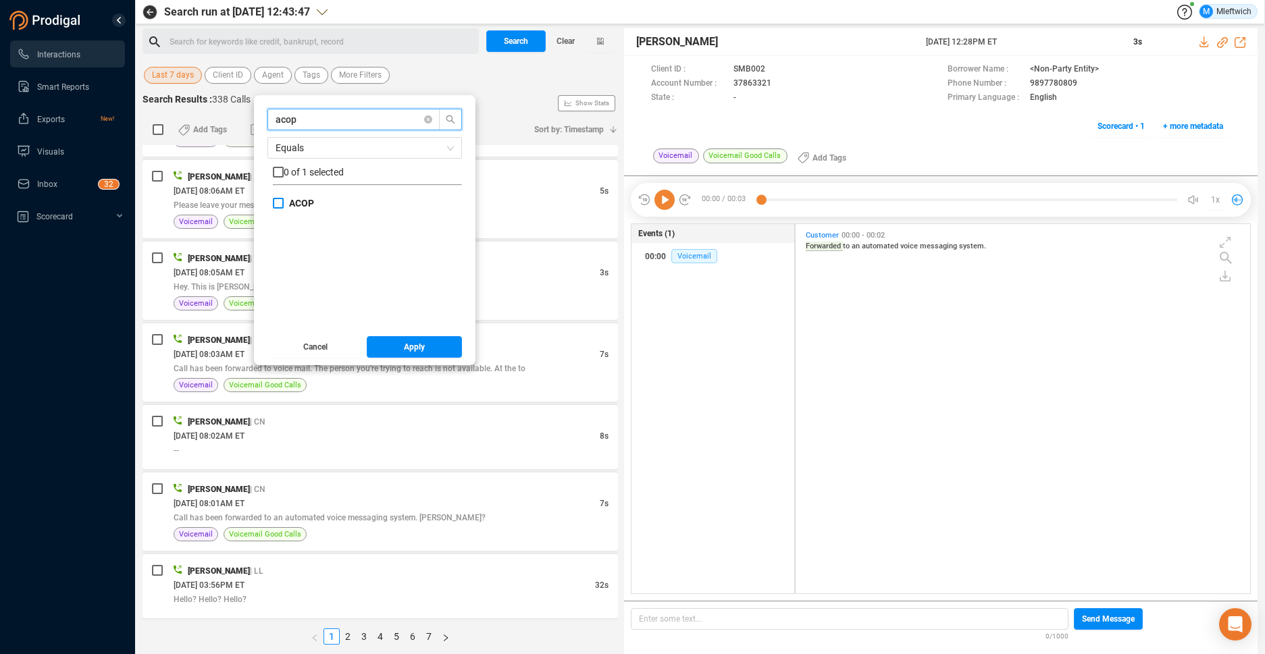
type input "acop"
click at [276, 201] on input "ACOP" at bounding box center [278, 203] width 11 height 11
checkbox input "true"
click at [427, 346] on button "Apply" at bounding box center [415, 347] width 96 height 22
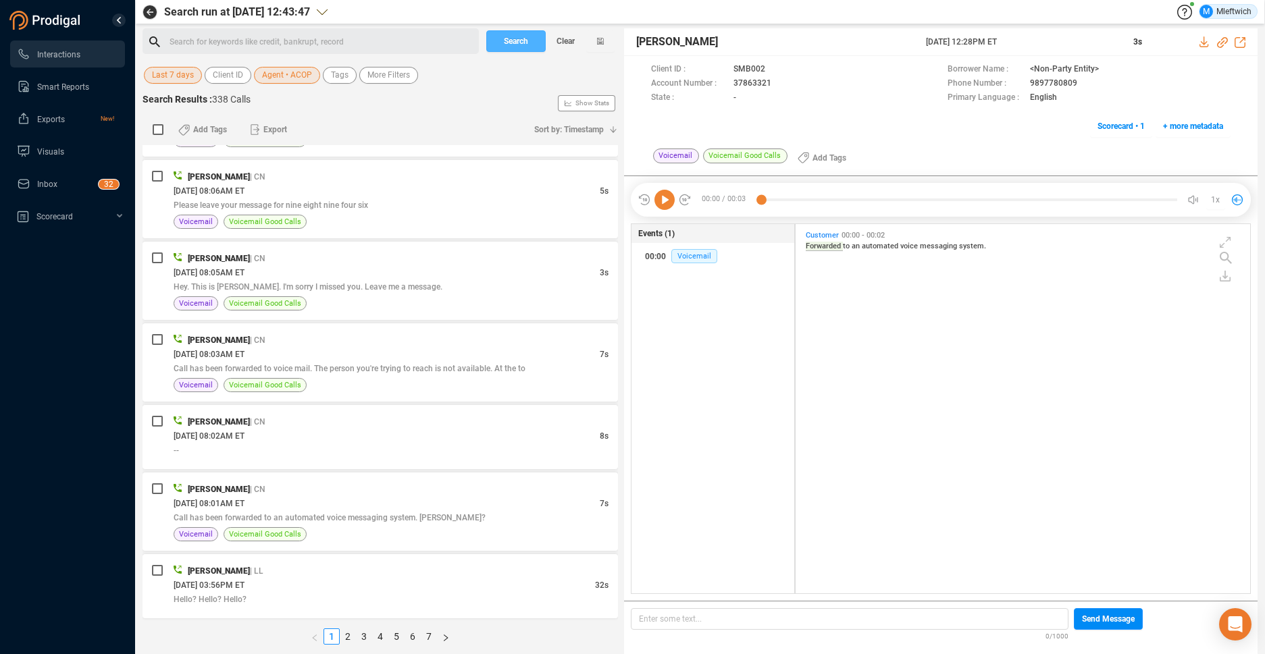
click at [520, 42] on span "Search" at bounding box center [516, 41] width 24 height 22
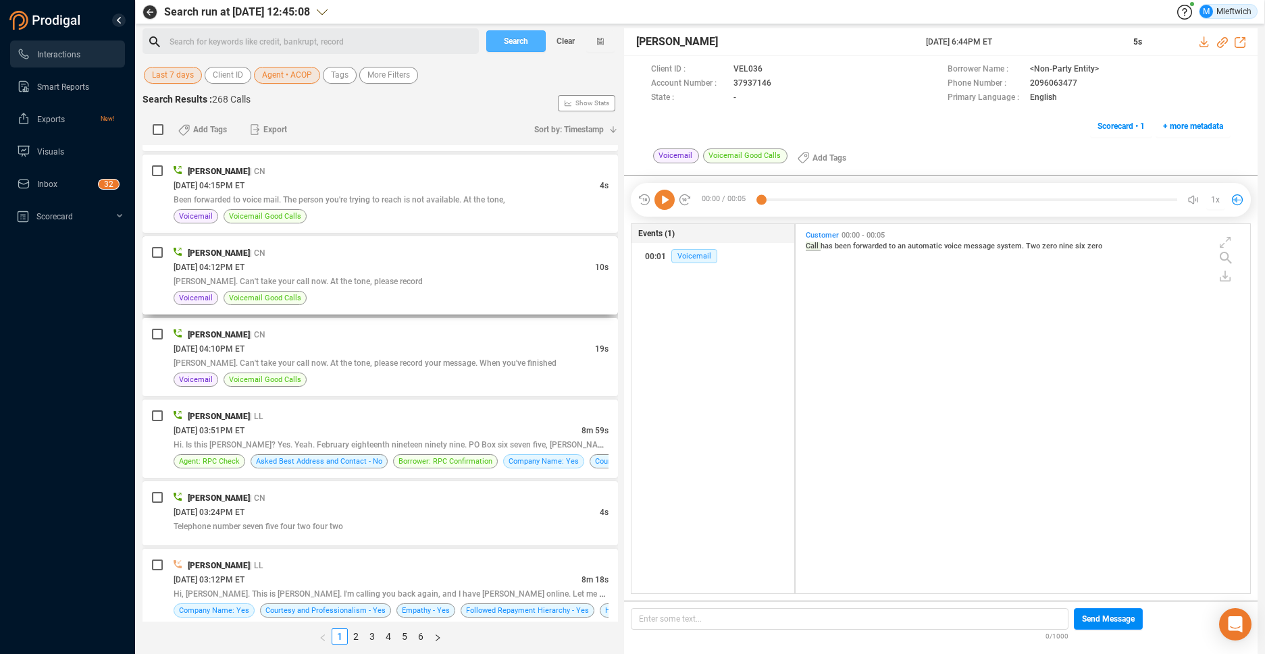
scroll to position [1716, 0]
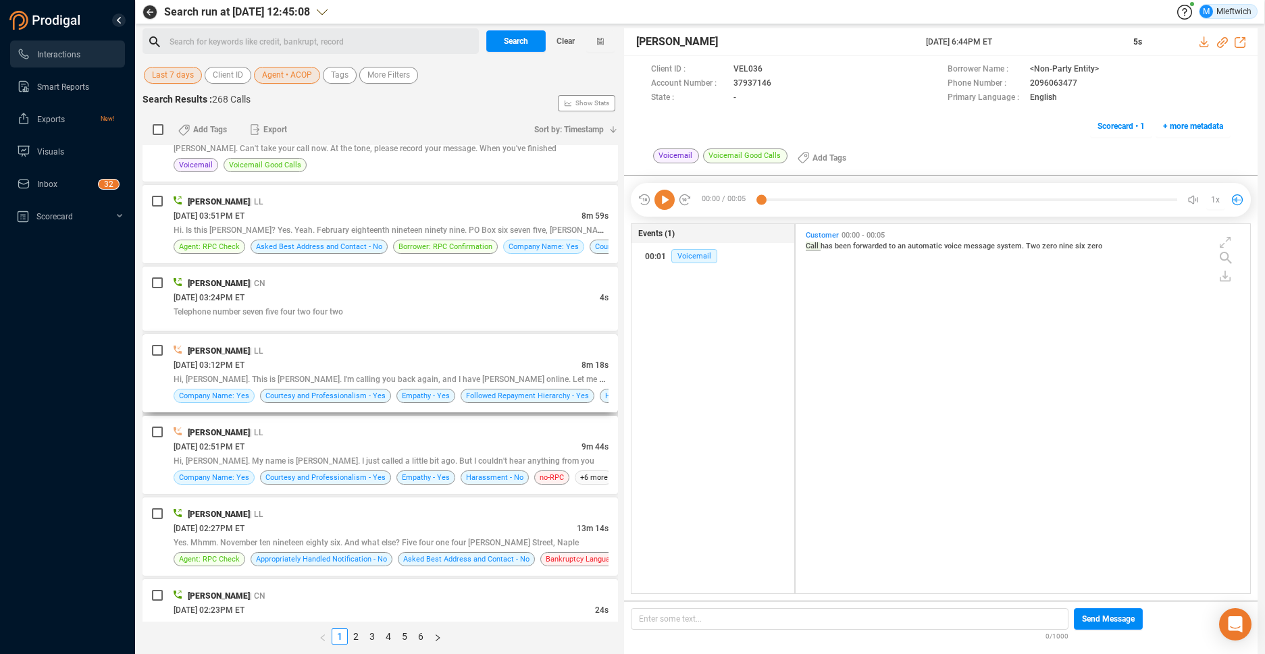
click at [559, 363] on div "[DATE] 03:12PM ET" at bounding box center [378, 365] width 408 height 14
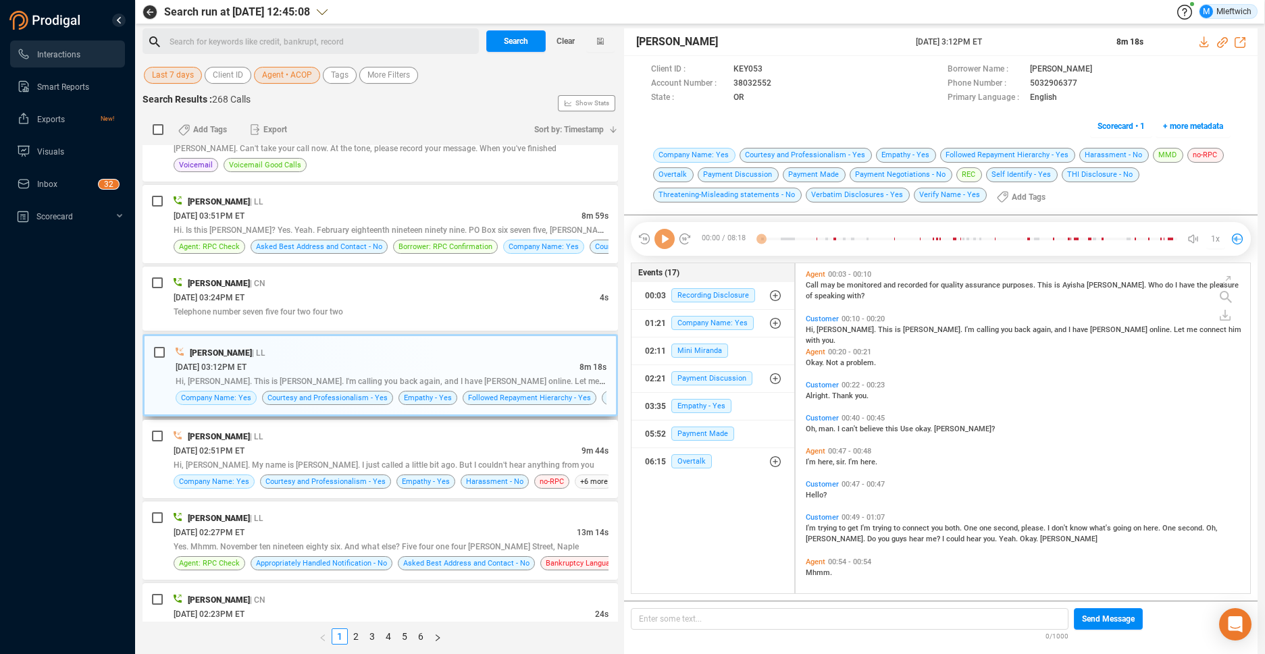
scroll to position [327, 447]
click at [559, 362] on div "[DATE] 03:12PM ET" at bounding box center [378, 367] width 404 height 14
click at [779, 83] on icon at bounding box center [782, 84] width 11 height 11
